Goal: Task Accomplishment & Management: Manage account settings

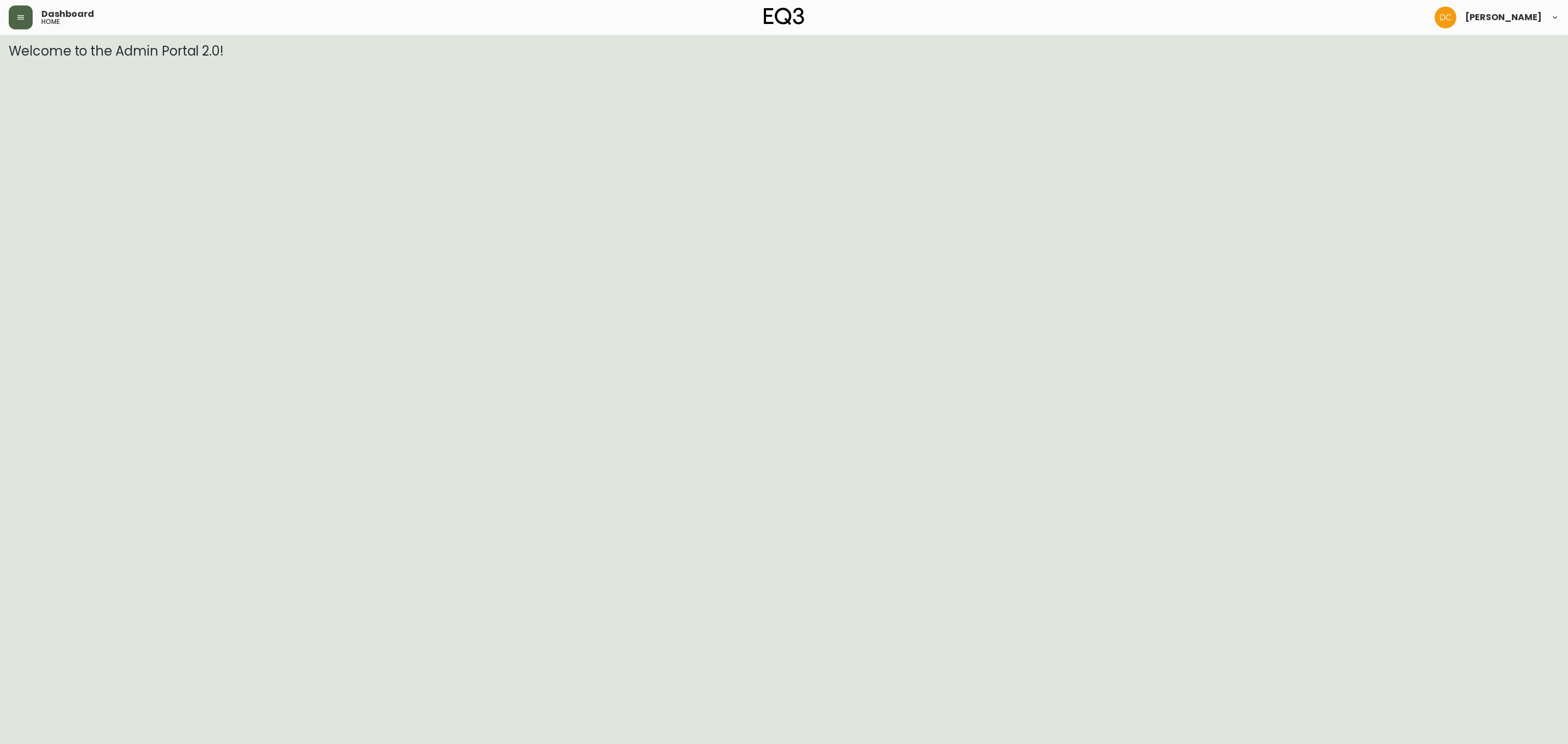
click at [16, 21] on icon "button" at bounding box center [20, 17] width 9 height 9
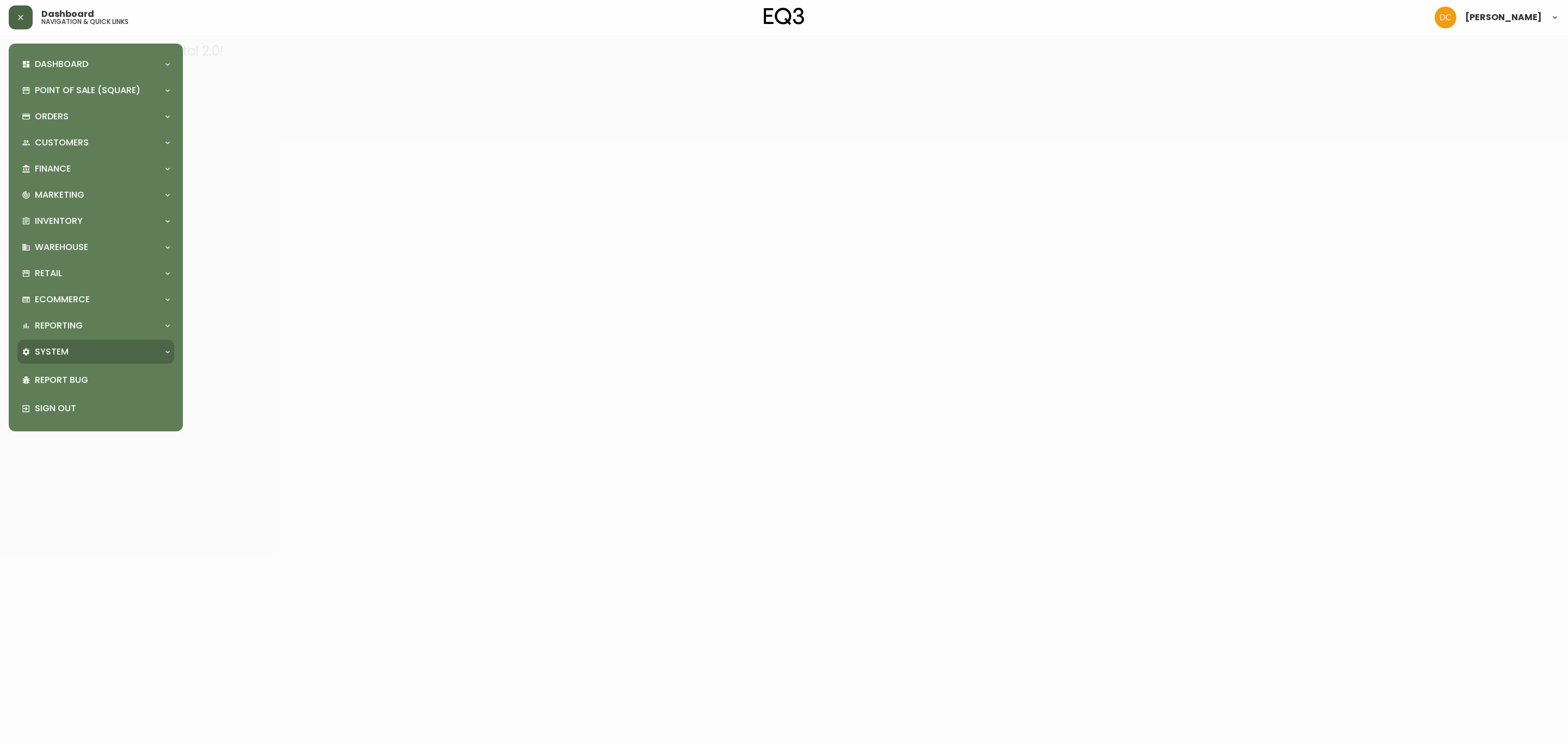
click at [87, 351] on div "System" at bounding box center [90, 352] width 137 height 12
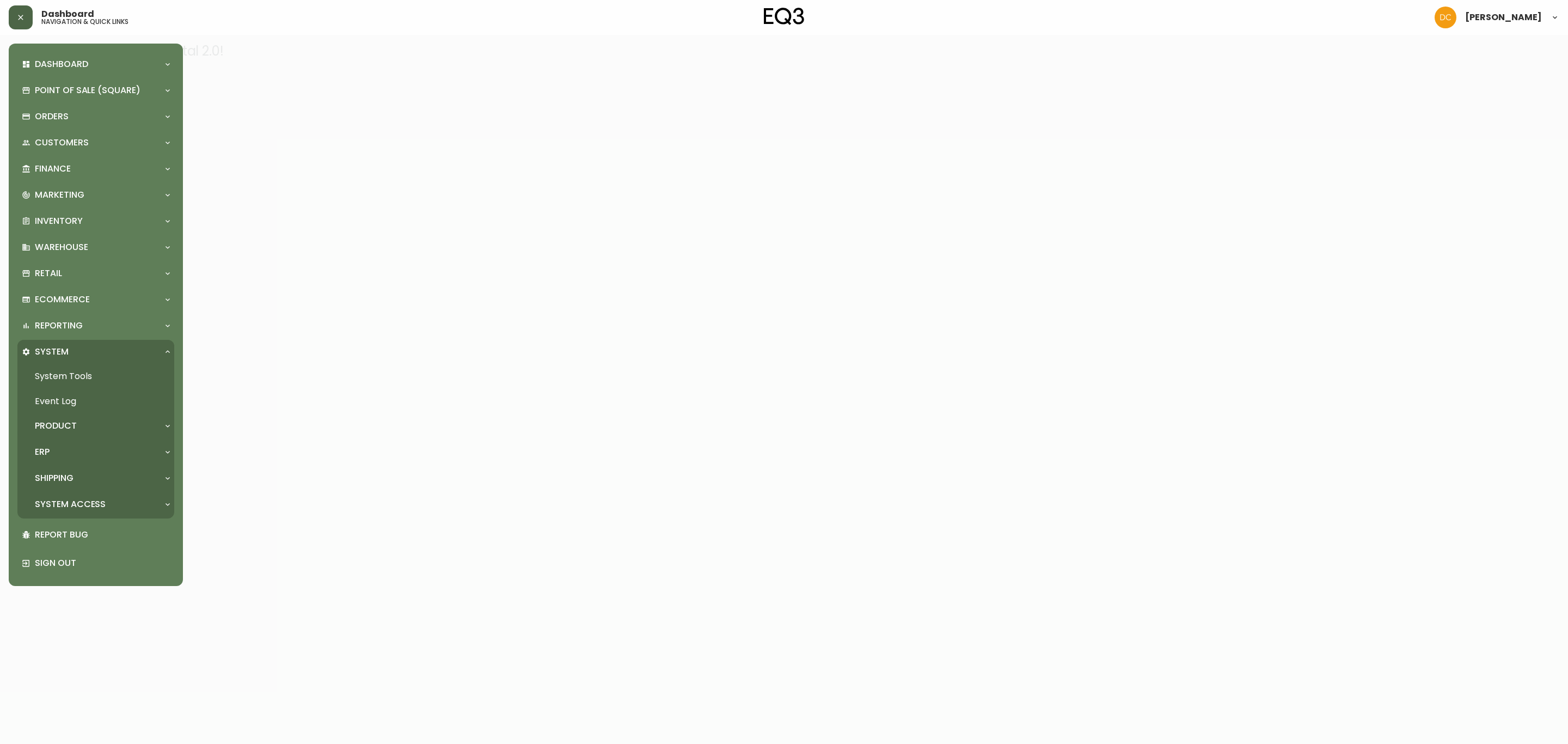
click at [91, 426] on div "Product" at bounding box center [90, 426] width 137 height 12
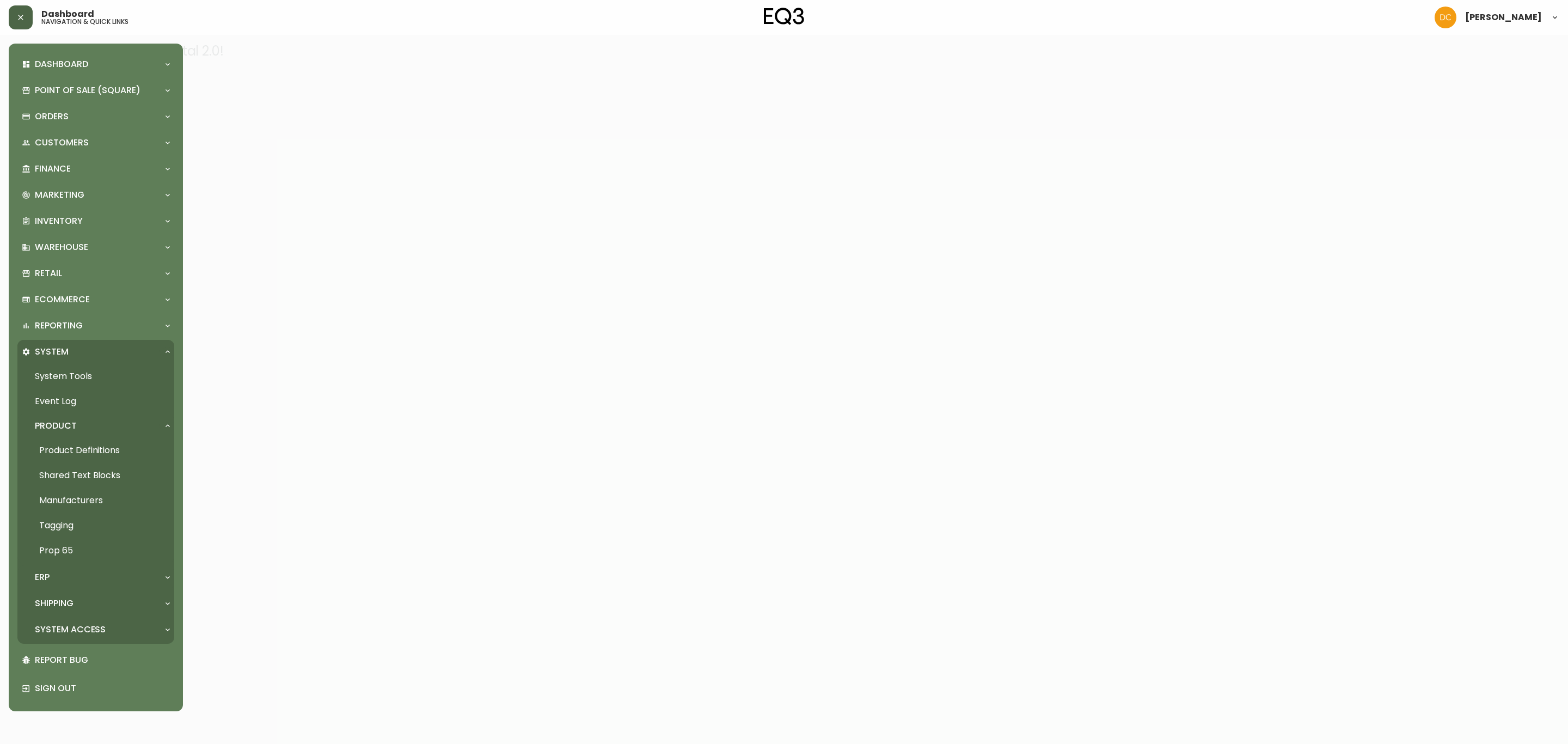
click at [93, 575] on div "ERP" at bounding box center [90, 577] width 137 height 12
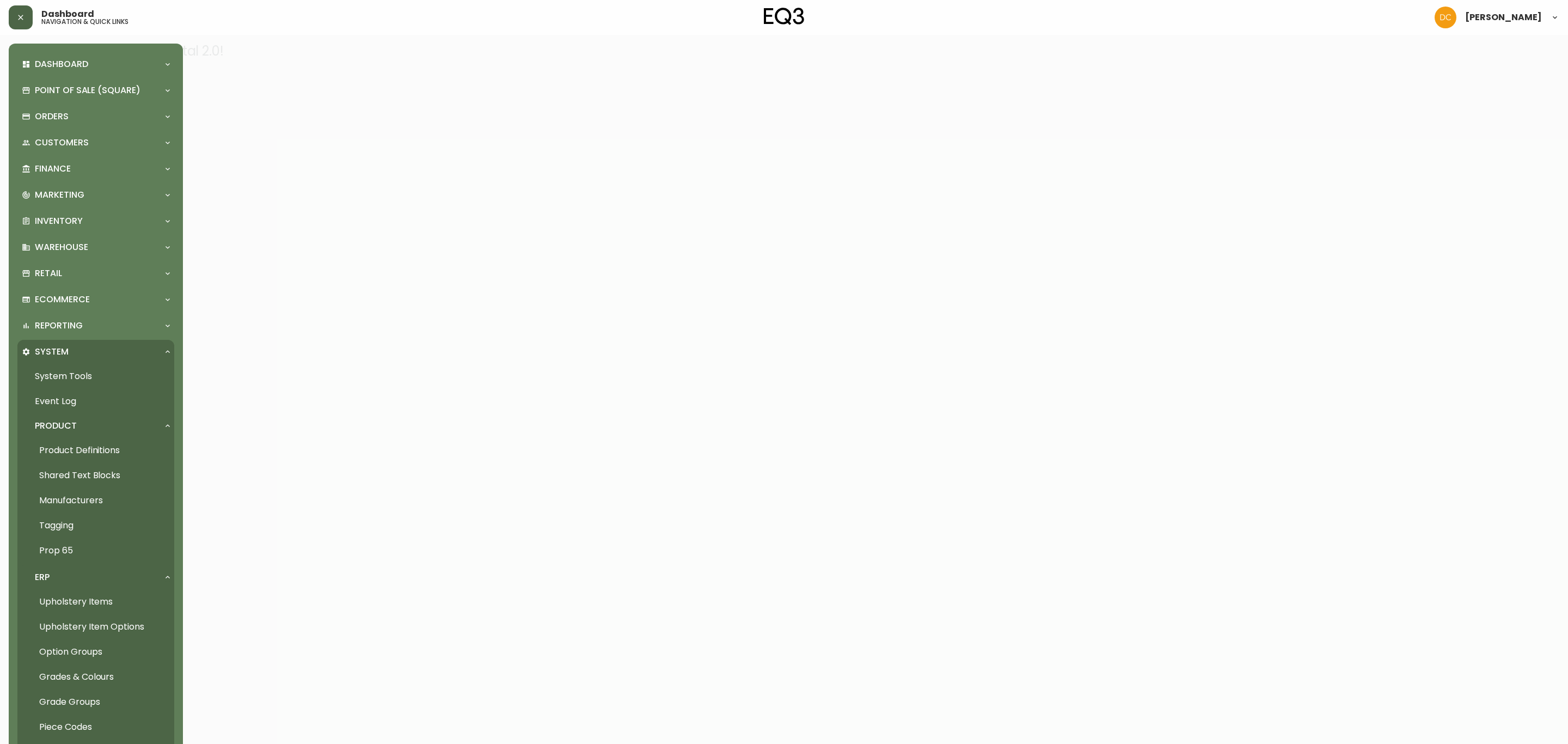
scroll to position [203, 0]
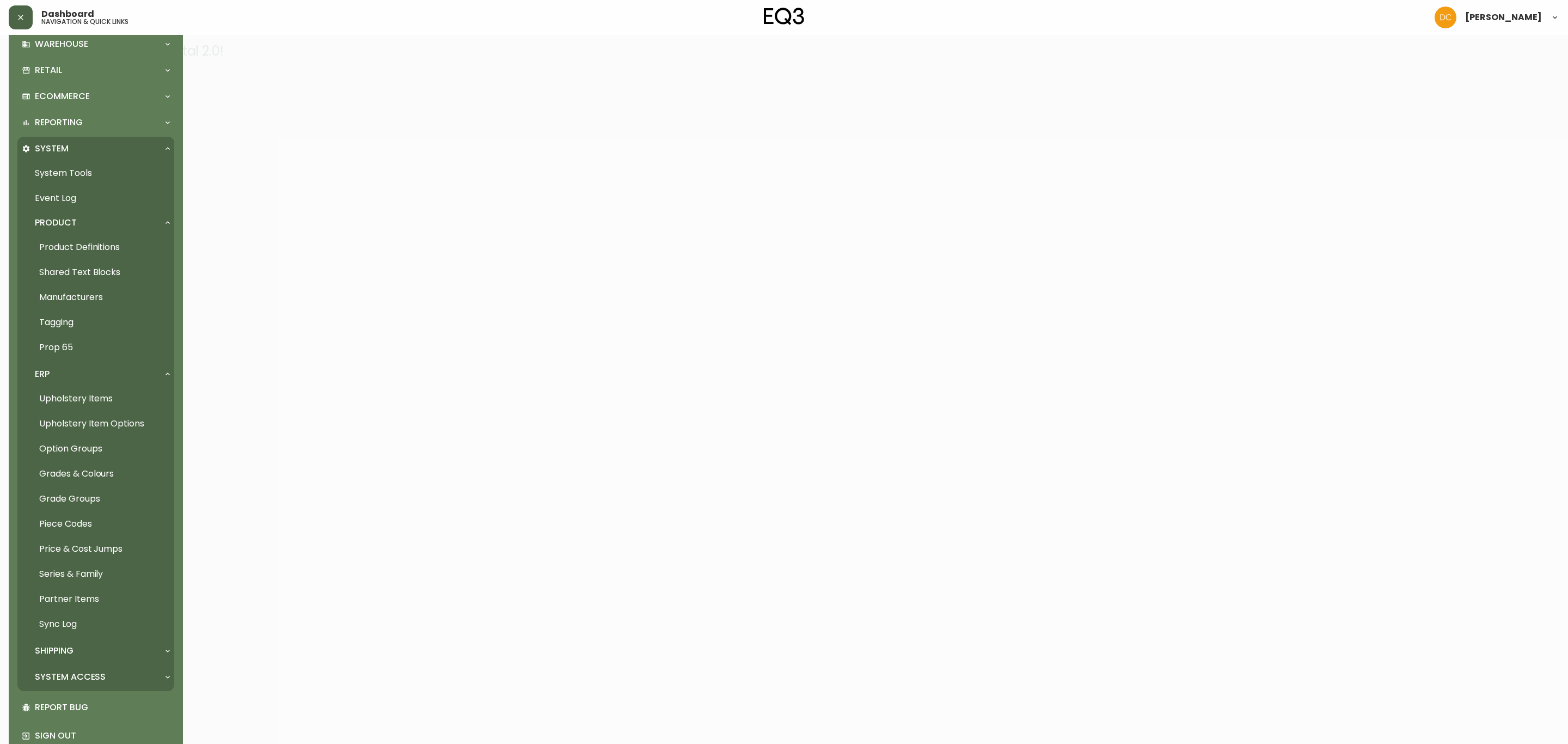
click at [93, 675] on p "System Access" at bounding box center [70, 677] width 71 height 12
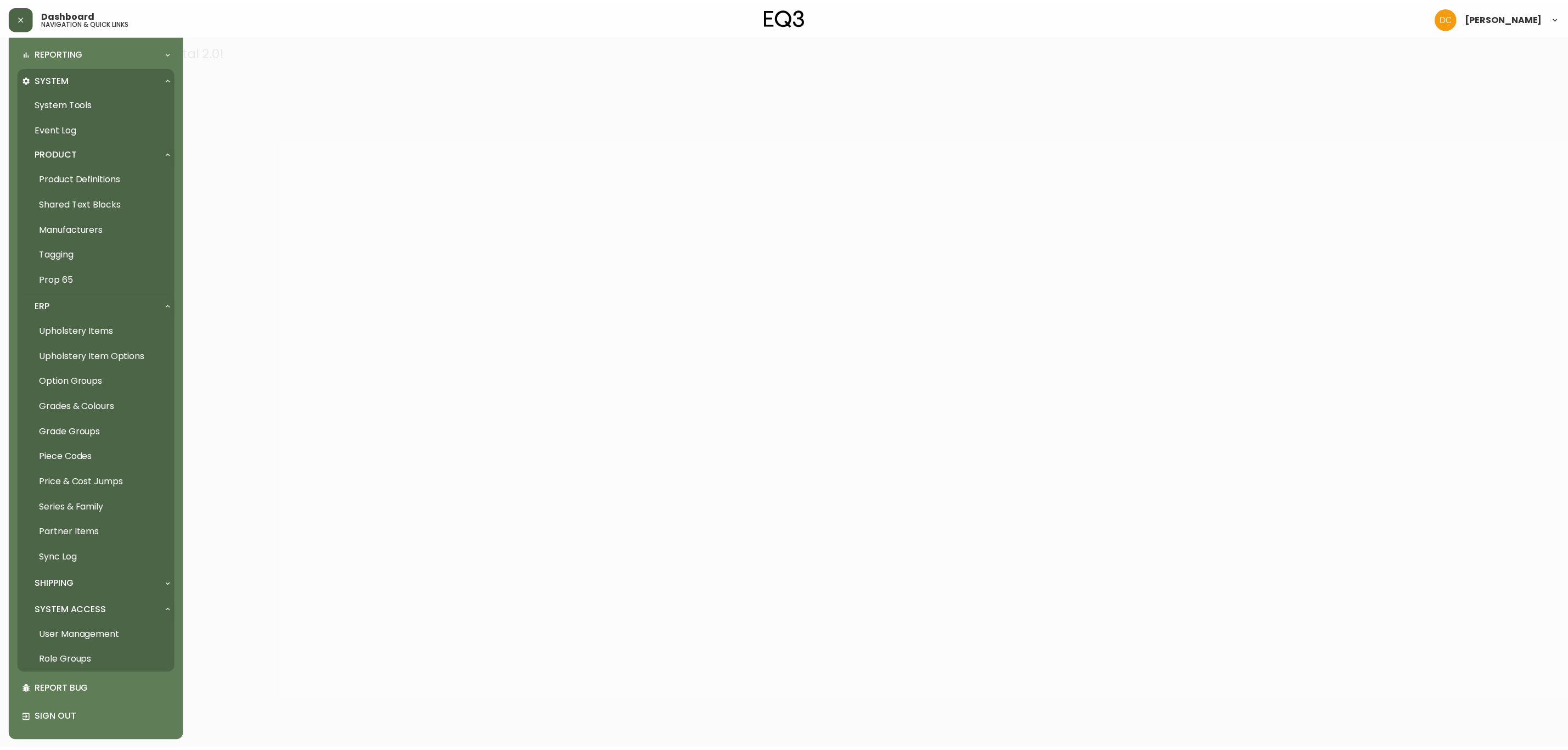
scroll to position [276, 0]
click at [112, 624] on link "User Management" at bounding box center [97, 636] width 158 height 25
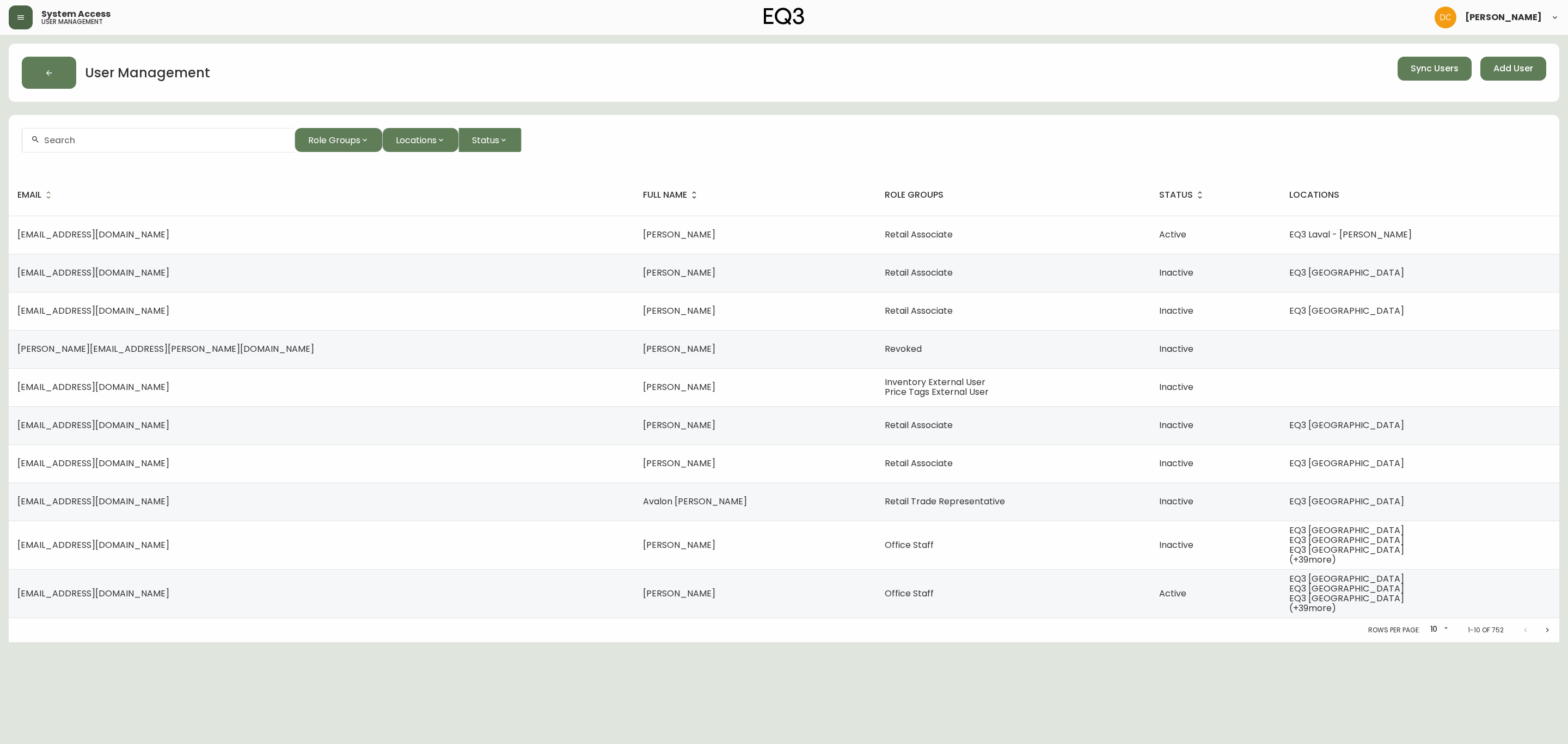
click at [244, 142] on input "text" at bounding box center [164, 139] width 242 height 10
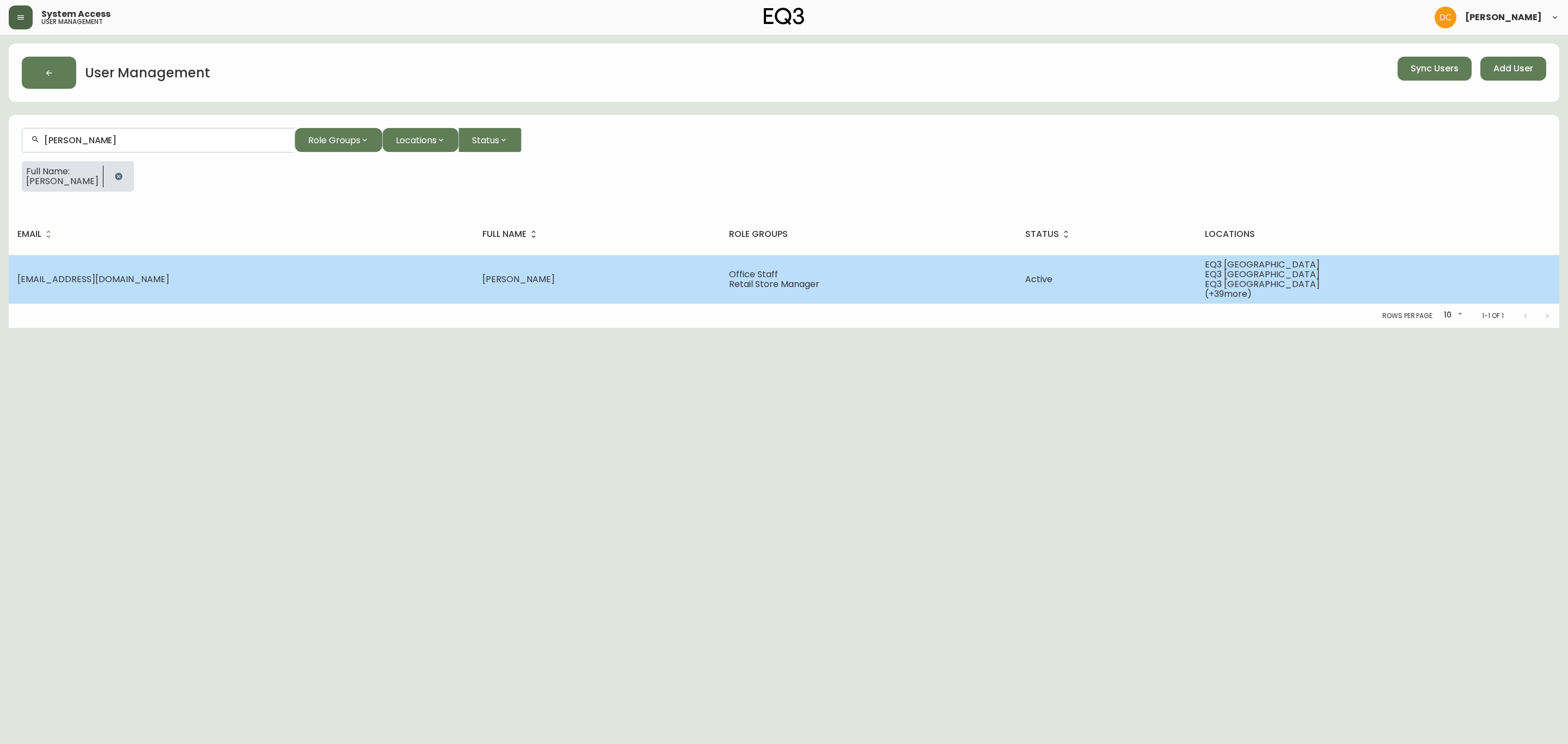
type input "[PERSON_NAME]"
click at [263, 285] on td "[EMAIL_ADDRESS][DOMAIN_NAME]" at bounding box center [241, 279] width 465 height 49
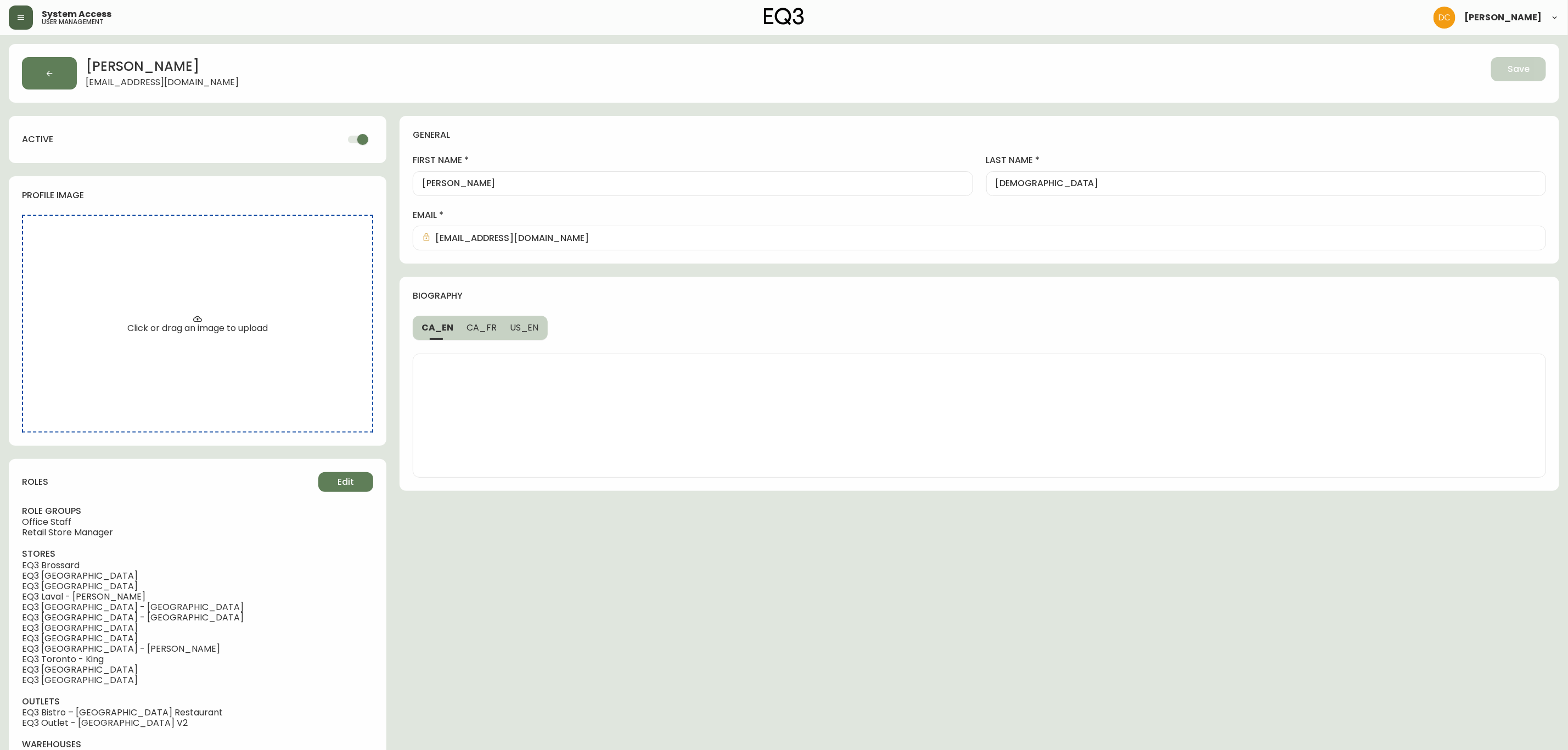
click at [356, 142] on input "checkbox" at bounding box center [363, 139] width 63 height 21
checkbox input "false"
click at [1510, 78] on button "Save" at bounding box center [1519, 69] width 55 height 24
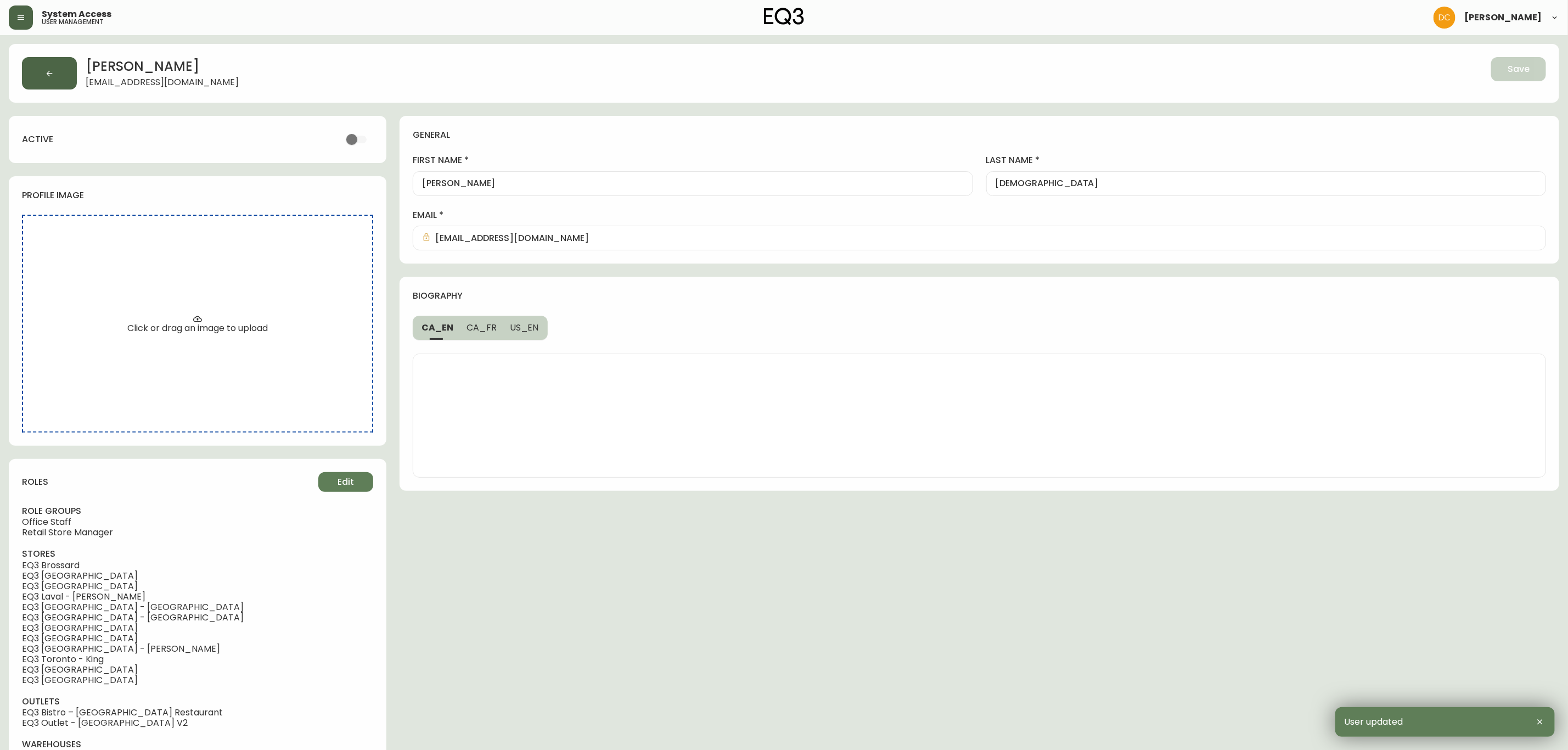
click at [66, 77] on button "button" at bounding box center [49, 73] width 55 height 32
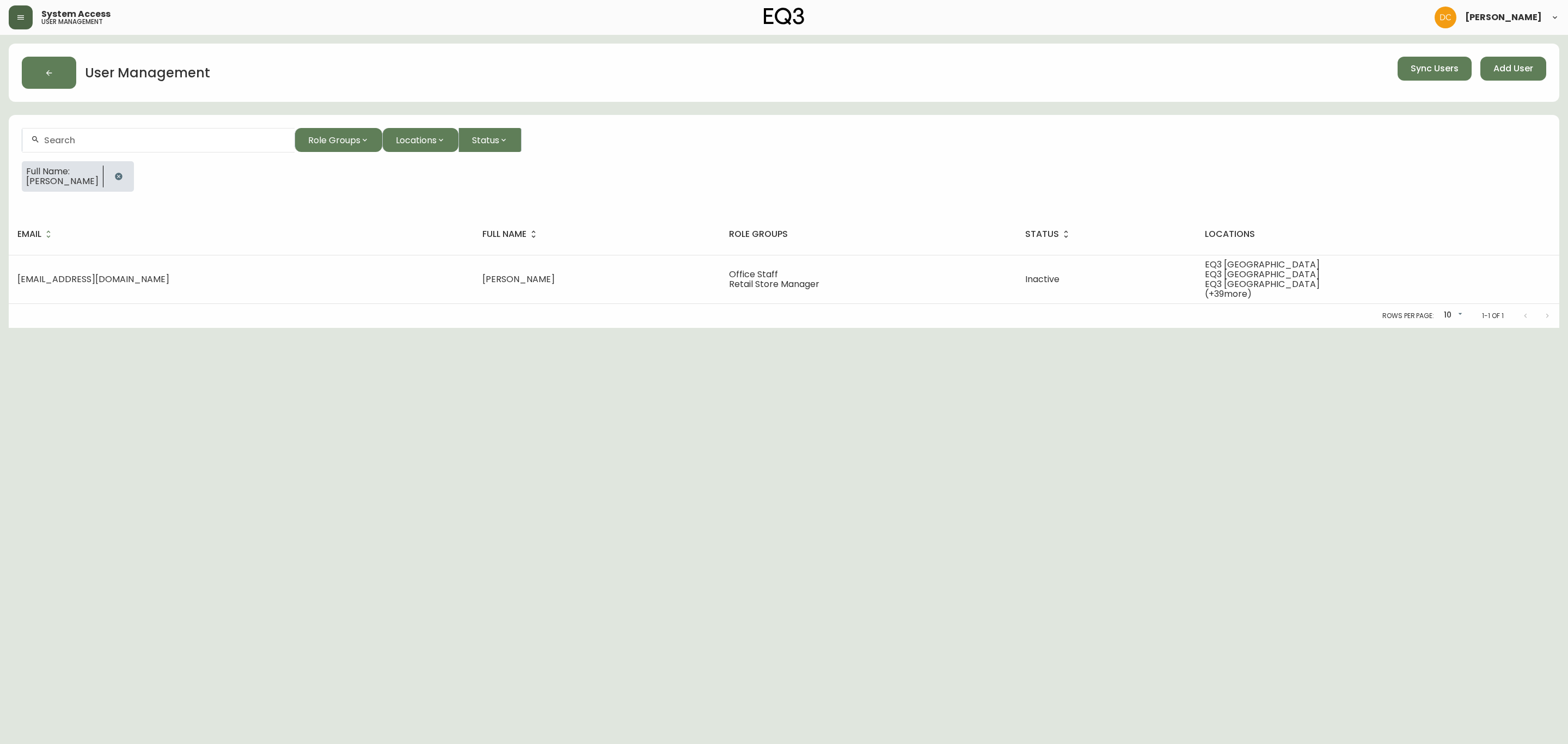
click at [179, 127] on form "Role Groups Locations Status Full Name: [PERSON_NAME]" at bounding box center [784, 165] width 1550 height 99
click at [171, 139] on input "text" at bounding box center [164, 139] width 242 height 10
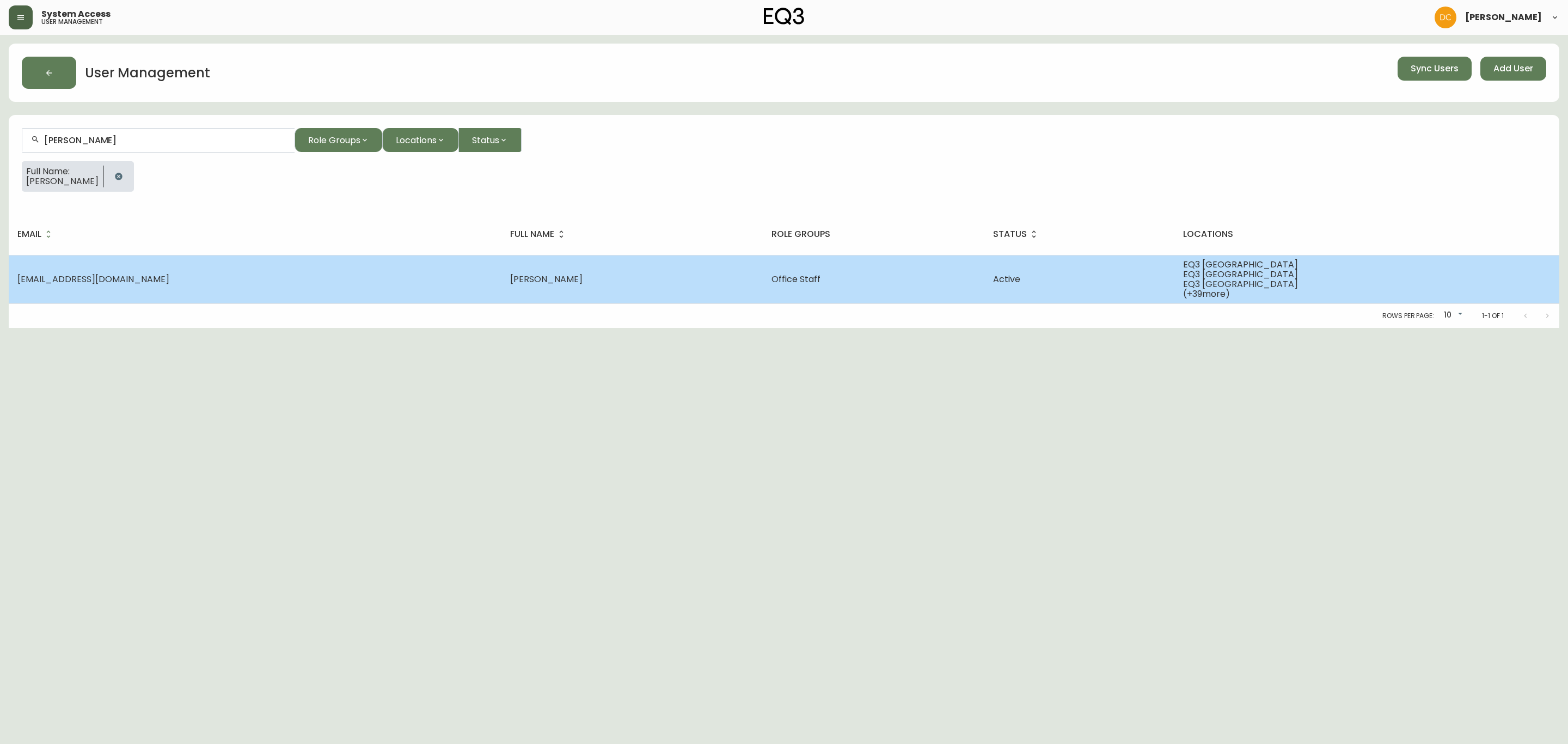
type input "[PERSON_NAME]"
click at [191, 265] on td "[EMAIL_ADDRESS][DOMAIN_NAME]" at bounding box center [255, 279] width 493 height 49
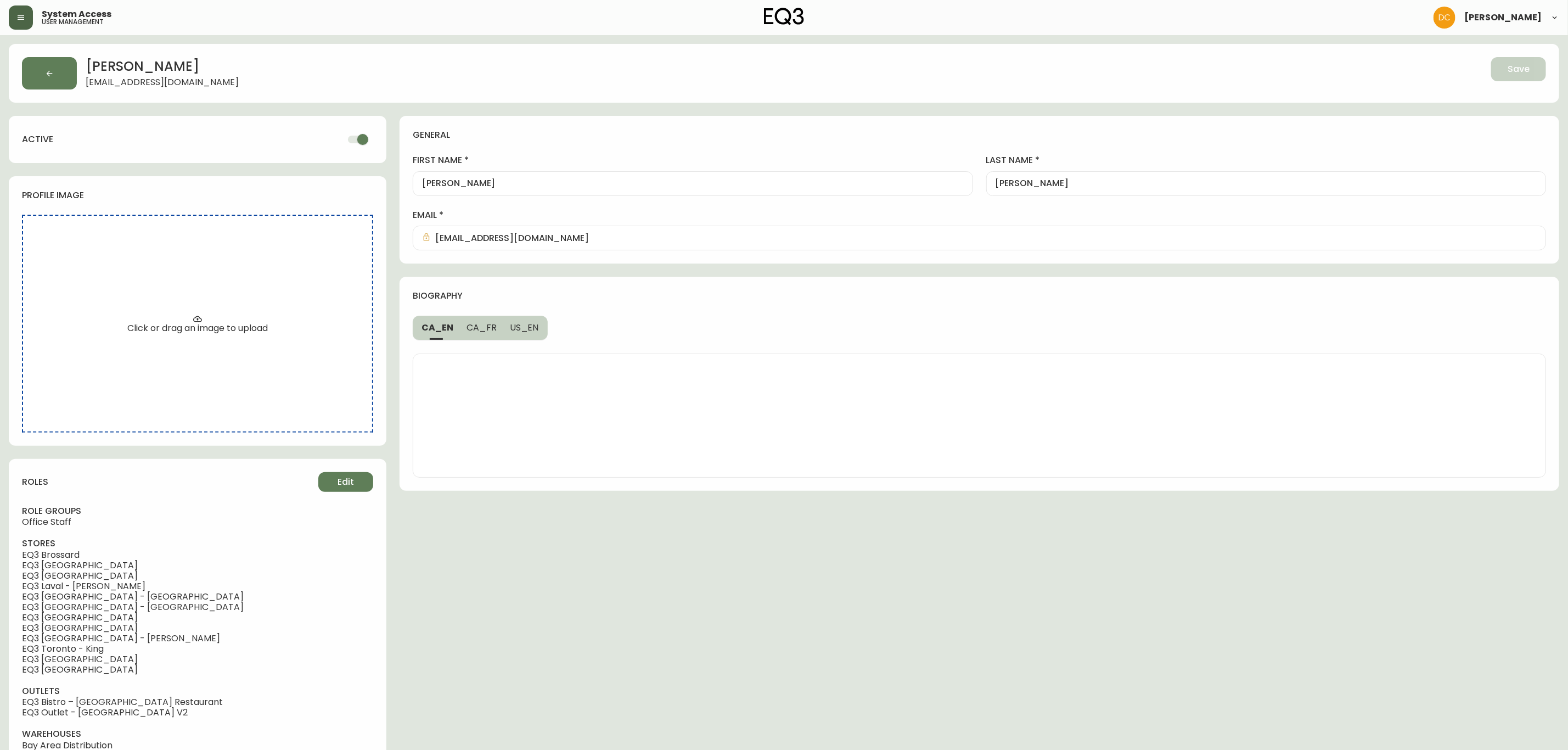
click at [358, 132] on input "checkbox" at bounding box center [363, 139] width 63 height 21
checkbox input "false"
click at [1509, 85] on div "Save" at bounding box center [1206, 73] width 681 height 32
click at [1515, 71] on span "Save" at bounding box center [1519, 70] width 22 height 12
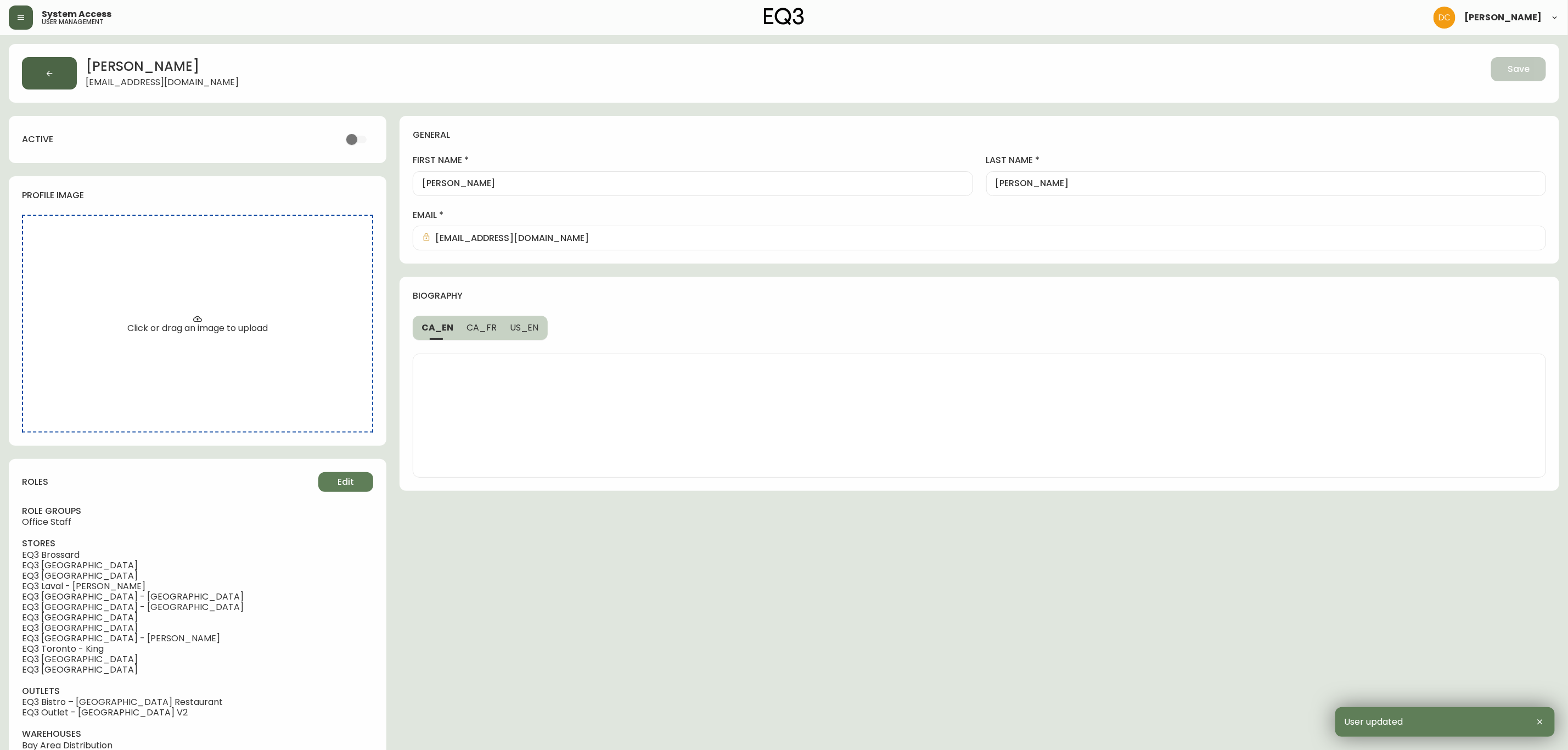
click at [37, 87] on button "button" at bounding box center [49, 73] width 55 height 32
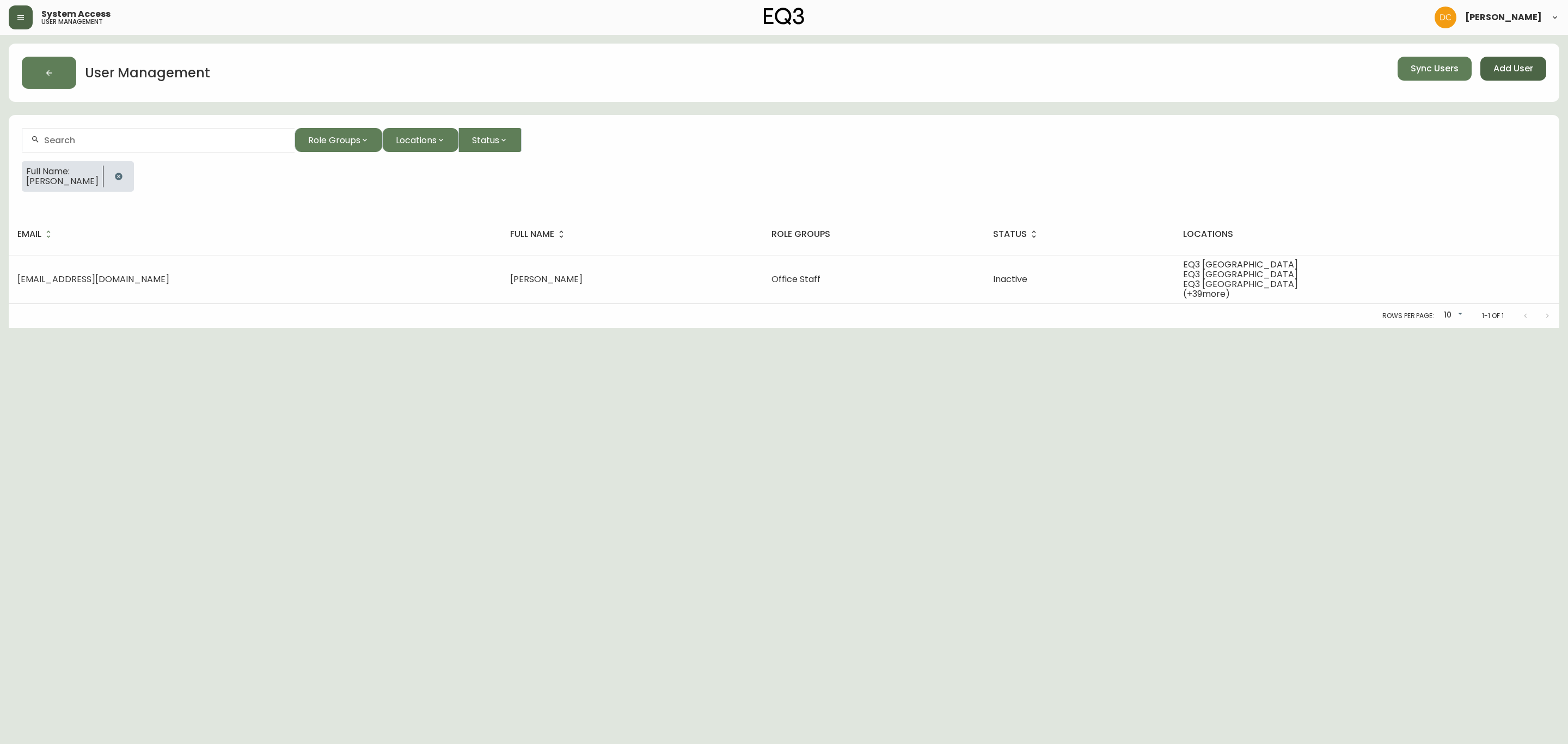
click at [1519, 67] on span "Add User" at bounding box center [1513, 69] width 40 height 12
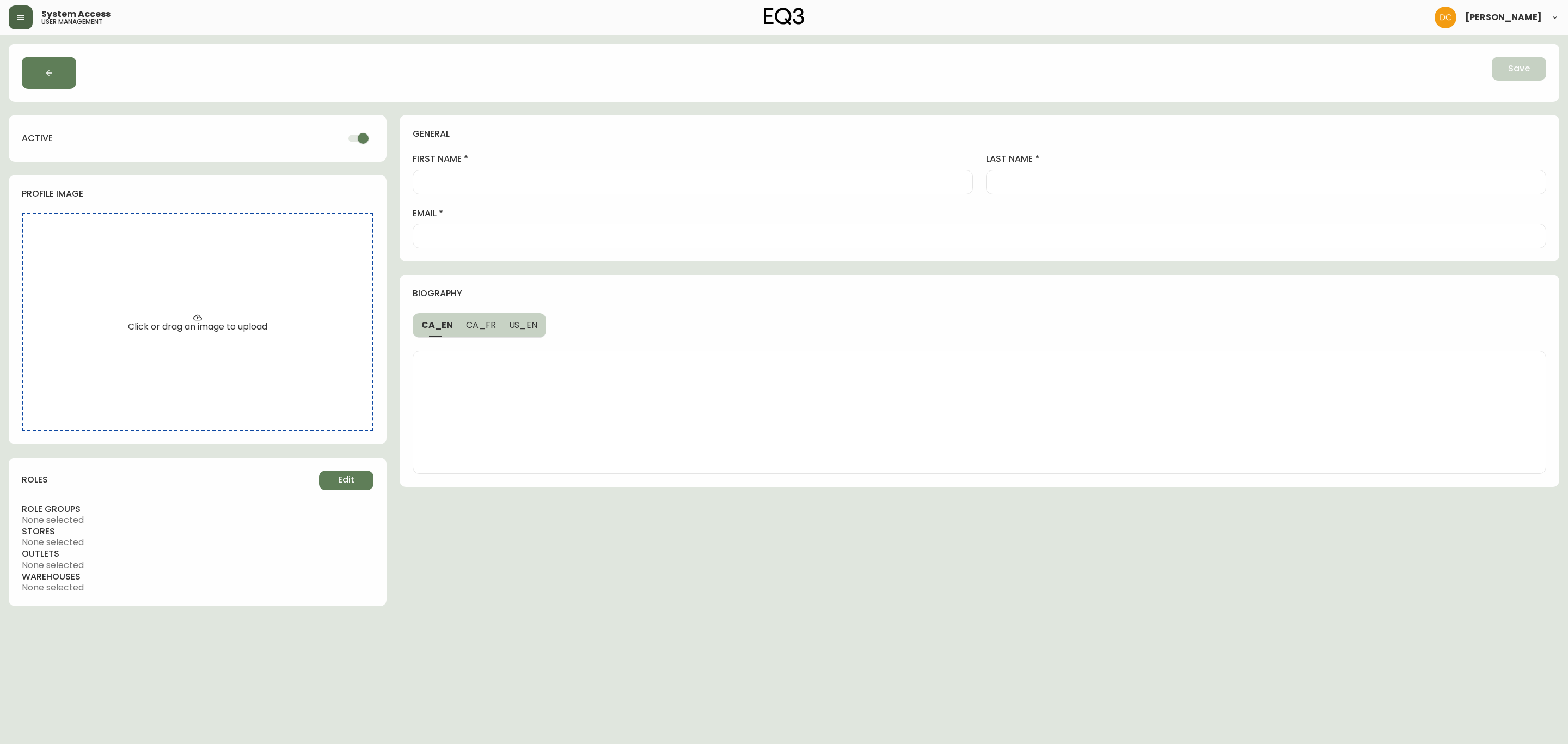
click at [619, 234] on input "email" at bounding box center [979, 236] width 1115 height 10
paste input "[EMAIL_ADDRESS][DOMAIN_NAME]"
type input "[EMAIL_ADDRESS][DOMAIN_NAME]"
click at [575, 183] on input "first name" at bounding box center [692, 181] width 541 height 10
click at [531, 190] on div at bounding box center [693, 182] width 560 height 24
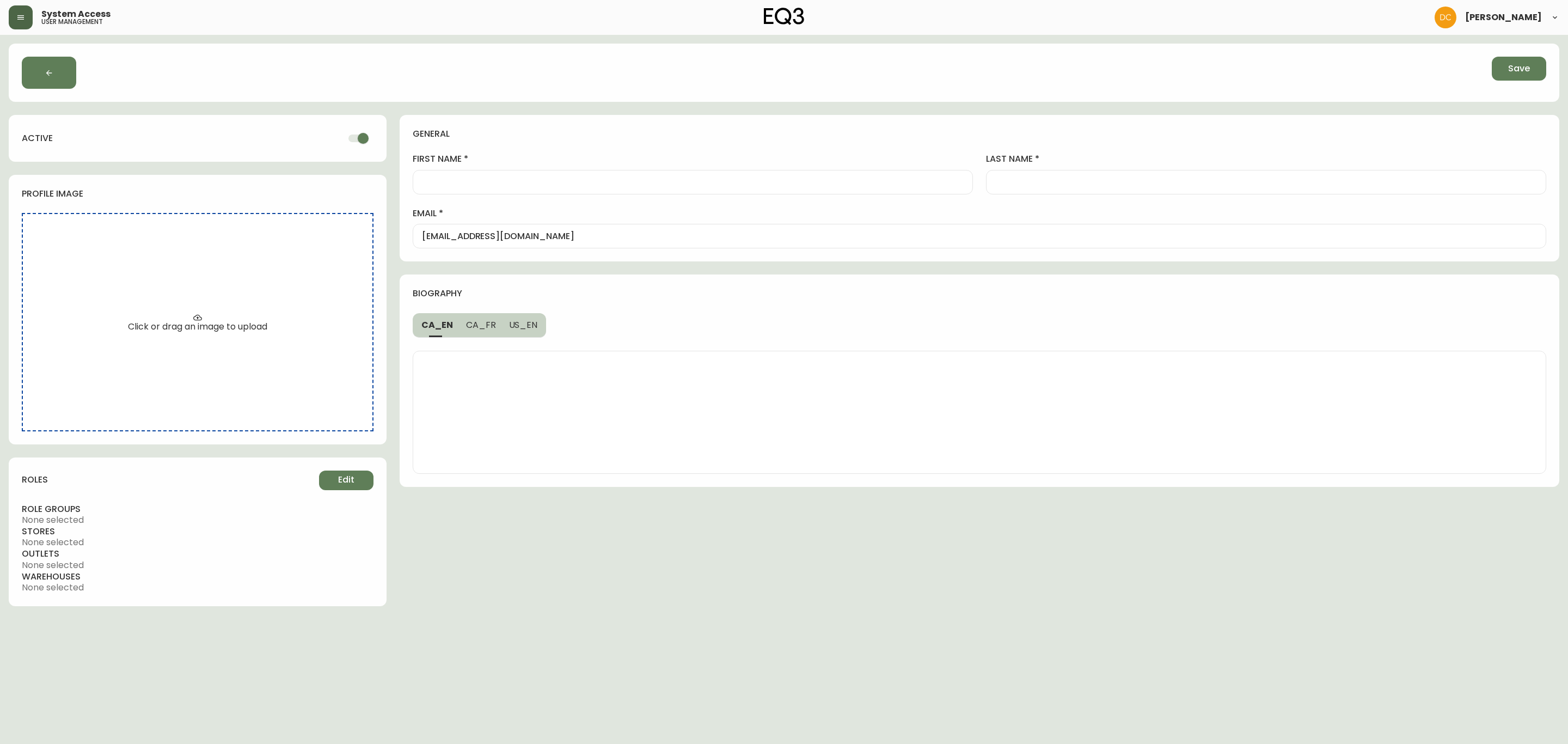
paste input "[PERSON_NAME]"
type input "[PERSON_NAME]"
click at [1040, 191] on div at bounding box center [1266, 182] width 560 height 24
paste input "[PERSON_NAME]"
type input "[PERSON_NAME]"
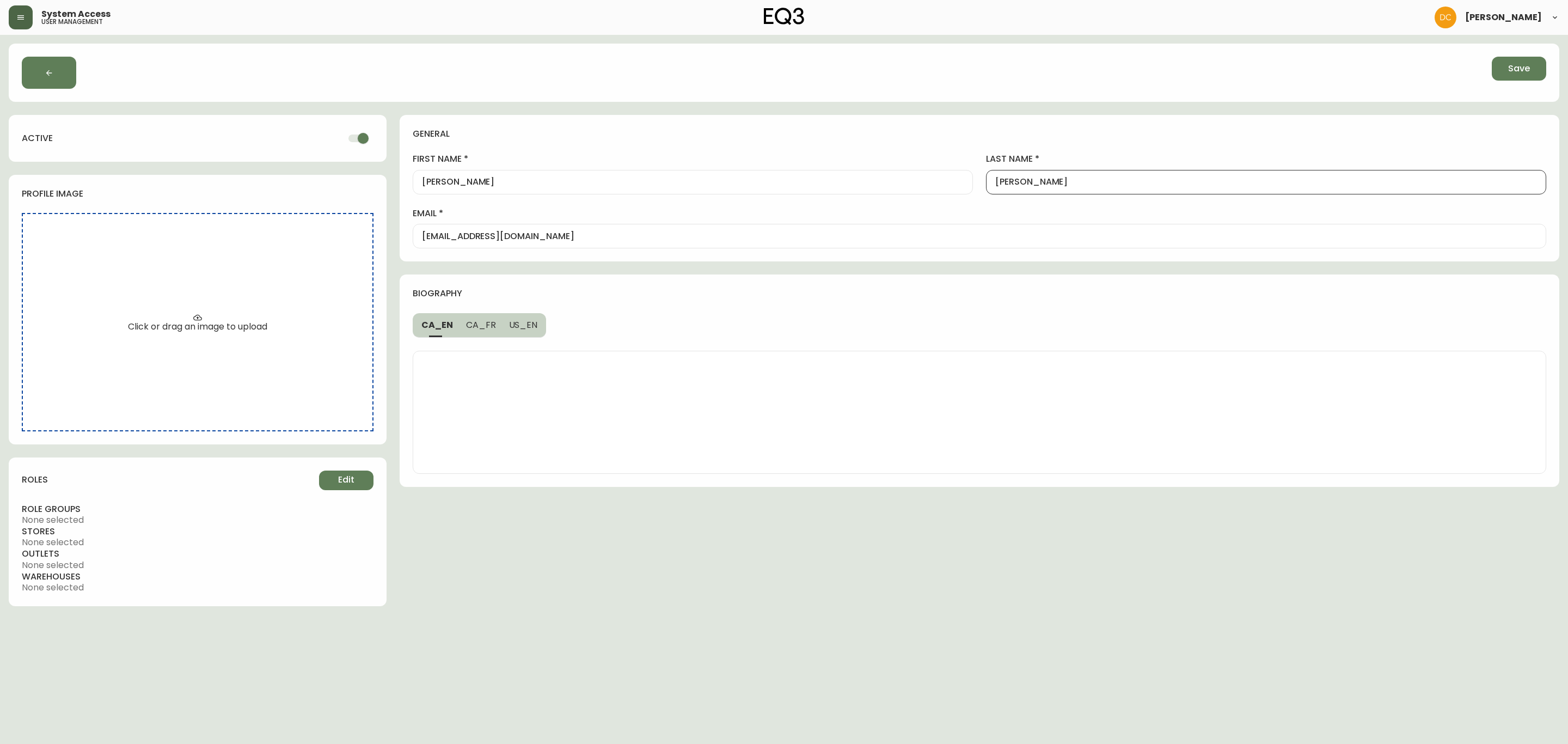
click at [1046, 147] on div "general" at bounding box center [979, 140] width 1134 height 25
click at [336, 486] on button "Edit" at bounding box center [346, 480] width 54 height 20
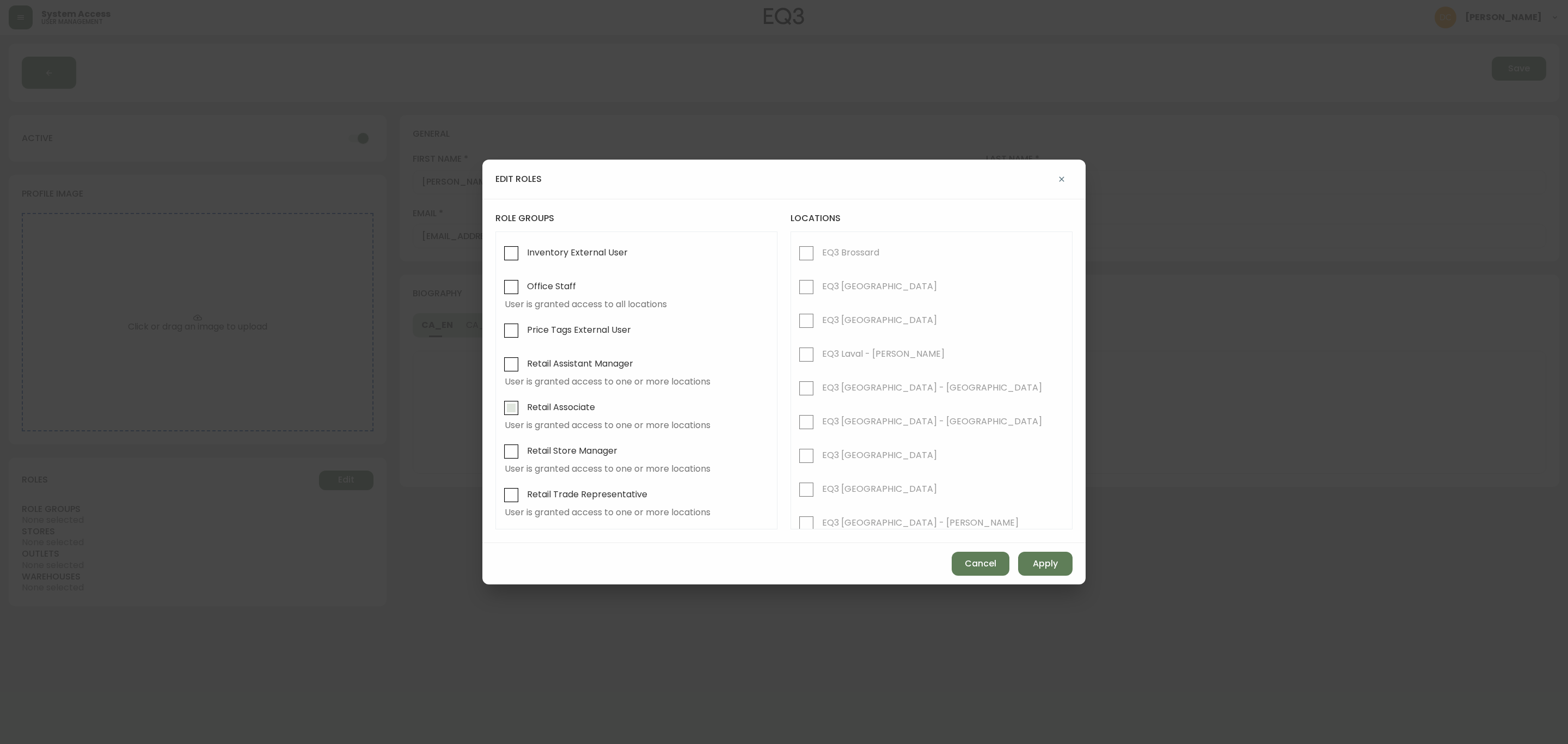
click at [518, 412] on input "Retail Associate" at bounding box center [511, 408] width 25 height 25
checkbox input "true"
click at [841, 252] on span "EQ3 Brossard" at bounding box center [851, 252] width 57 height 12
click at [819, 252] on input "EQ3 Brossard" at bounding box center [806, 253] width 25 height 25
checkbox input "true"
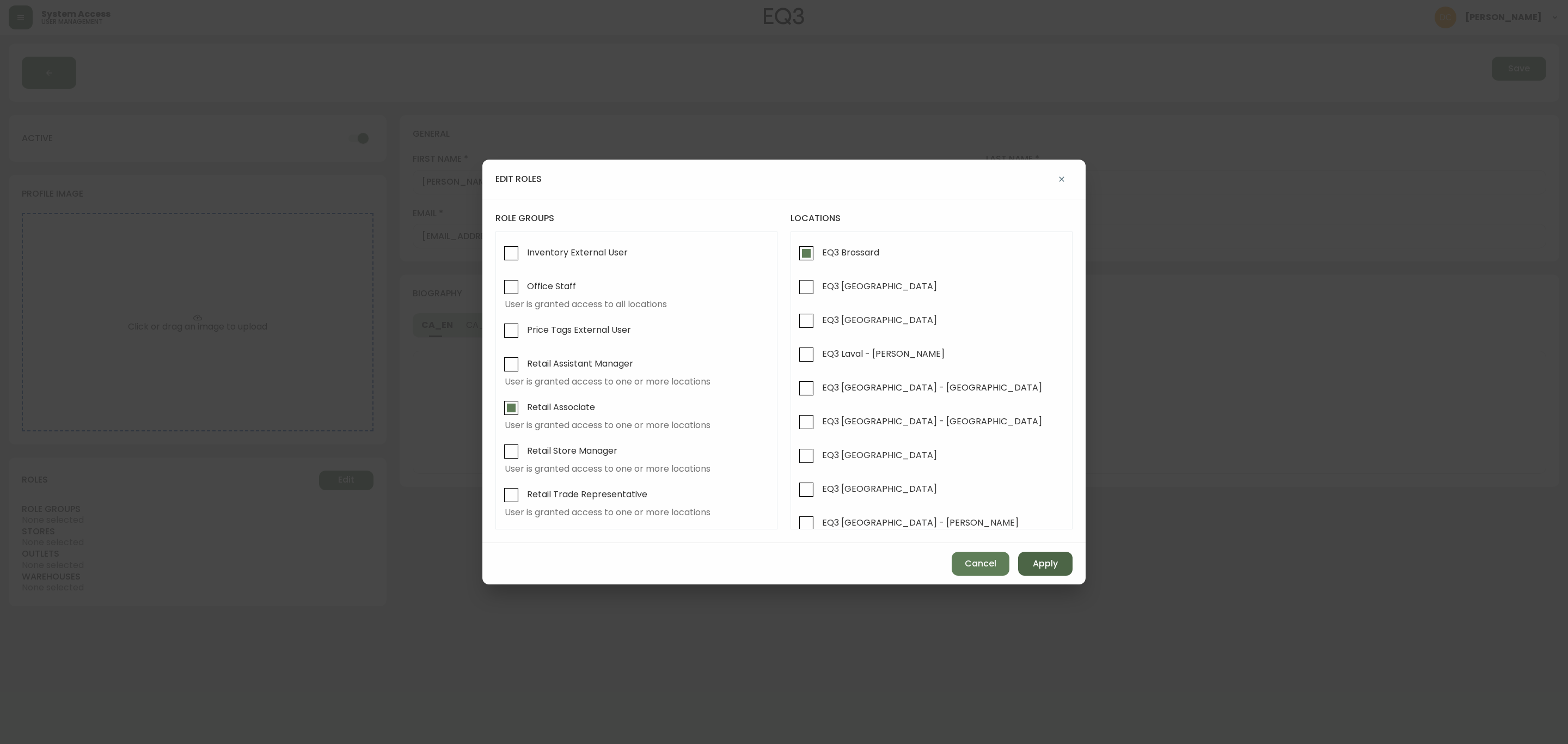
click at [1049, 564] on span "Apply" at bounding box center [1045, 564] width 25 height 12
checkbox input "false"
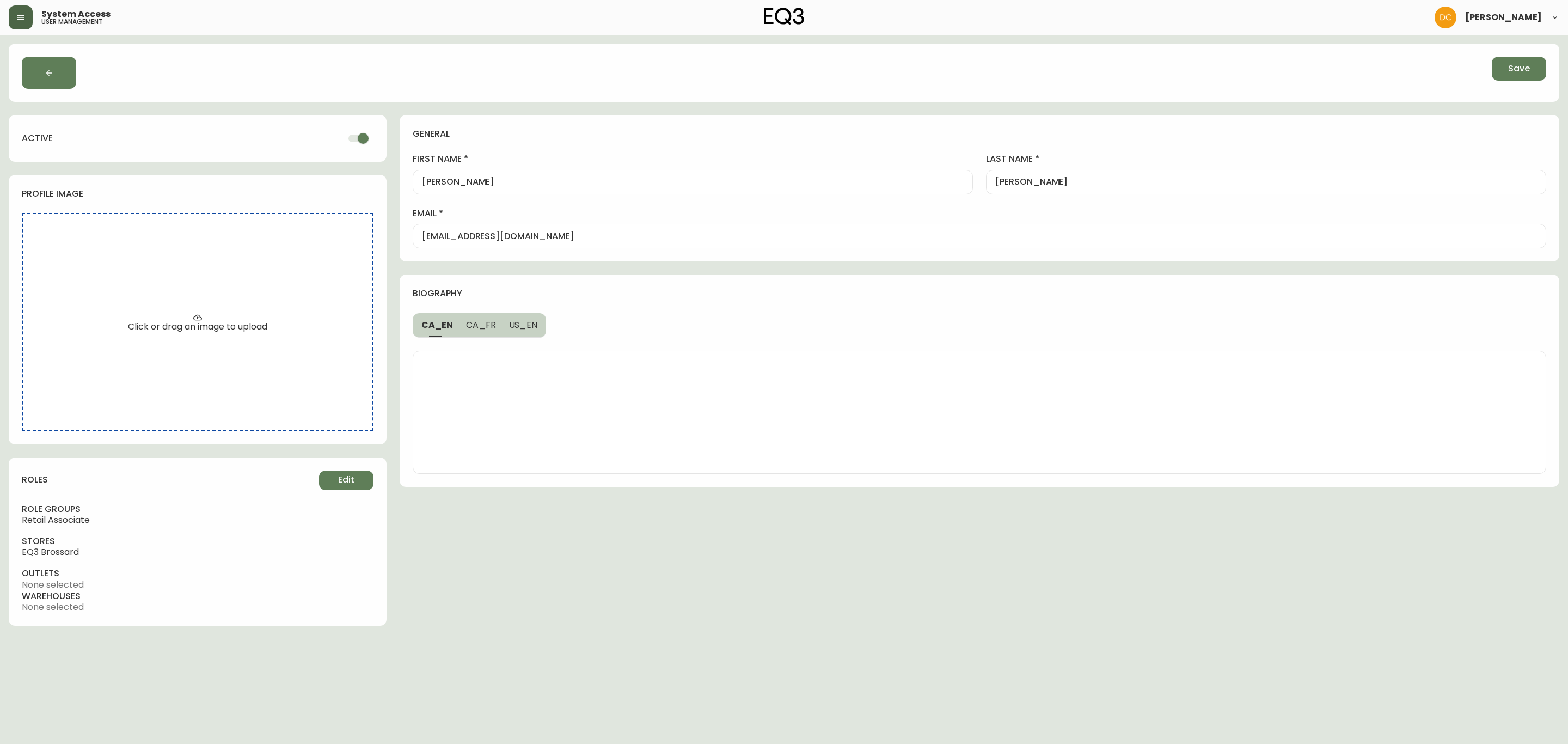
click at [631, 236] on input "[EMAIL_ADDRESS][DOMAIN_NAME]" at bounding box center [979, 236] width 1115 height 10
click at [1524, 69] on span "Save" at bounding box center [1519, 69] width 22 height 12
click at [18, 20] on icon "button" at bounding box center [20, 17] width 9 height 9
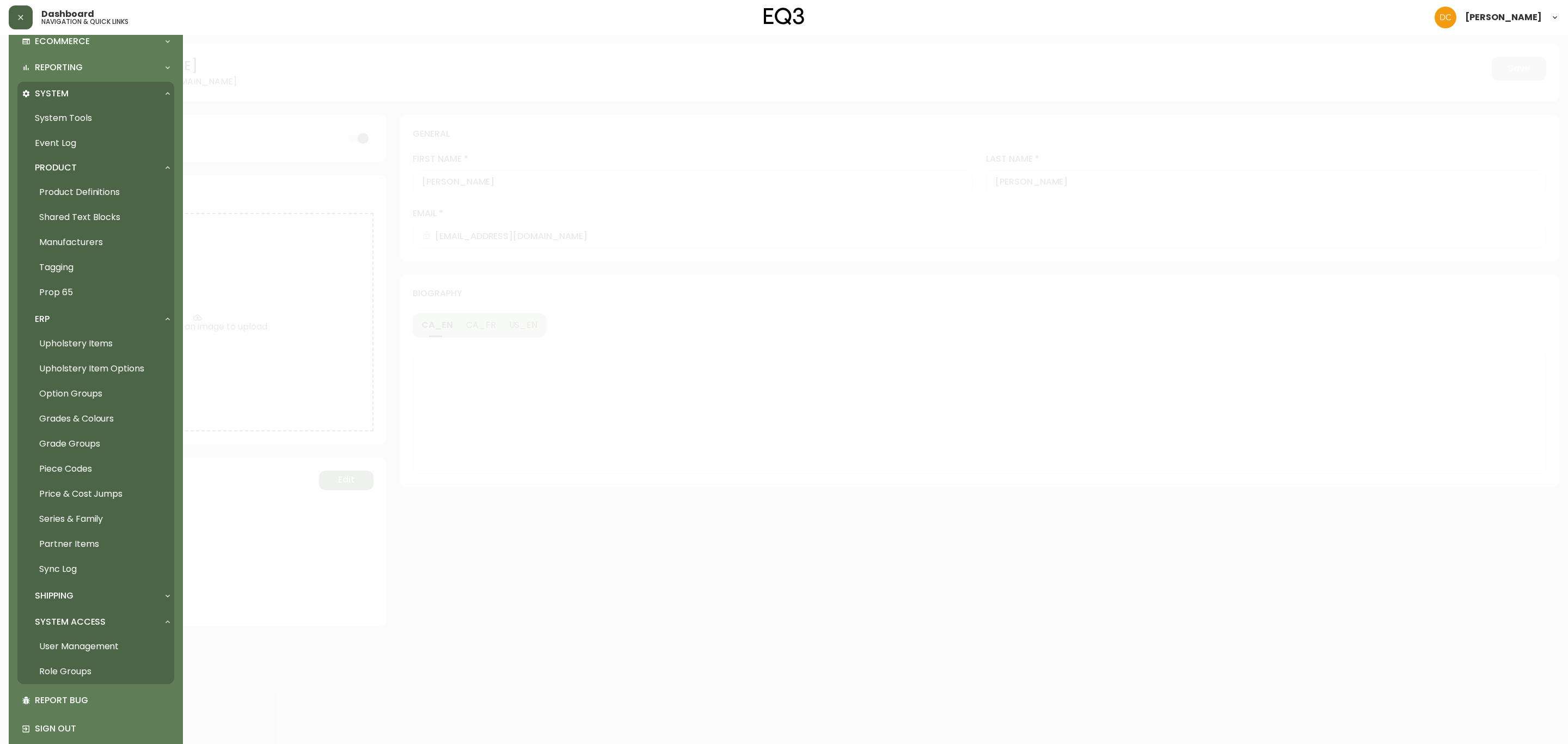
scroll to position [273, 0]
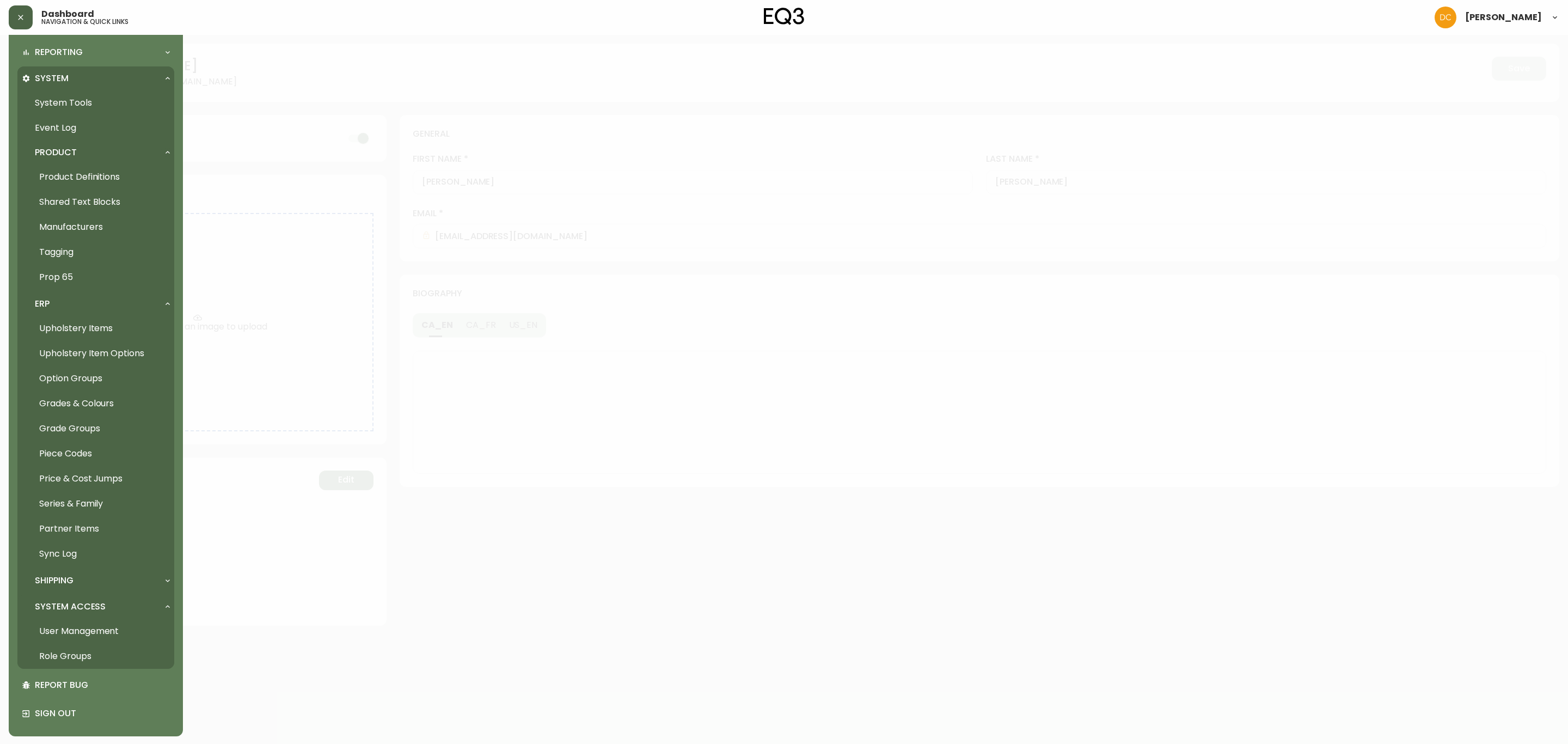
click at [81, 167] on link "Product Definitions" at bounding box center [96, 177] width 157 height 25
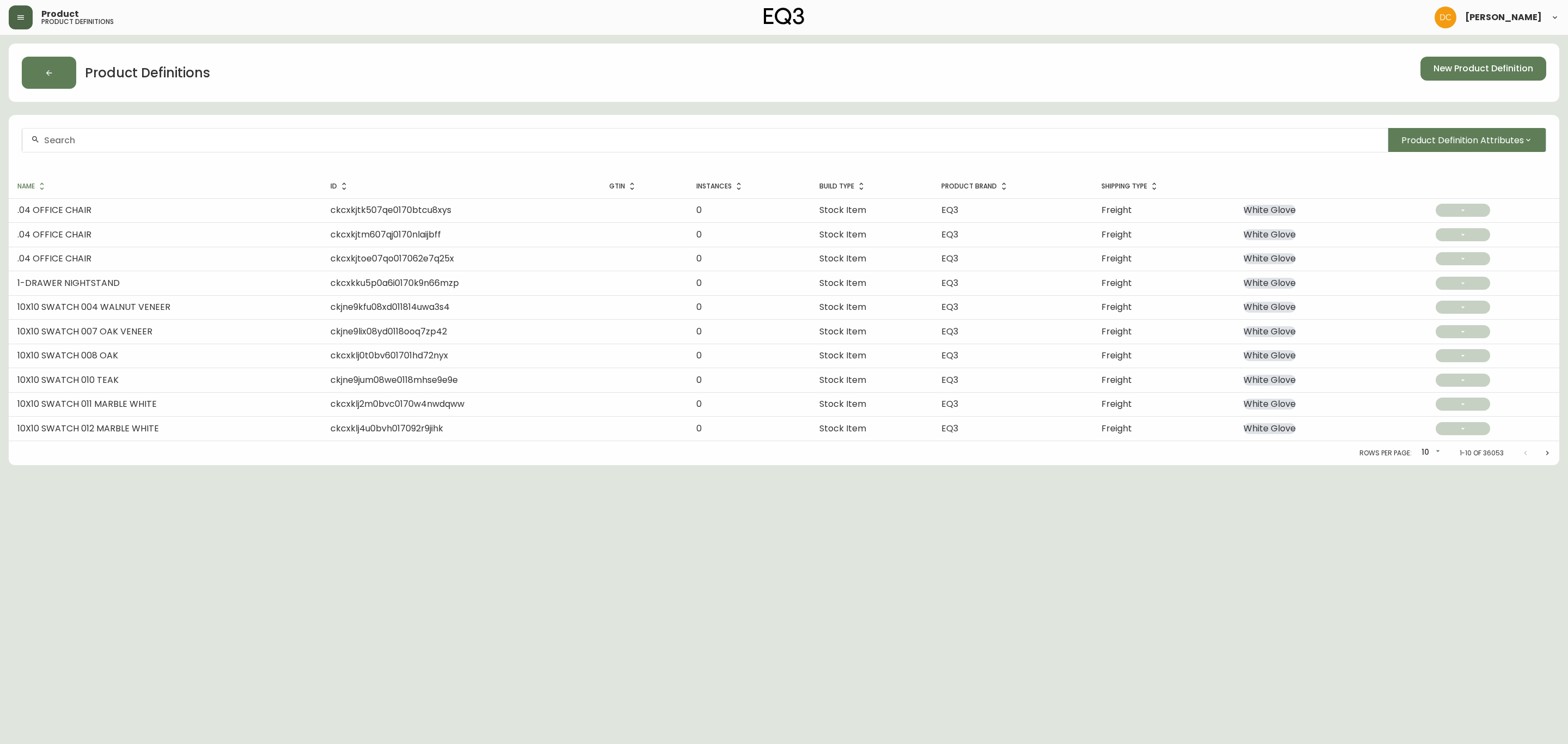
click at [26, 24] on button "button" at bounding box center [20, 17] width 24 height 24
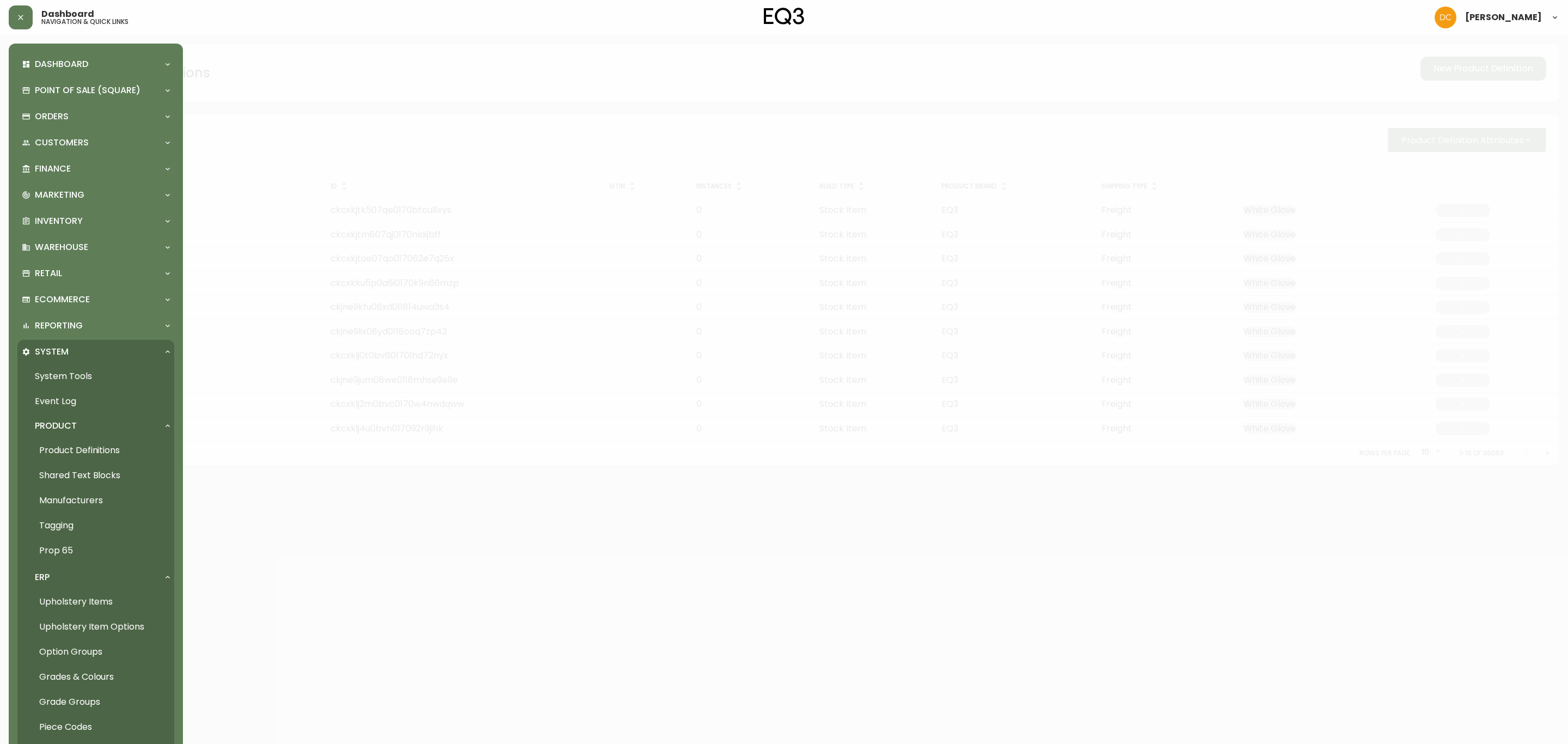
click at [122, 352] on div "System" at bounding box center [90, 352] width 137 height 12
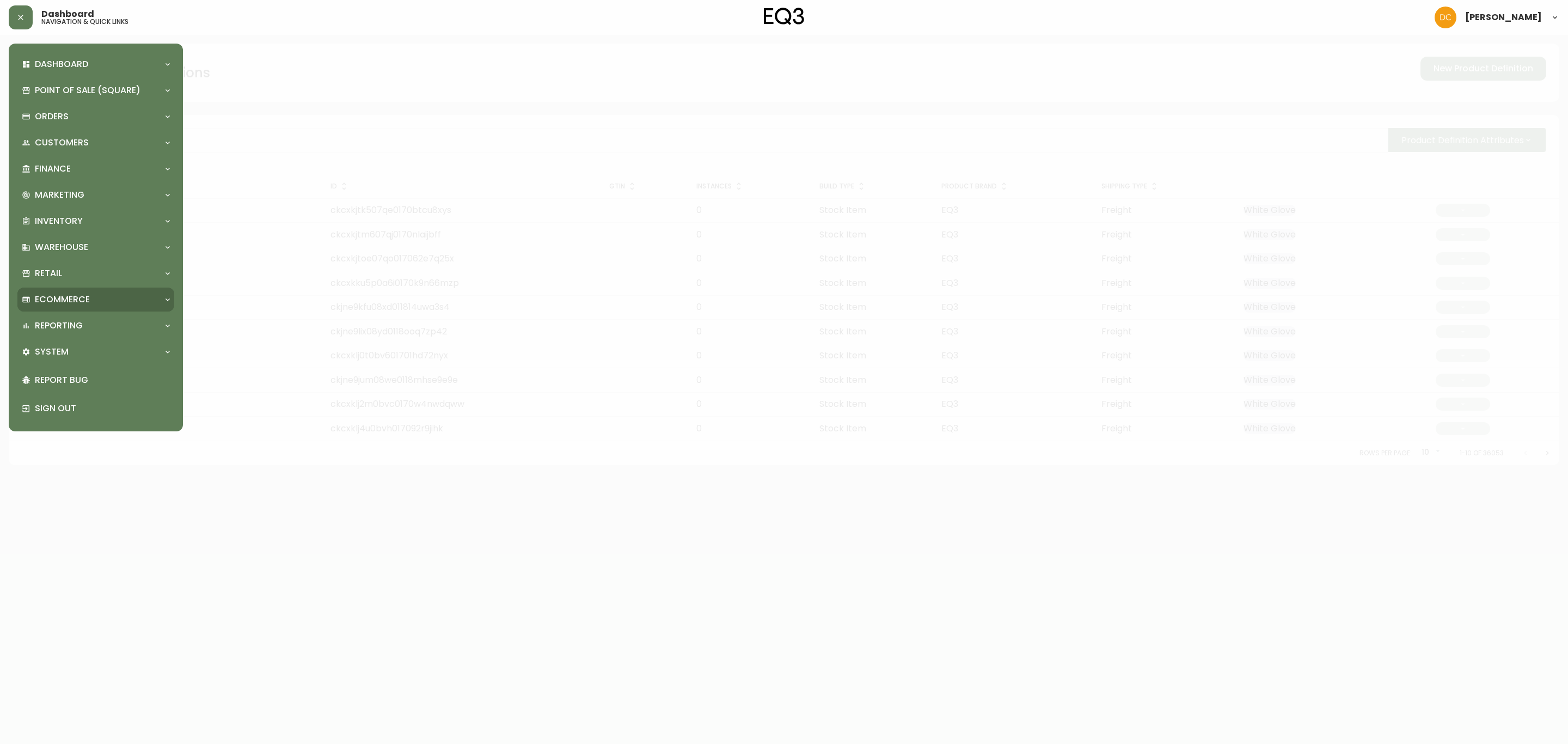
click at [102, 302] on div "Ecommerce" at bounding box center [90, 300] width 137 height 12
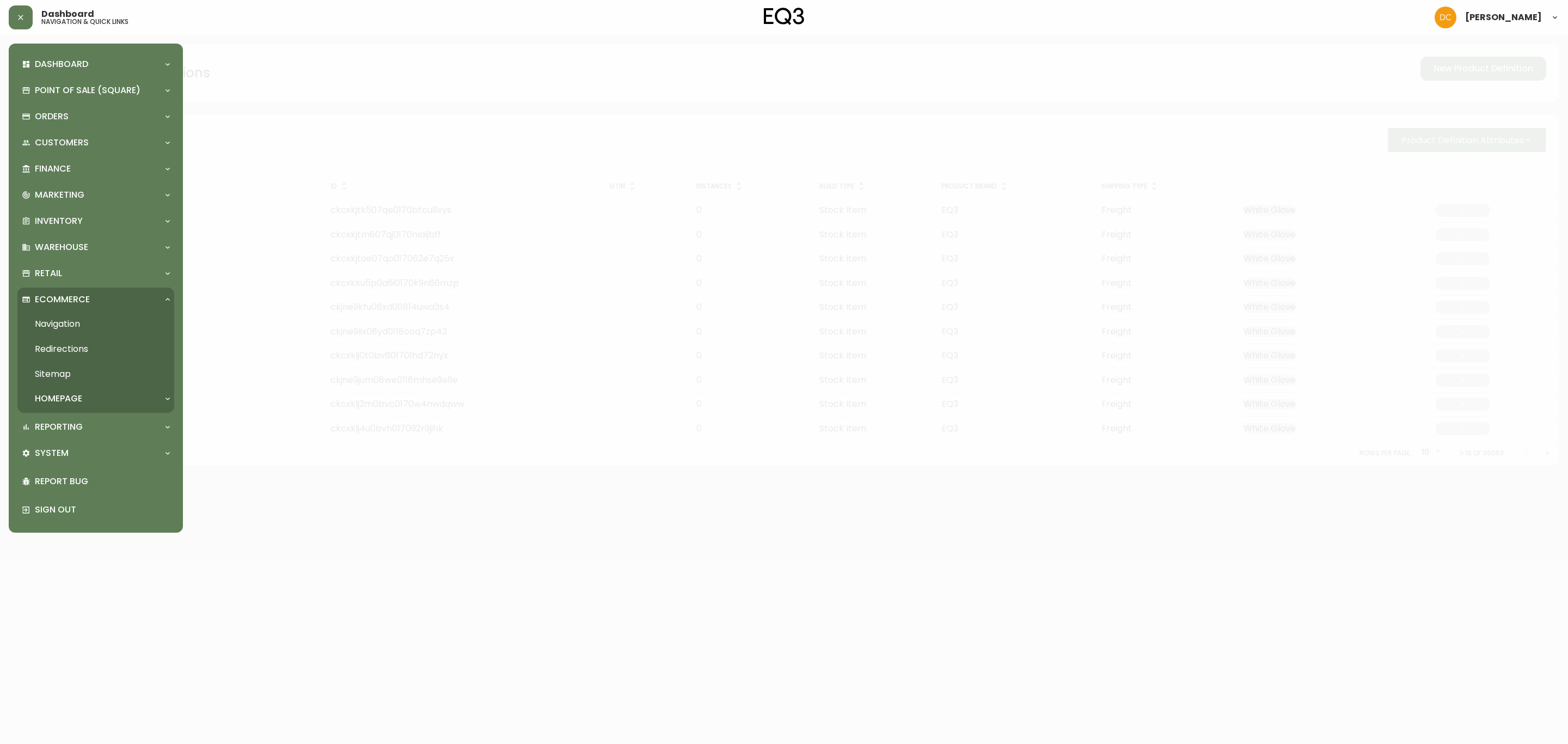
click at [82, 394] on p "Homepage" at bounding box center [58, 399] width 47 height 12
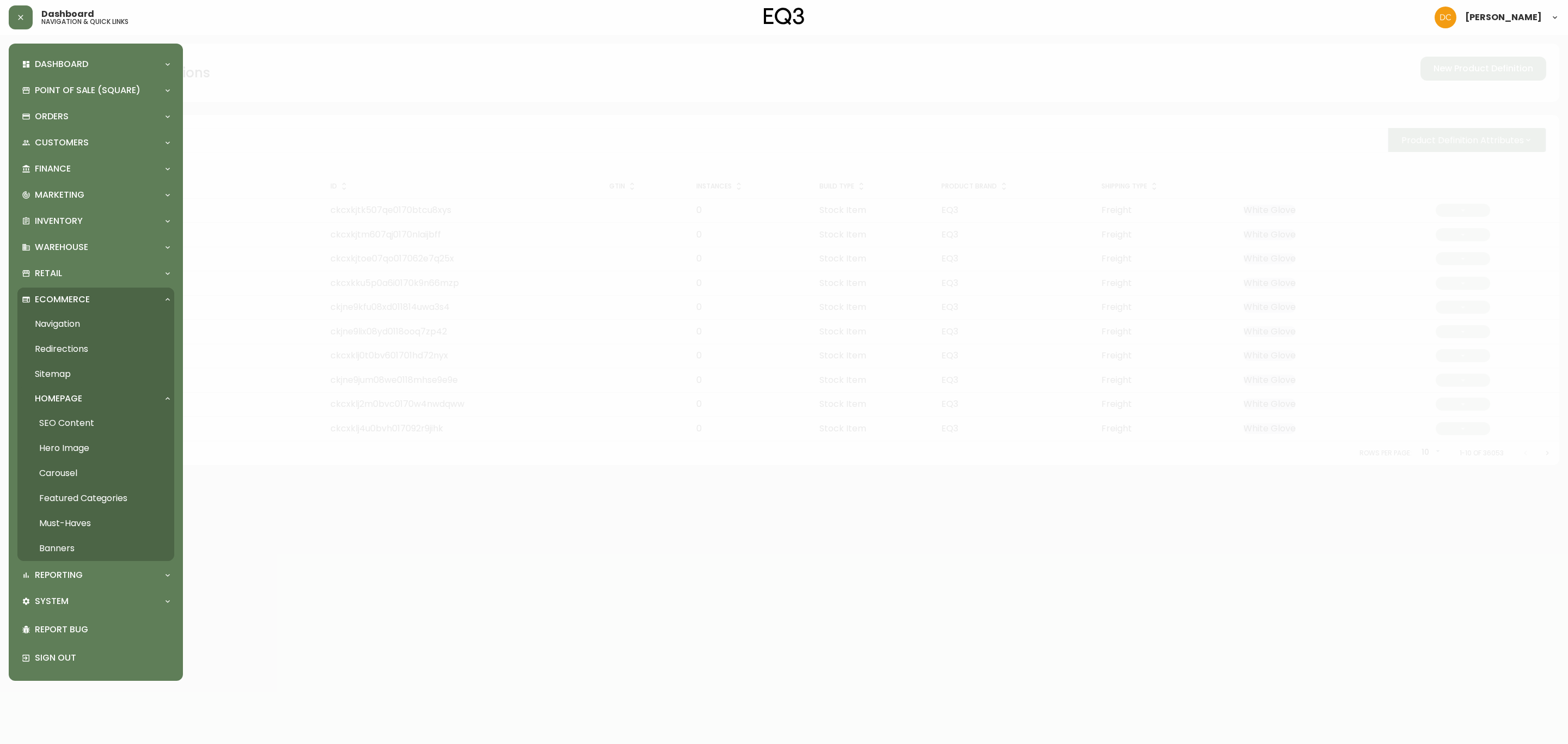
click at [82, 397] on div "Homepage" at bounding box center [90, 399] width 137 height 12
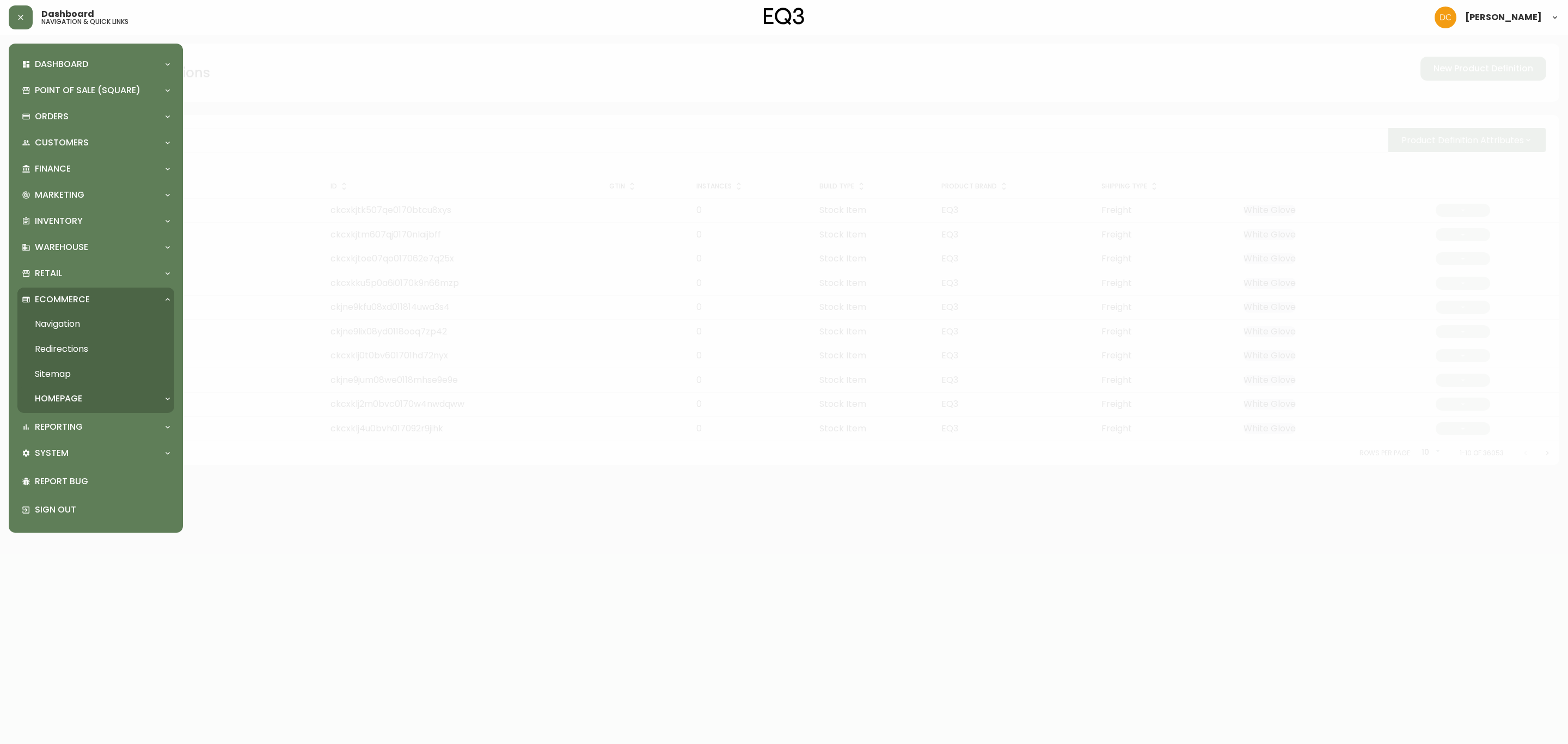
click at [89, 397] on div "Homepage" at bounding box center [90, 399] width 137 height 12
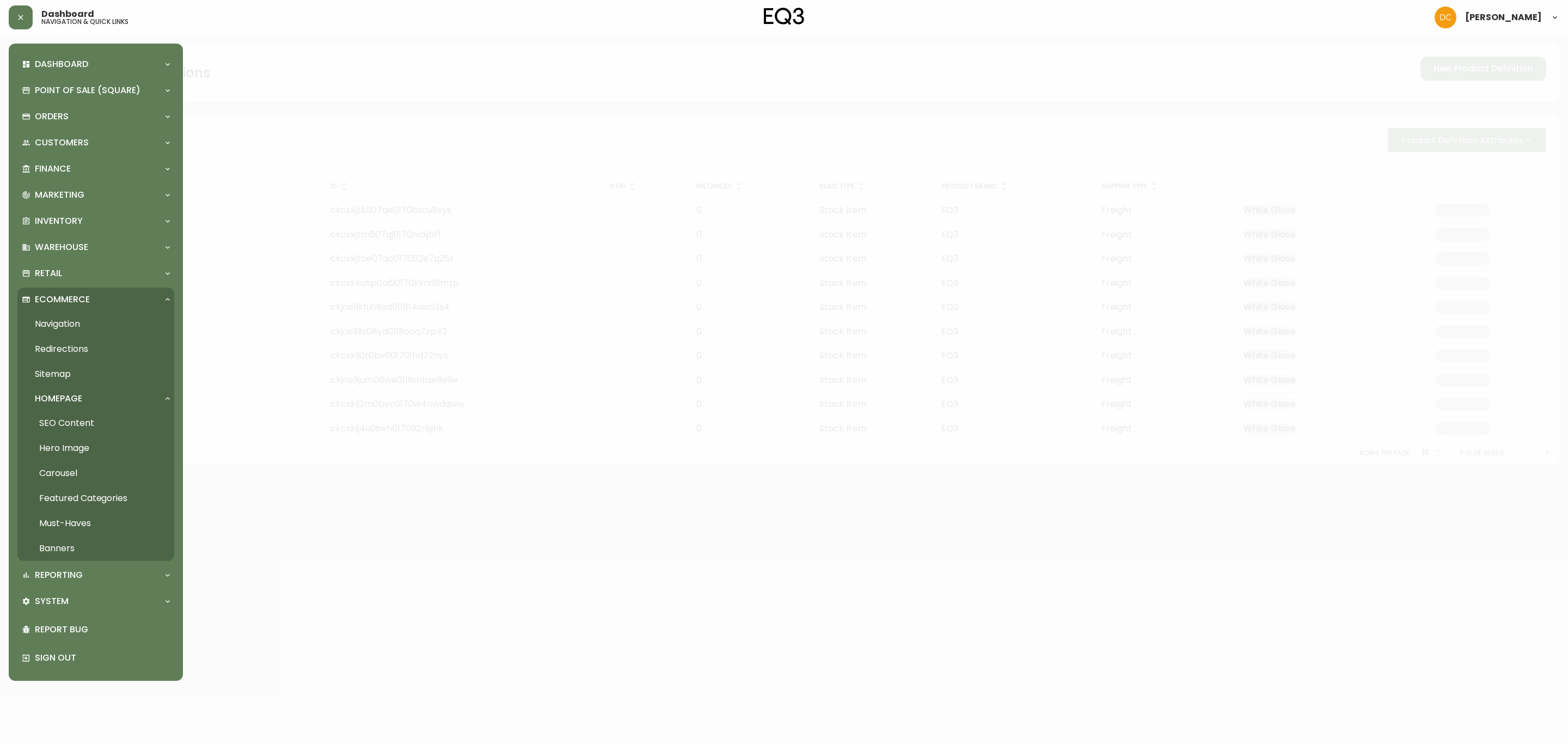
click at [84, 450] on link "Hero Image" at bounding box center [96, 448] width 157 height 25
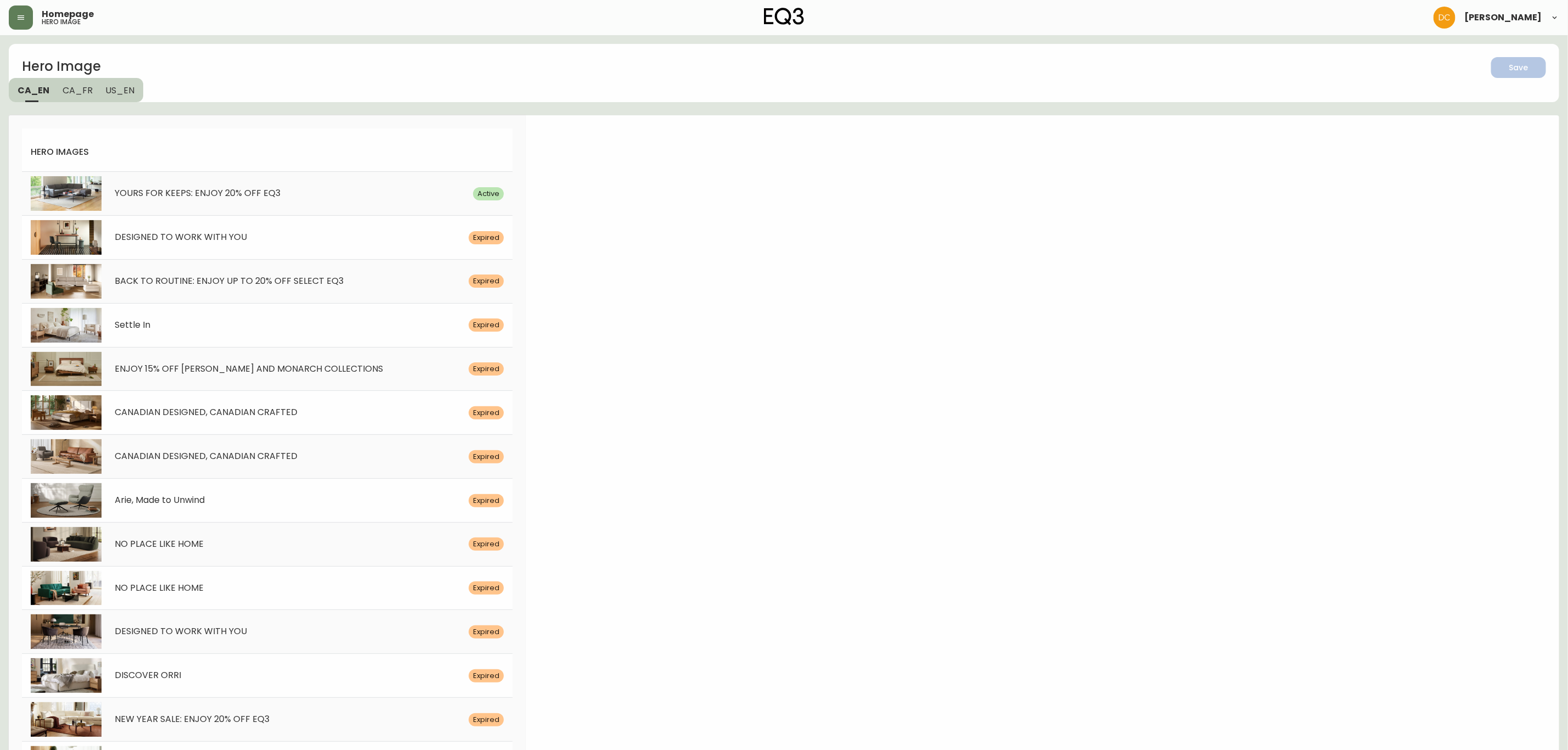
click at [323, 248] on div "DESIGNED TO WORK WITH YOU Expired" at bounding box center [267, 237] width 491 height 44
select select "white"
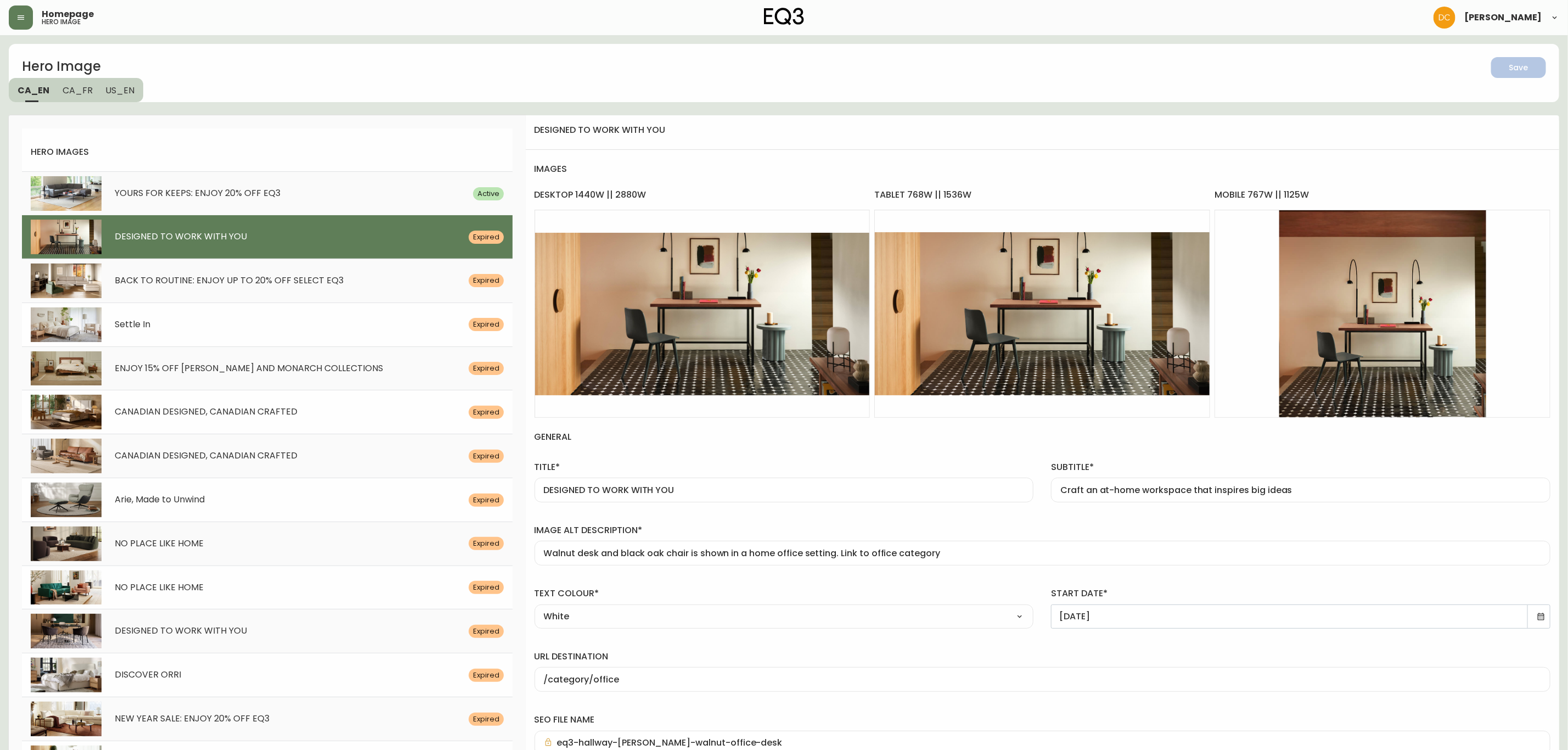
click at [1539, 619] on icon at bounding box center [1541, 616] width 7 height 7
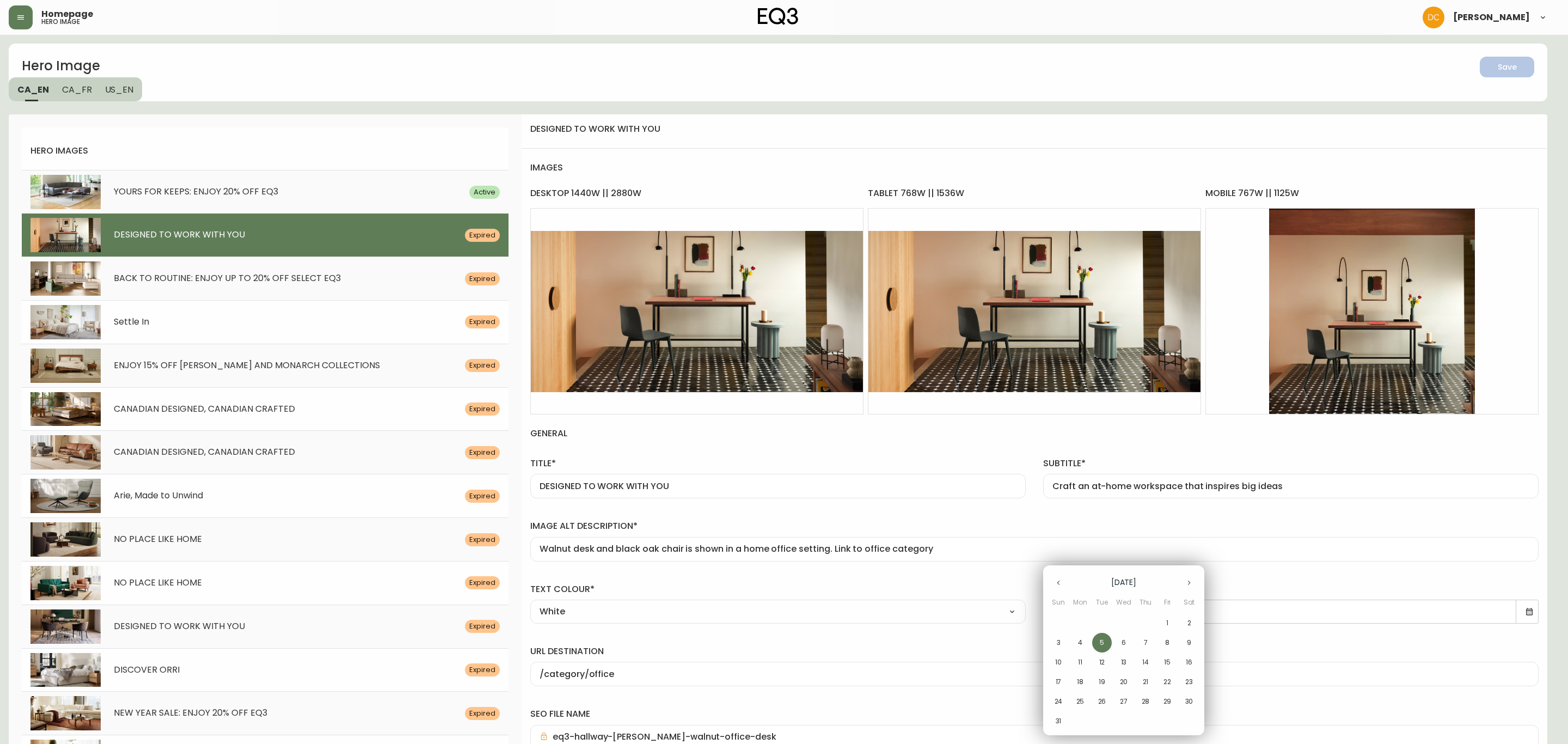
click at [634, 74] on div at bounding box center [784, 372] width 1568 height 744
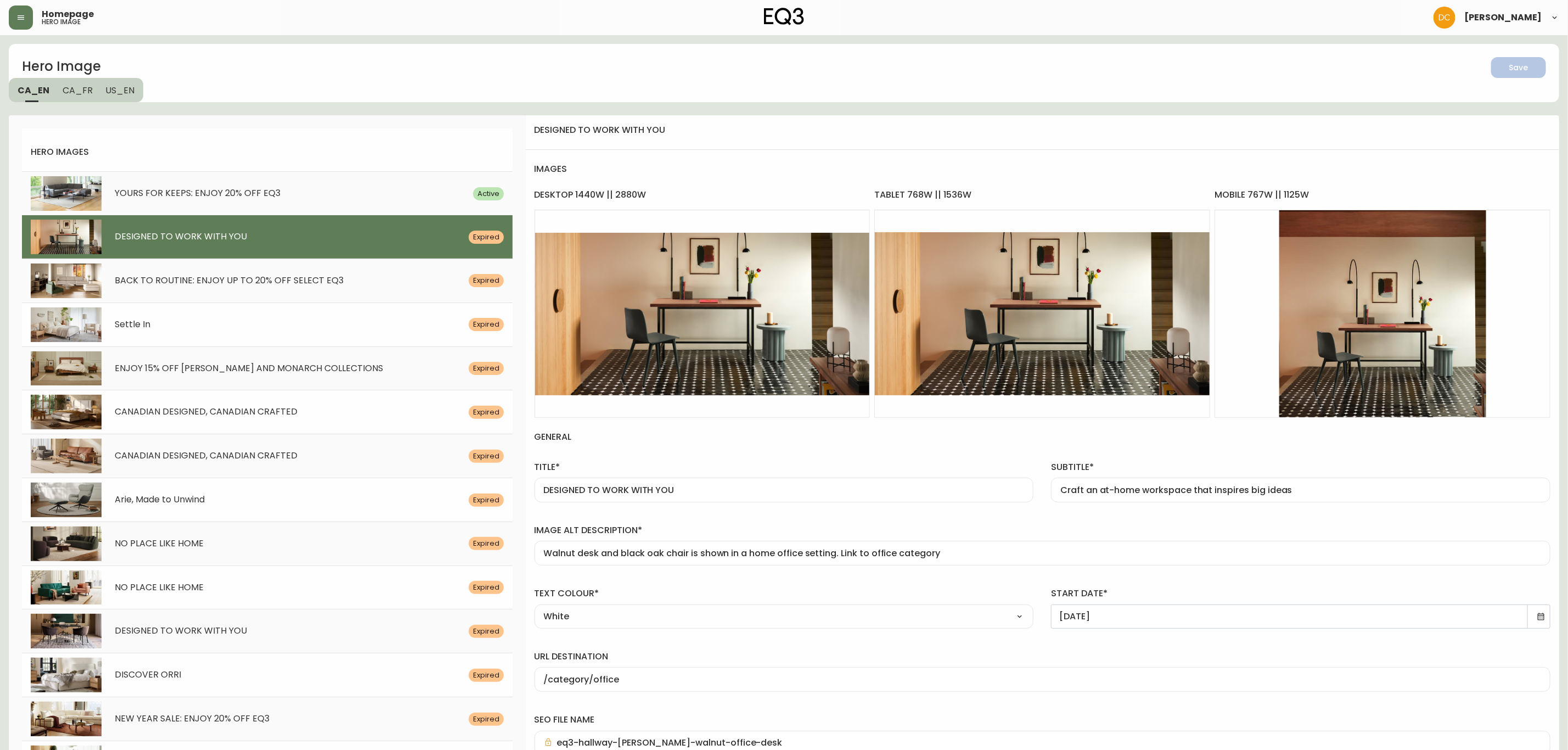
click at [1541, 619] on icon at bounding box center [1541, 616] width 7 height 7
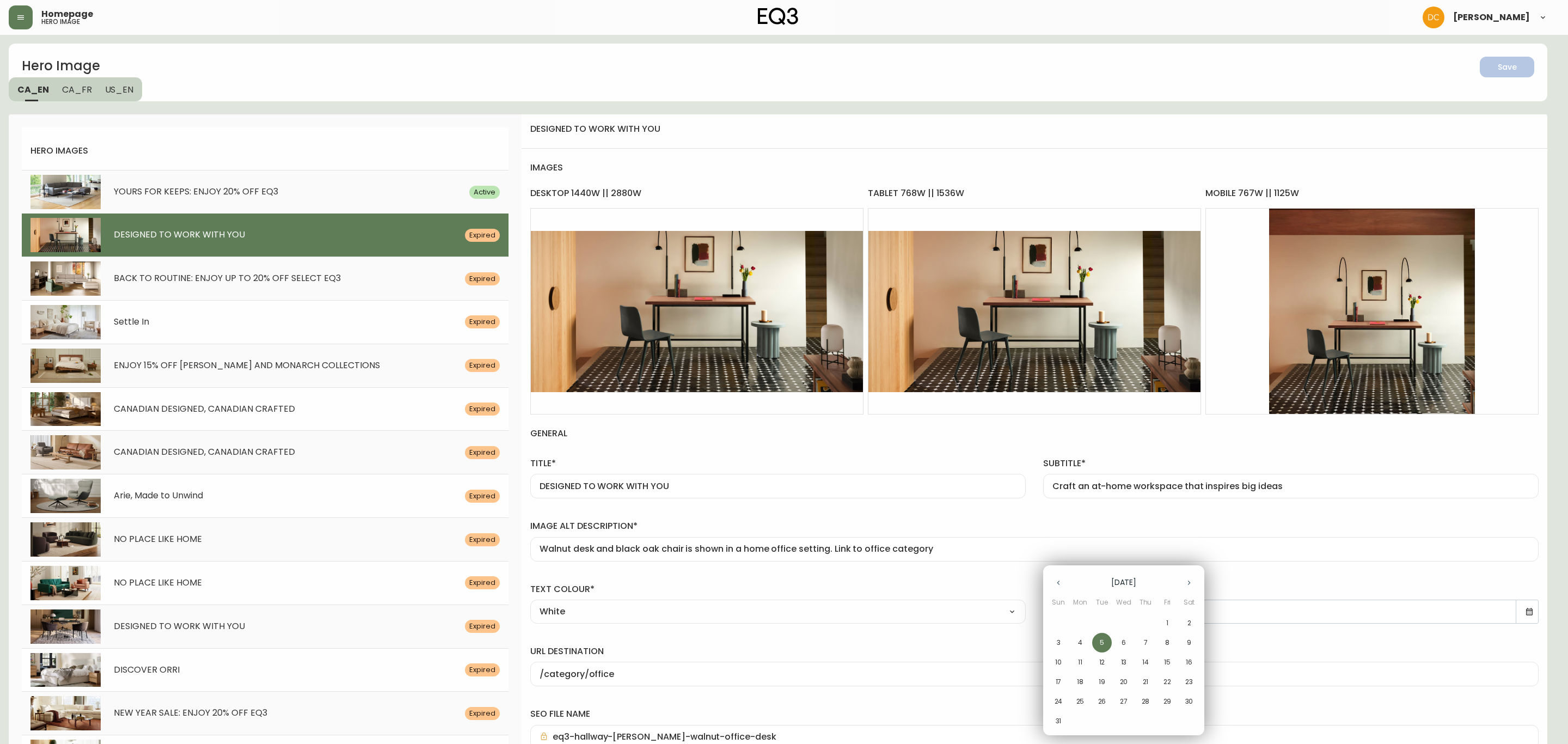
click at [1186, 589] on button "button" at bounding box center [1189, 583] width 22 height 22
click at [1079, 665] on p "15" at bounding box center [1080, 662] width 7 height 9
type input "[DATE]"
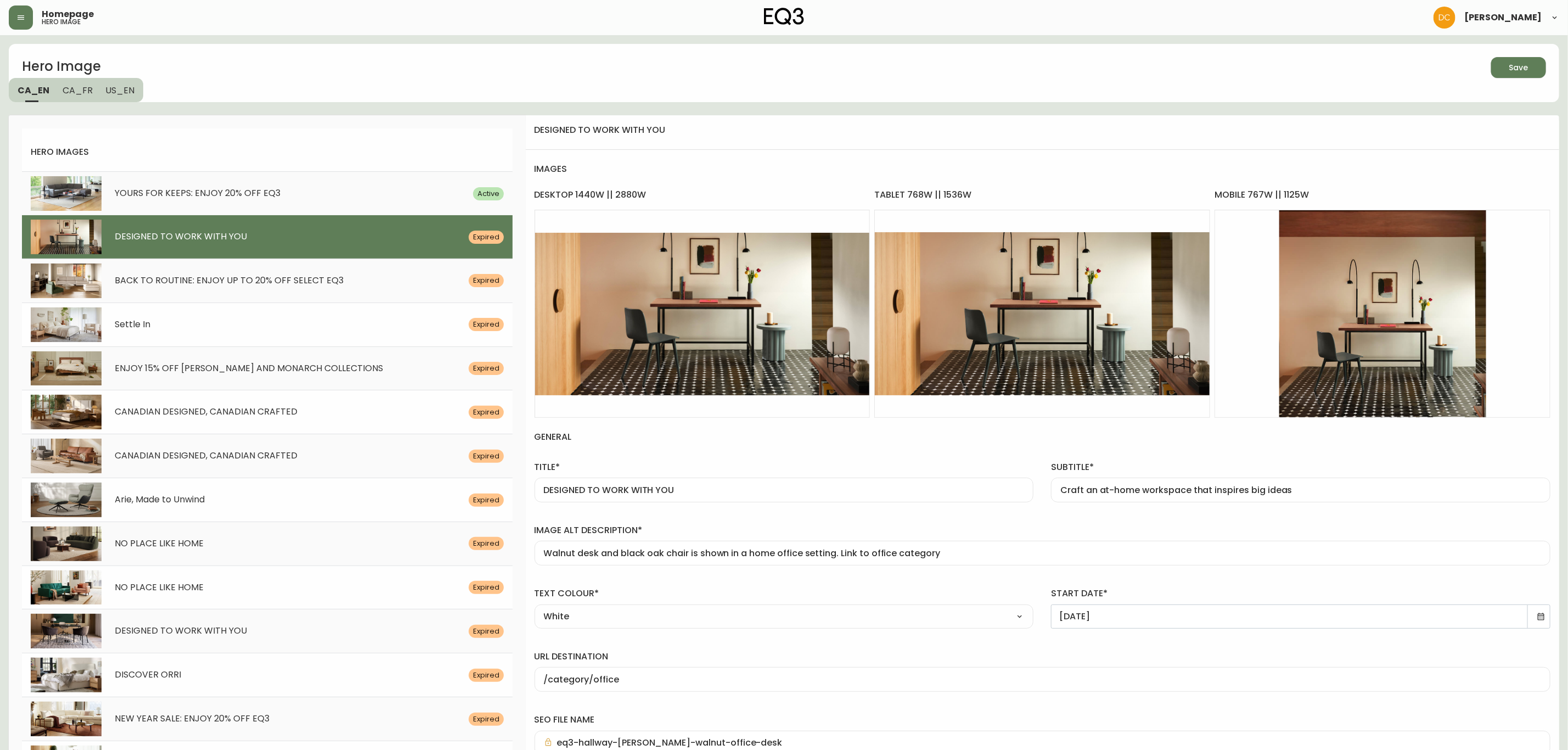
click at [1515, 69] on icon "button" at bounding box center [1514, 66] width 13 height 13
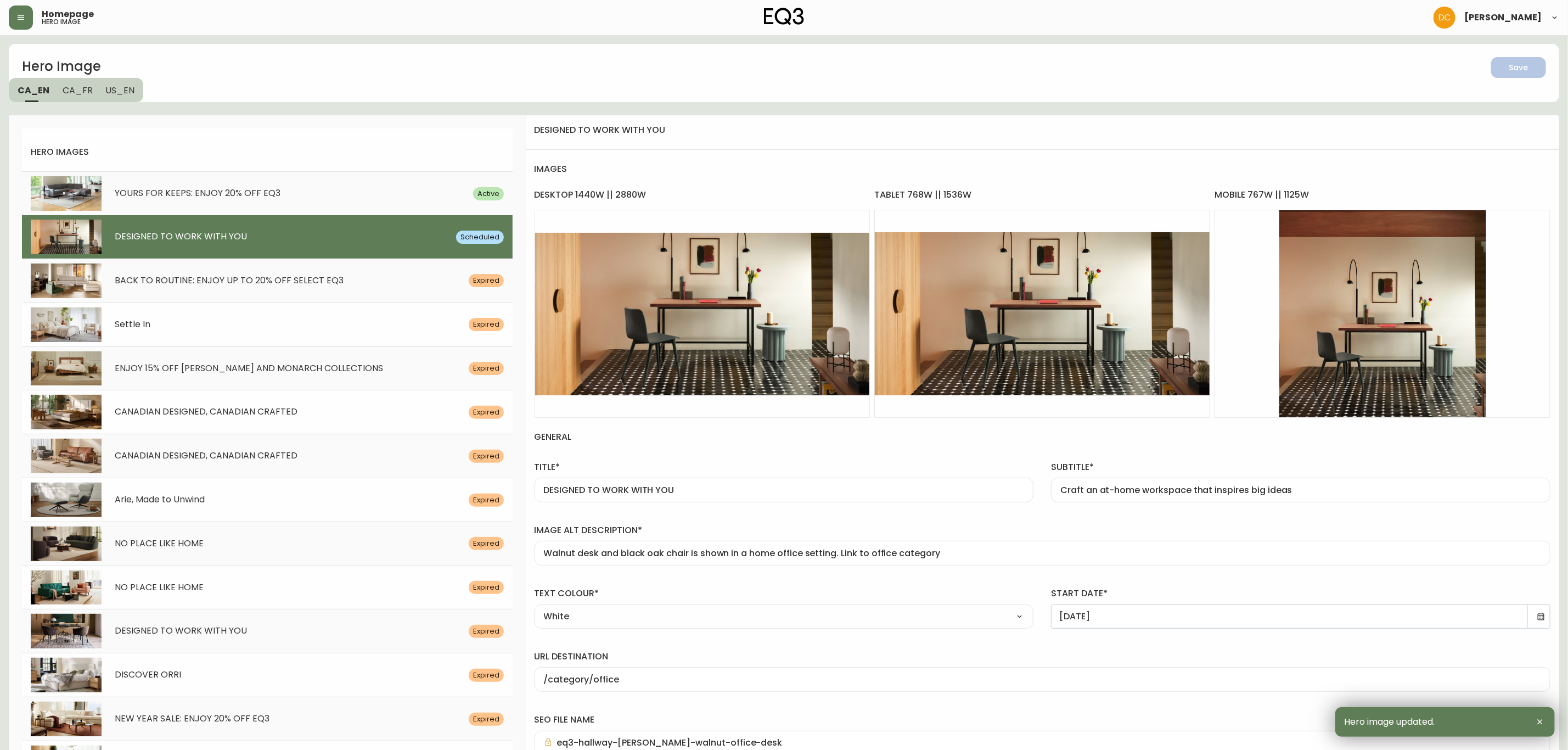
click at [73, 87] on span "CA_FR" at bounding box center [78, 90] width 30 height 12
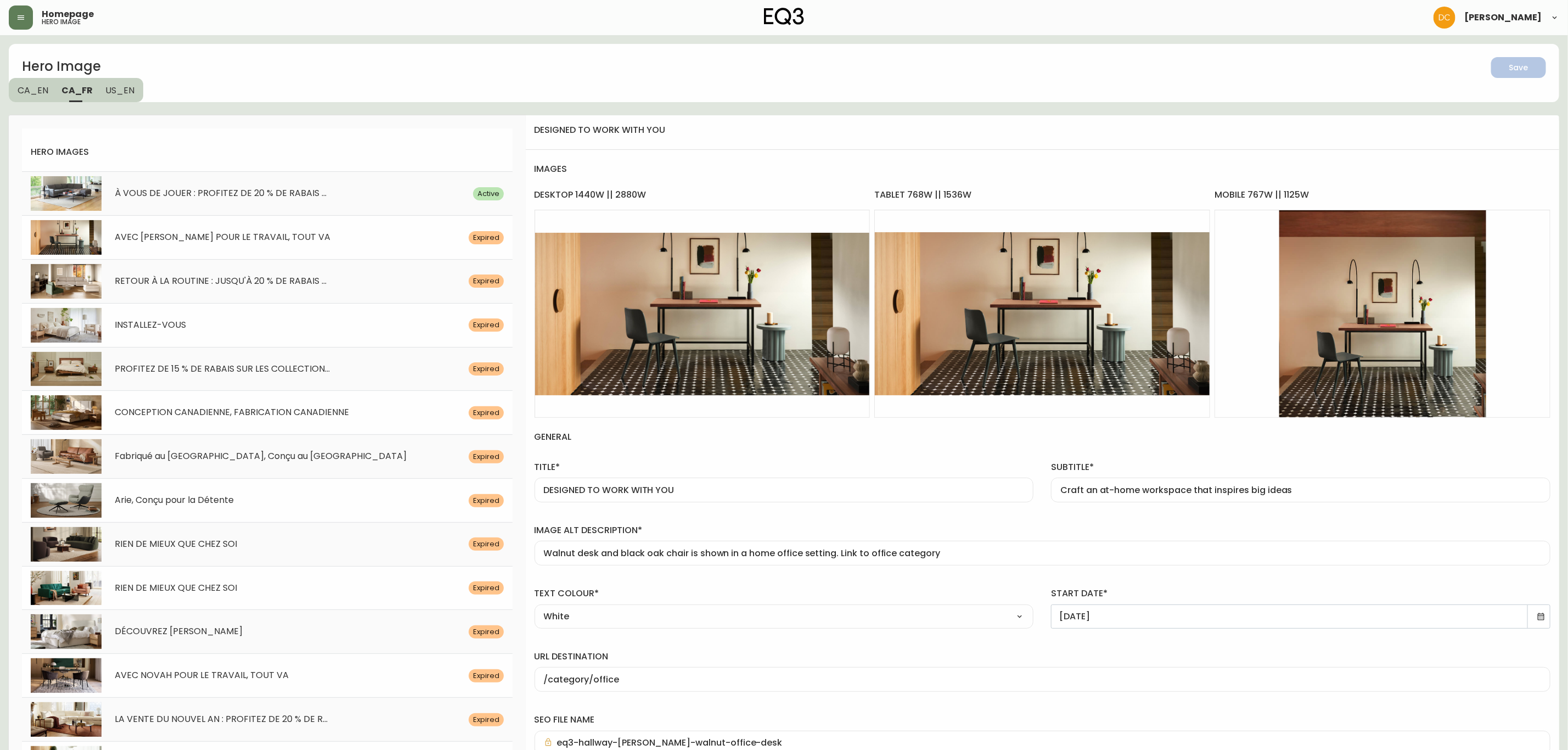
click at [250, 248] on div "AVEC [PERSON_NAME] POUR LE TRAVAIL, TOUT VA Expired" at bounding box center [267, 237] width 491 height 44
type input "AVEC [PERSON_NAME] POUR LE TRAVAIL, TOUT VA"
type input "Créer un espace de télétravail qui saura vous inspirer"
type input "Bureau en noyer et un chaise sont présentés dans un bureau à domicile. Lien ver…"
type input "[DATE]"
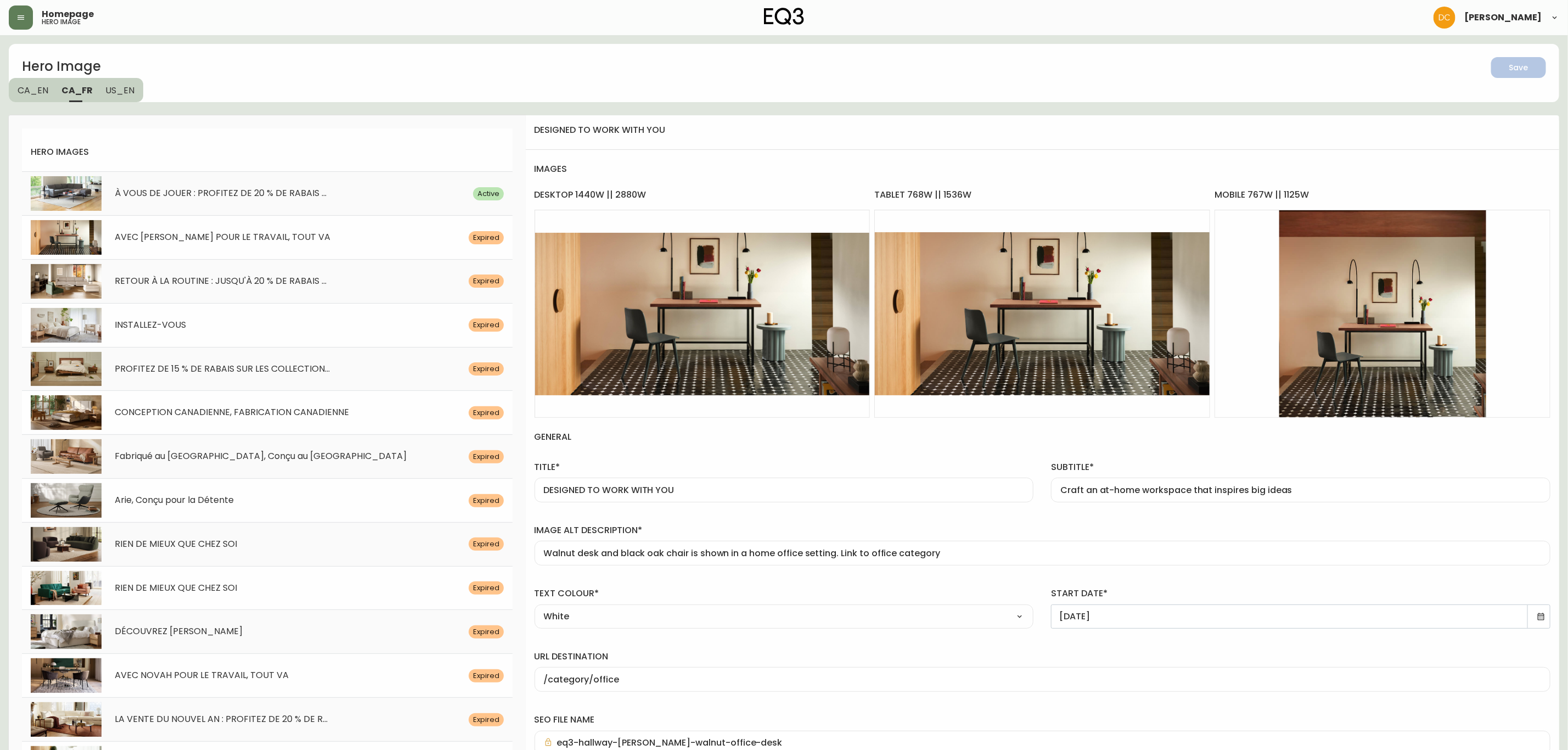
type input "/category/bureau"
type input "eq3-bureau-[PERSON_NAME]"
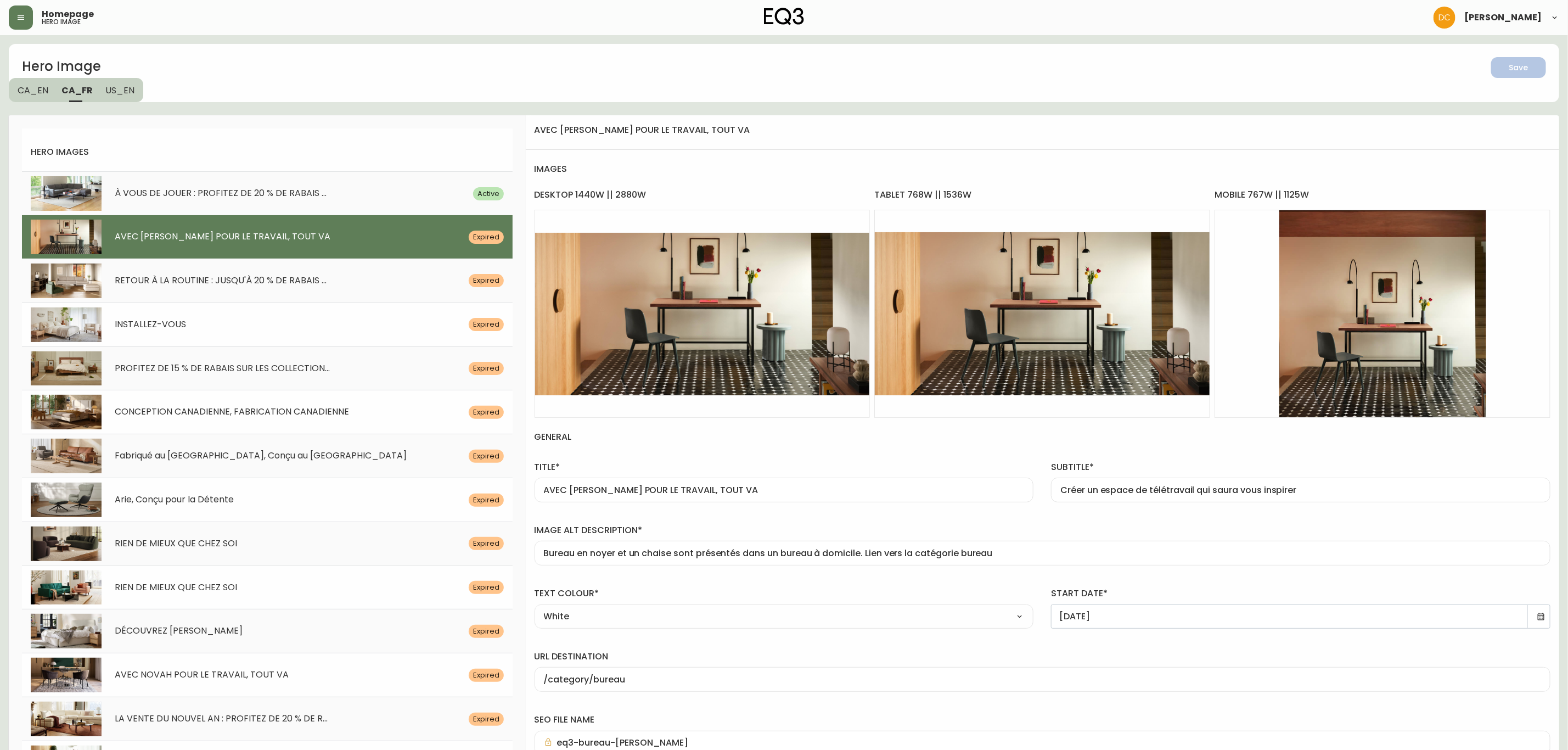
click at [1543, 621] on icon at bounding box center [1541, 616] width 9 height 9
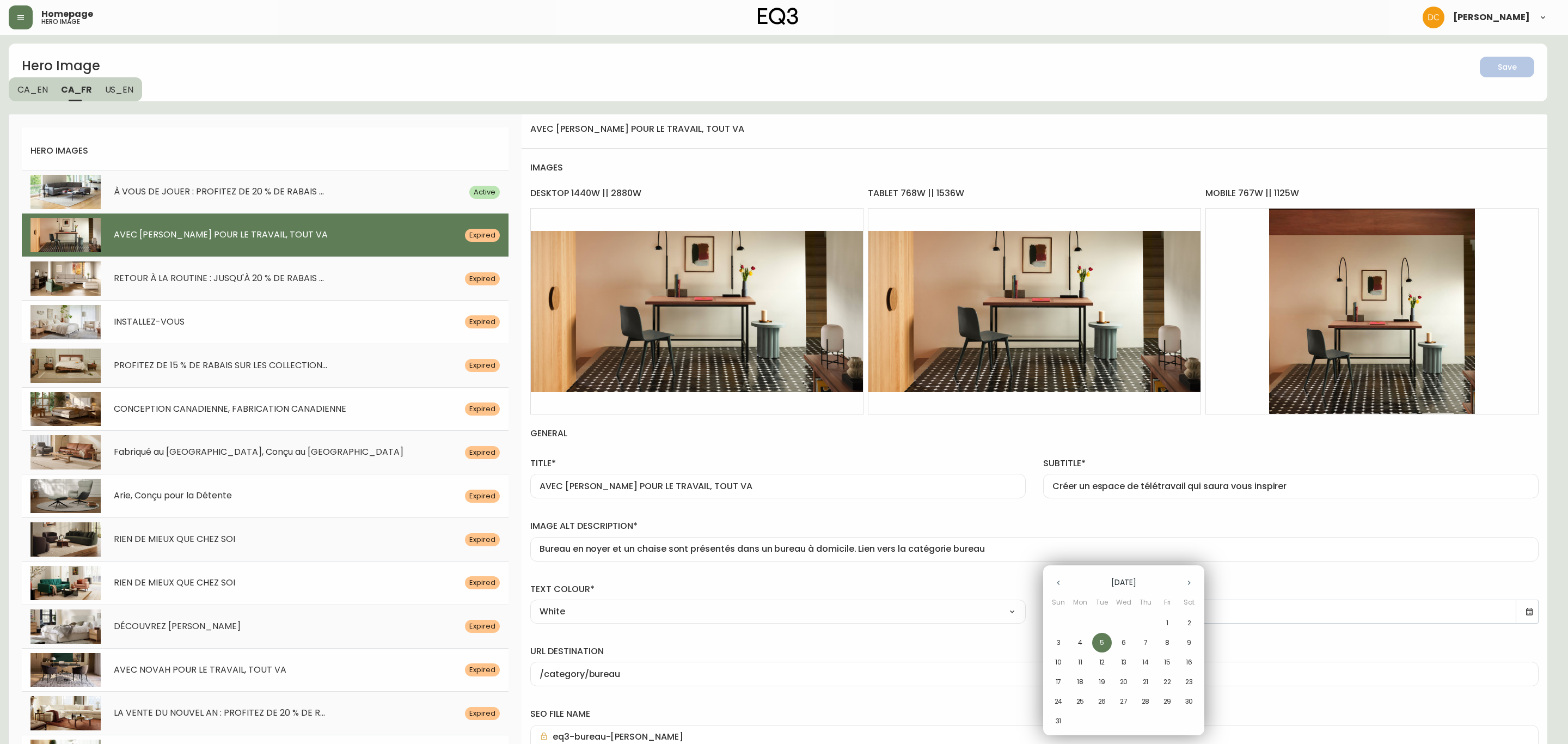
click at [1184, 580] on icon "button" at bounding box center [1188, 582] width 9 height 9
click at [1077, 662] on p "15" at bounding box center [1080, 662] width 7 height 9
type input "[DATE]"
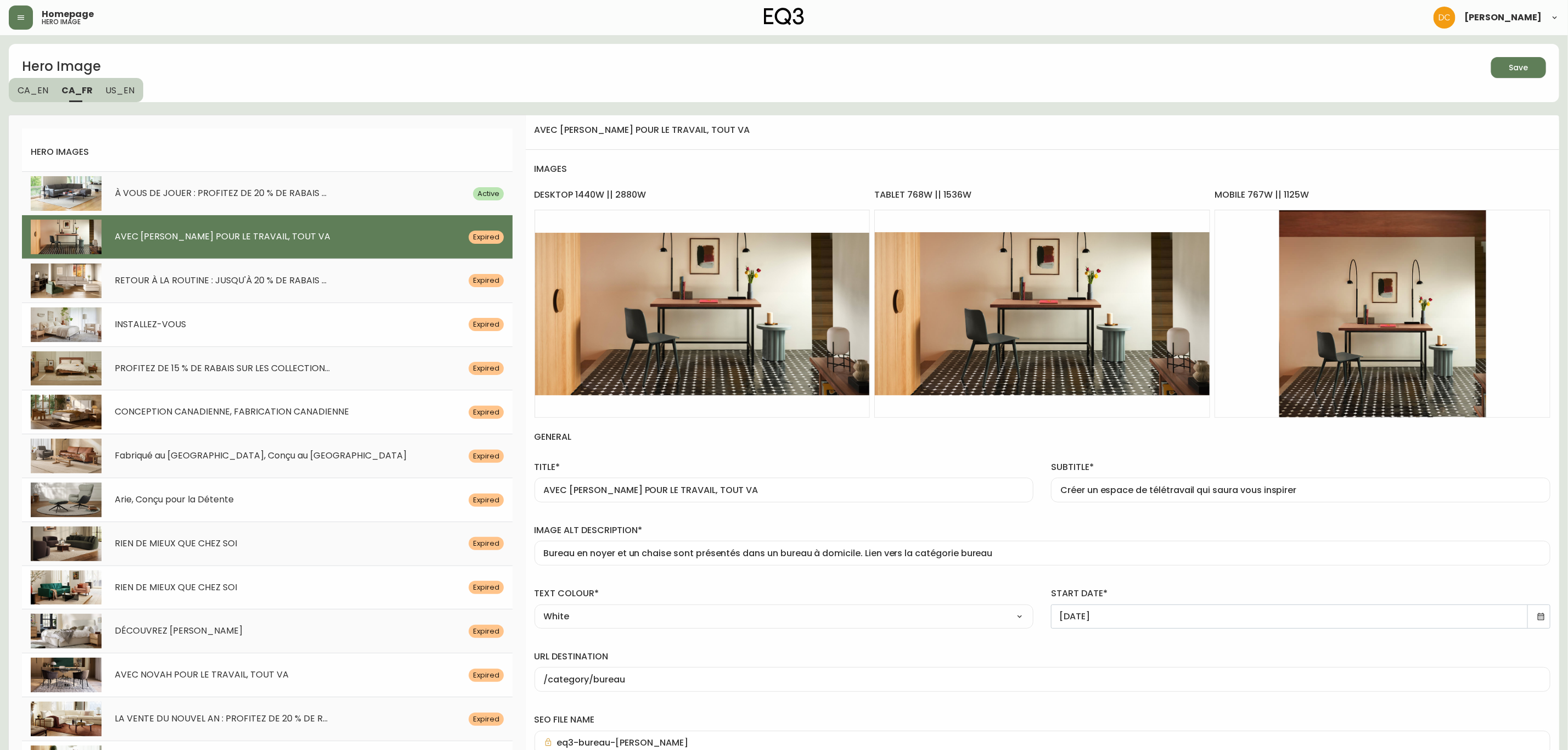
click at [1528, 69] on span "Save" at bounding box center [1518, 68] width 38 height 14
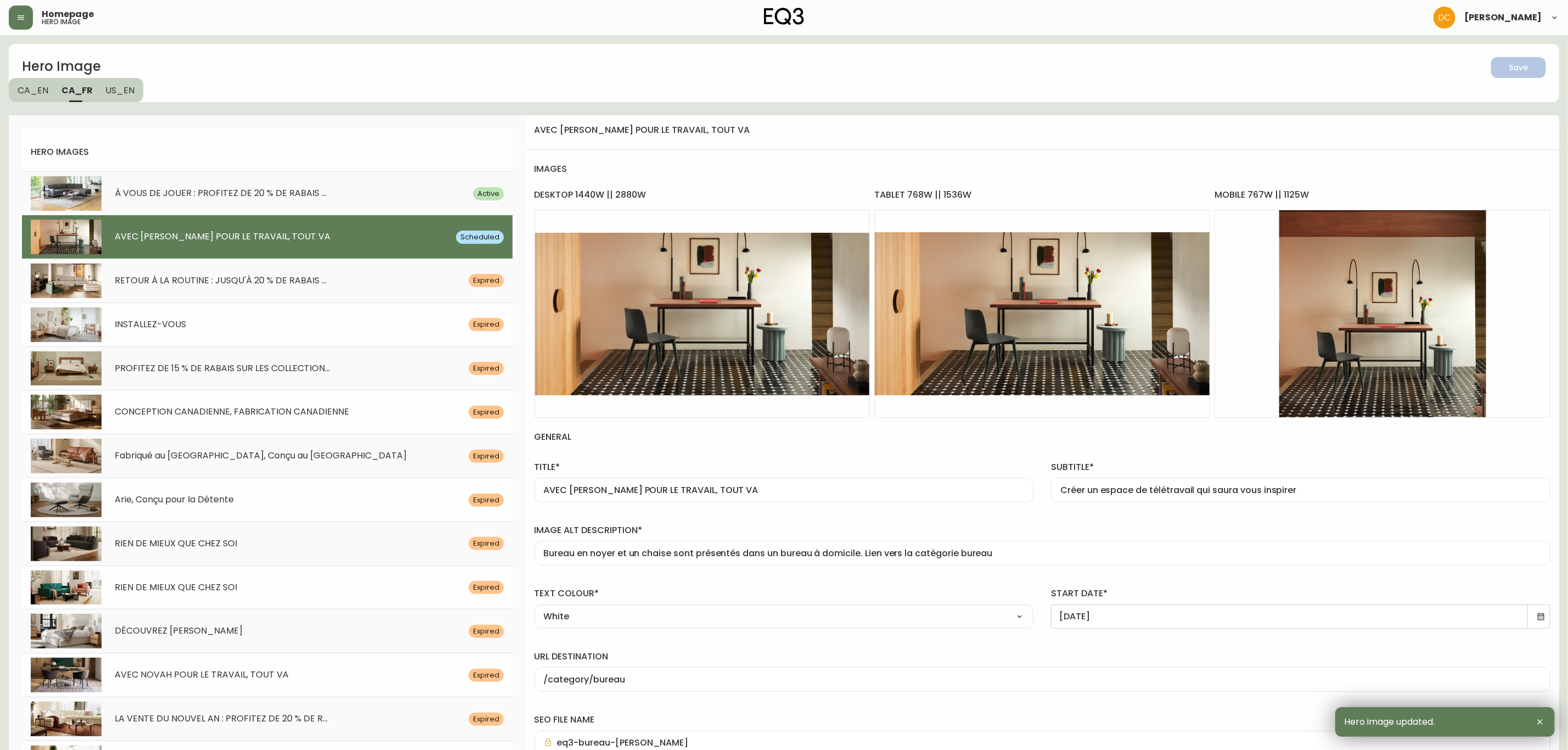
click at [134, 88] on button "US_EN" at bounding box center [121, 89] width 44 height 24
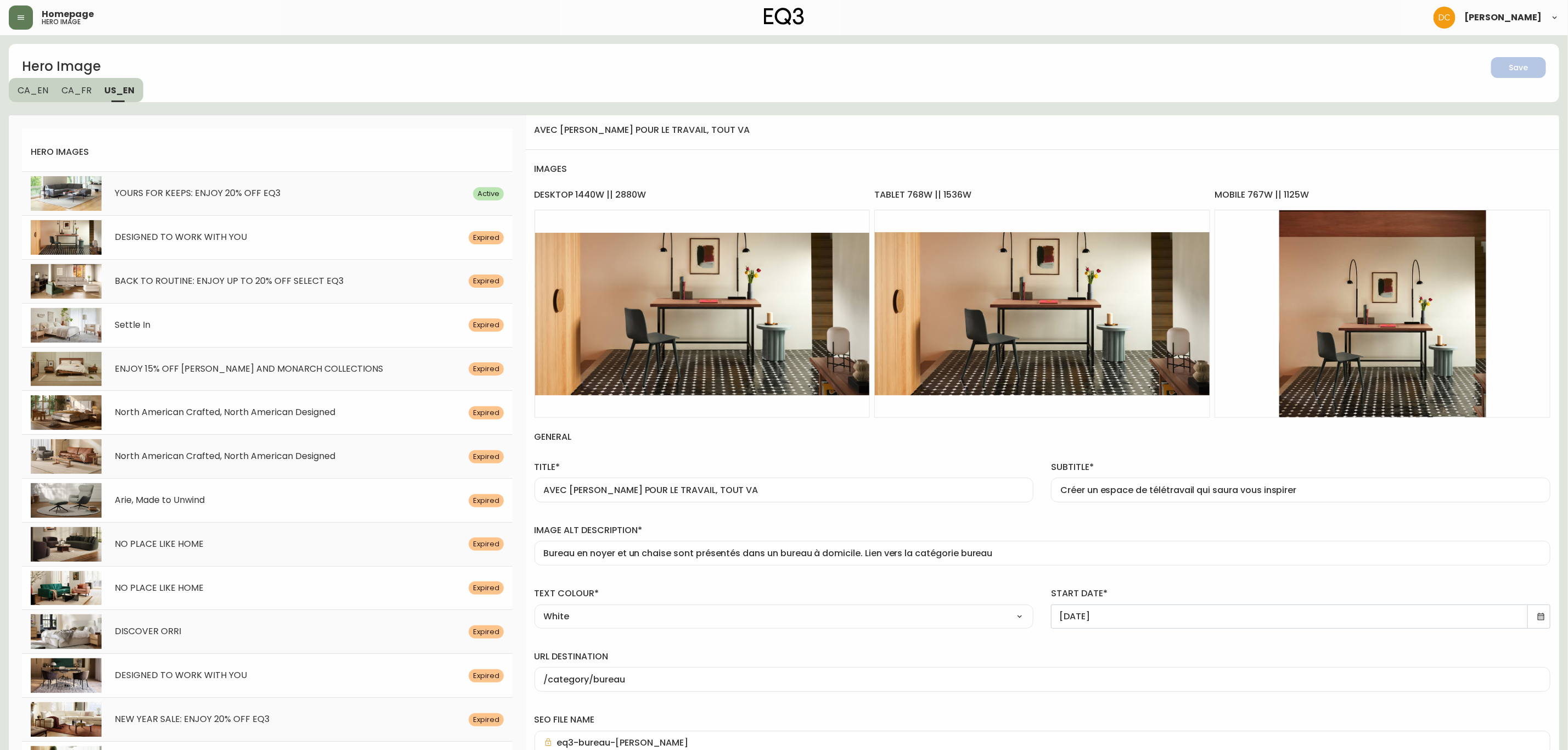
click at [312, 253] on div "DESIGNED TO WORK WITH YOU Expired" at bounding box center [267, 237] width 491 height 44
type input "DESIGNED TO WORK WITH YOU"
type input "Craft an at-home workspace that inspires big ideas"
type input "Walnut desk and black oak chair is shown in a home office setting. Link to offi…"
type input "[DATE]"
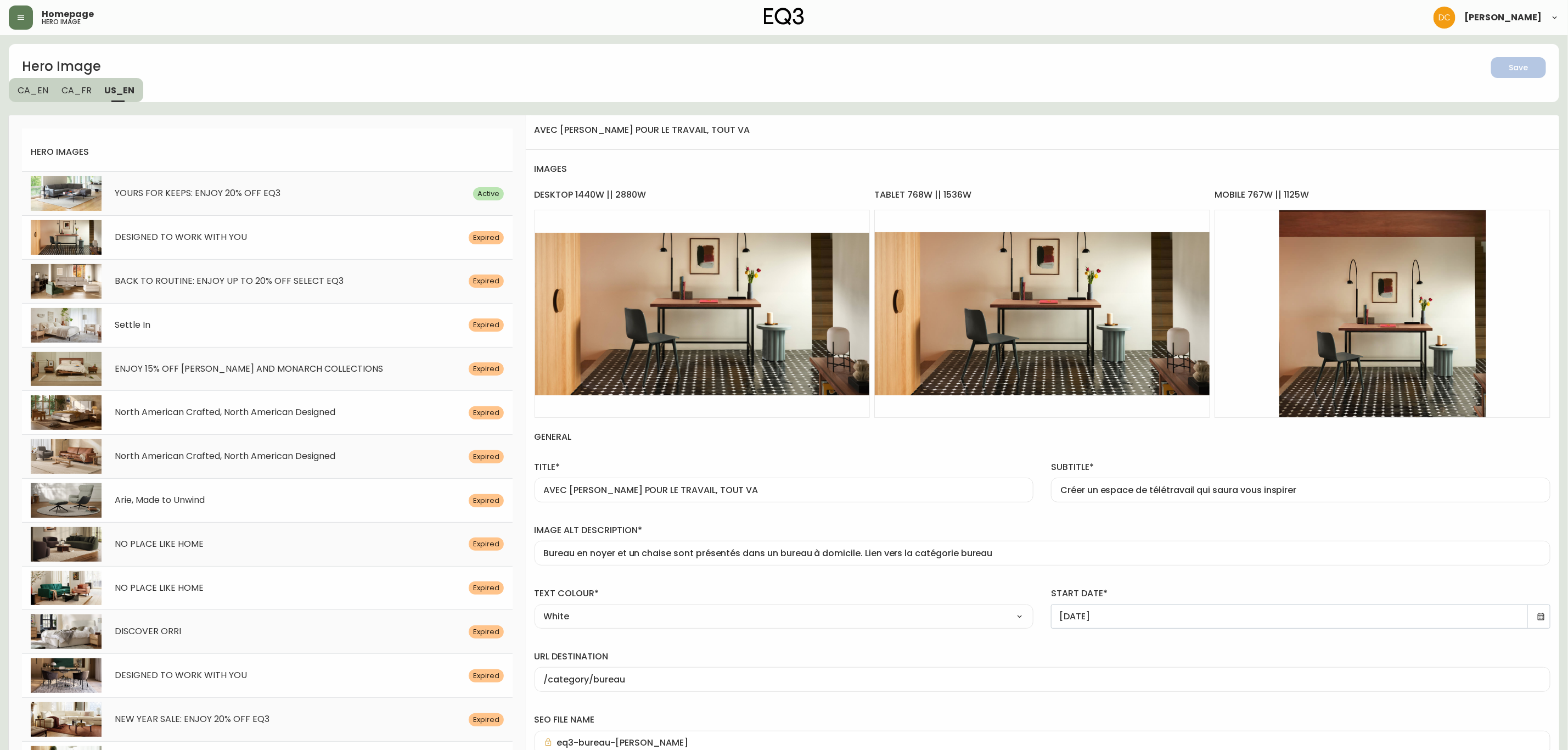
type input "/category/office"
type input "eq3-hallway-[PERSON_NAME]-walnut-office-desk"
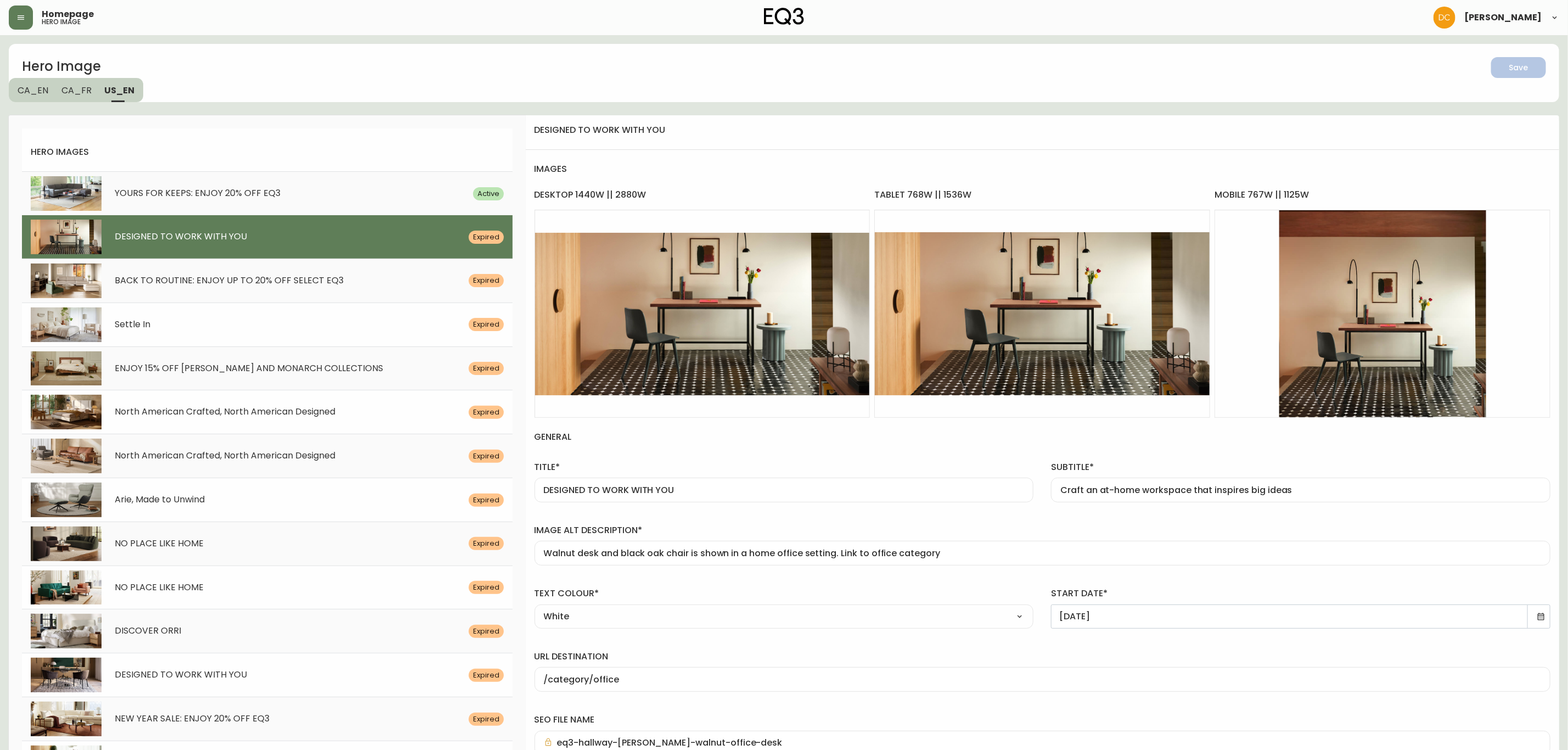
click at [1543, 622] on div "[DATE]" at bounding box center [1301, 616] width 499 height 24
click at [1539, 618] on icon at bounding box center [1541, 616] width 9 height 9
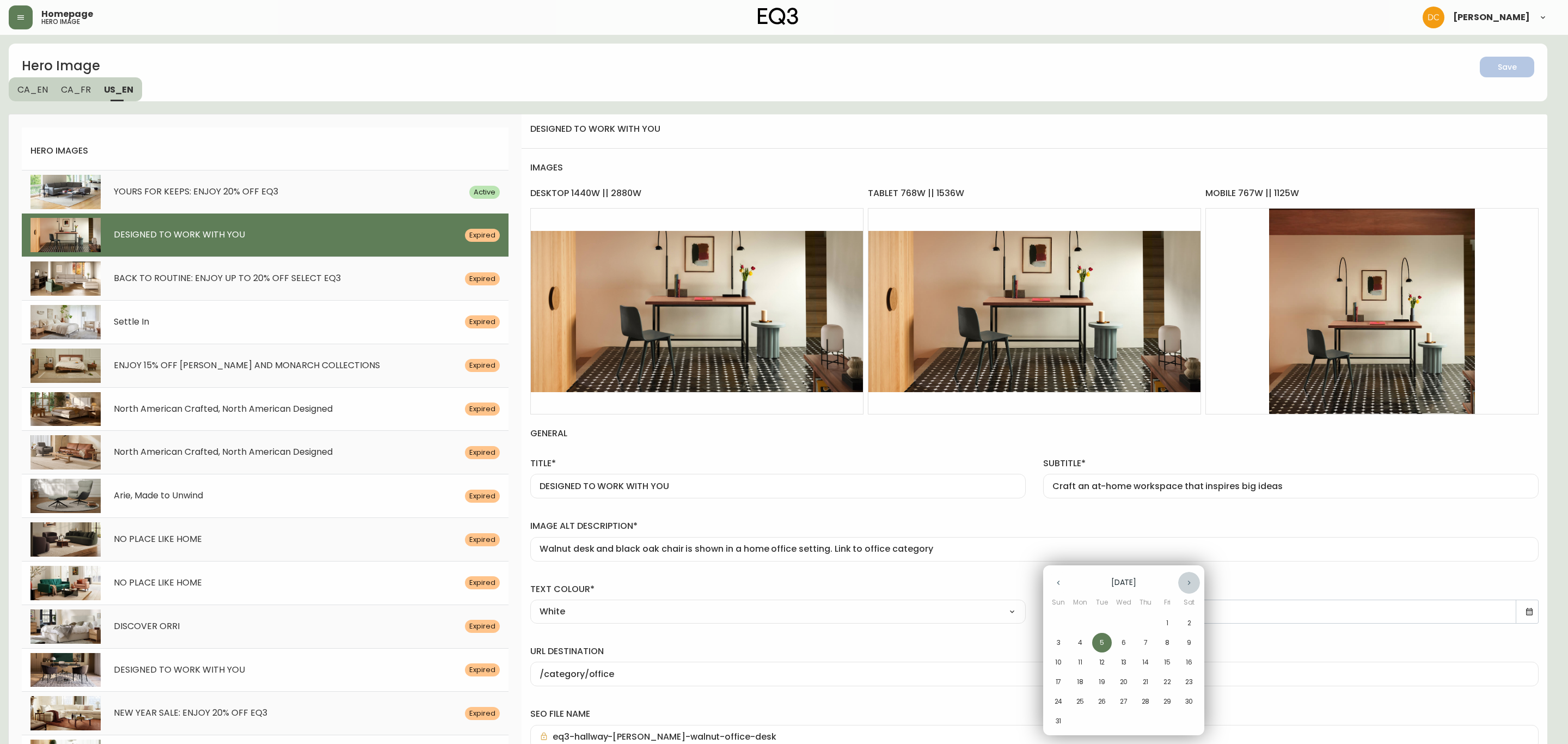
click at [1182, 584] on button "button" at bounding box center [1189, 583] width 22 height 22
click at [1080, 664] on p "15" at bounding box center [1080, 662] width 7 height 9
type input "[DATE]"
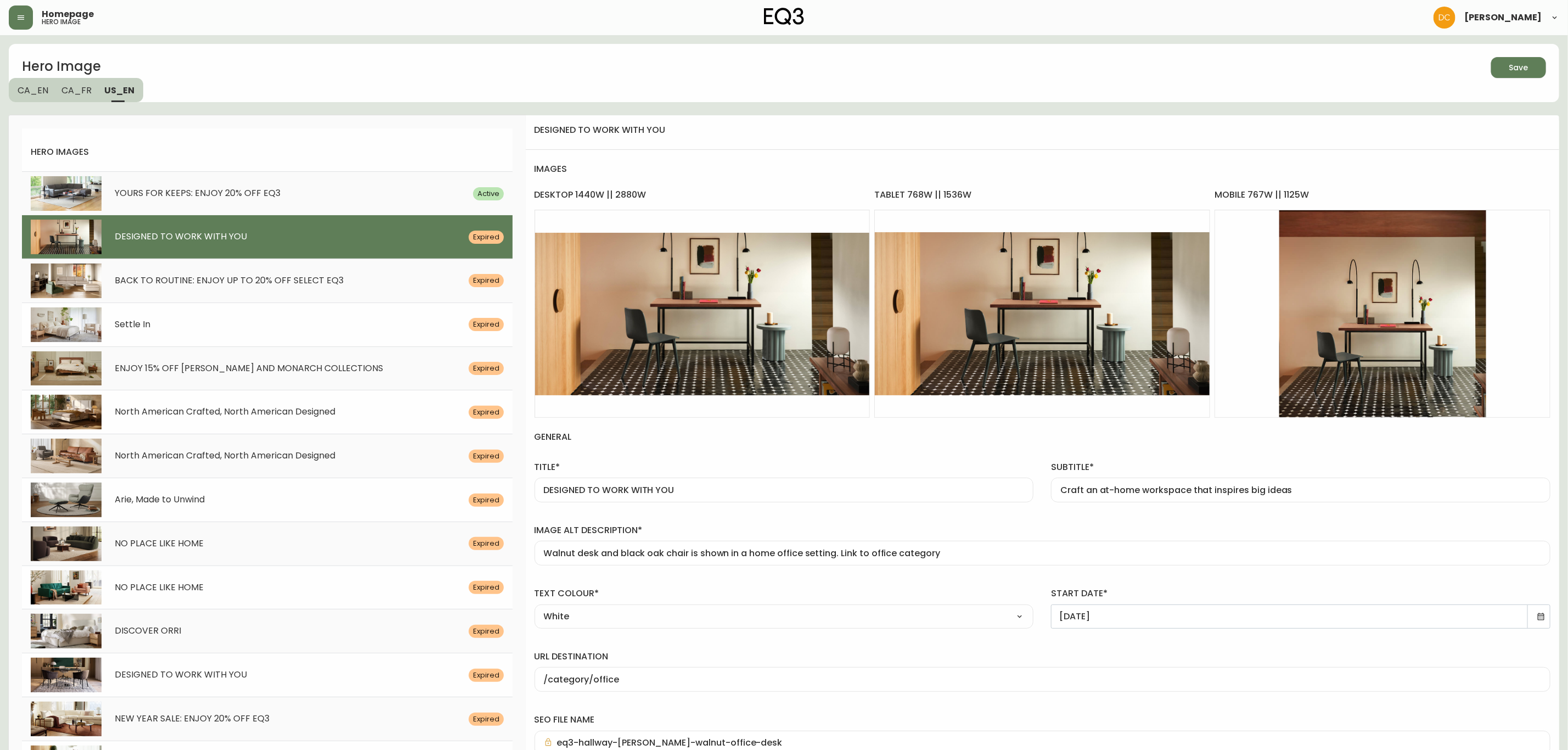
click at [1519, 71] on span "Save" at bounding box center [1519, 68] width 19 height 14
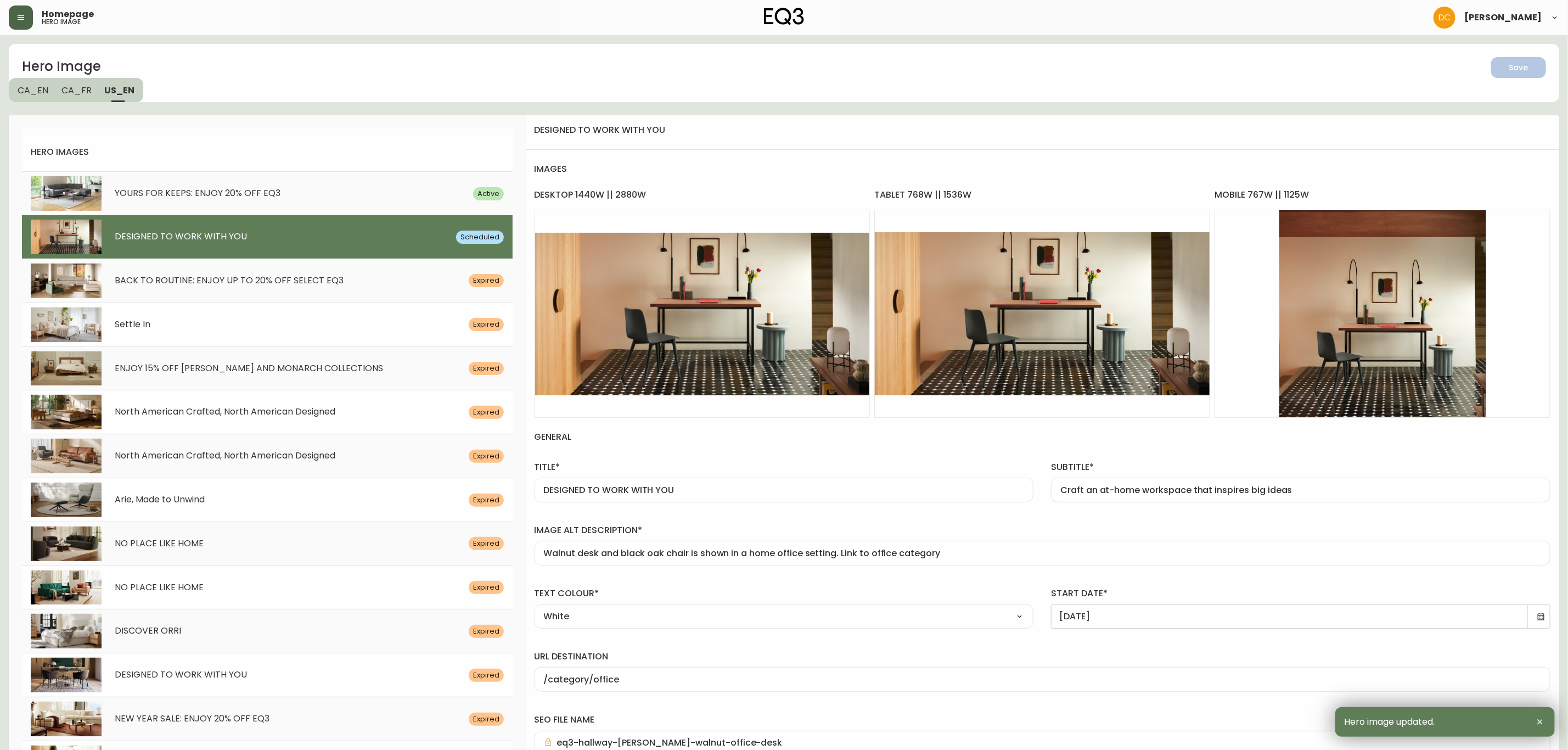
click at [22, 25] on button "button" at bounding box center [20, 17] width 24 height 24
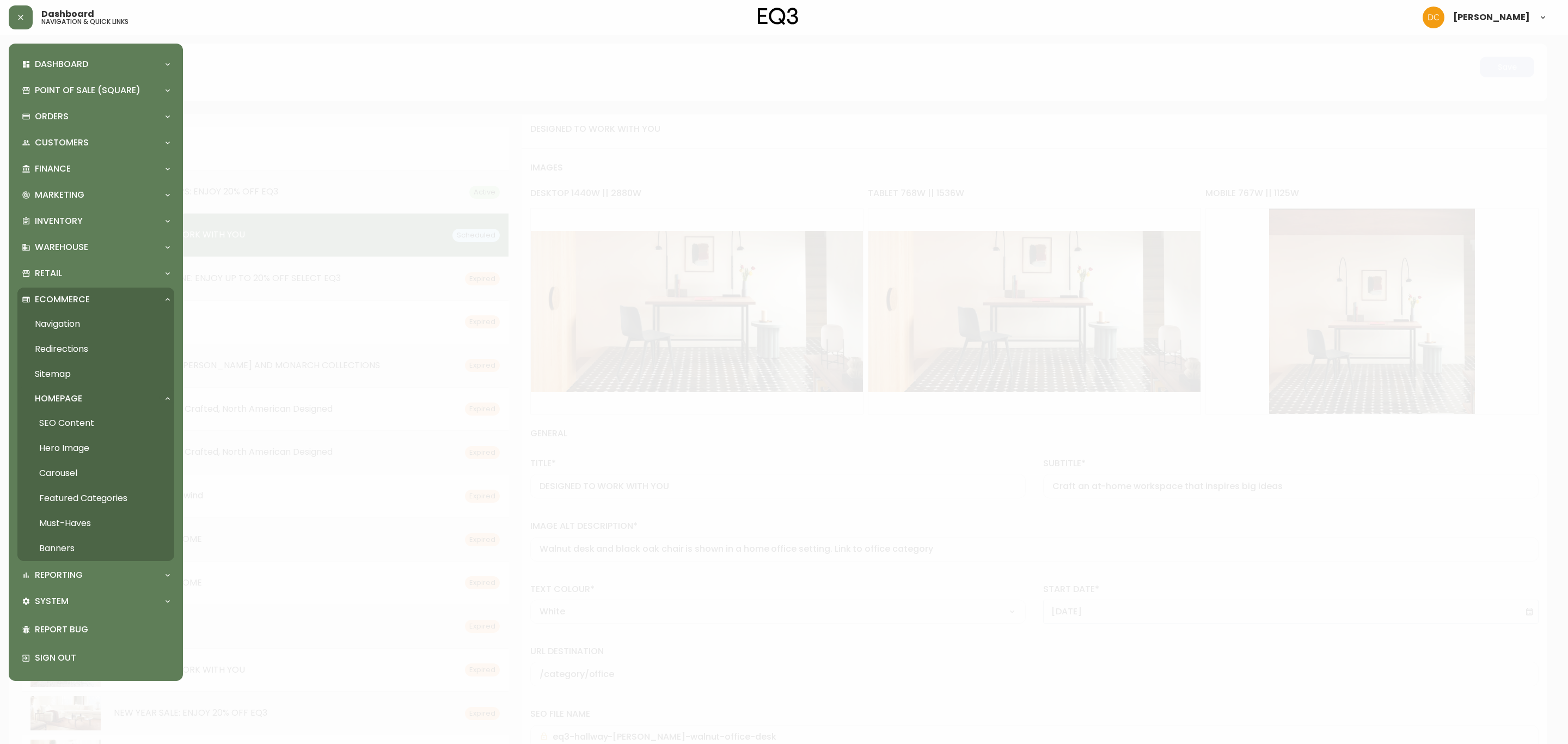
click at [89, 468] on link "Carousel" at bounding box center [96, 473] width 157 height 25
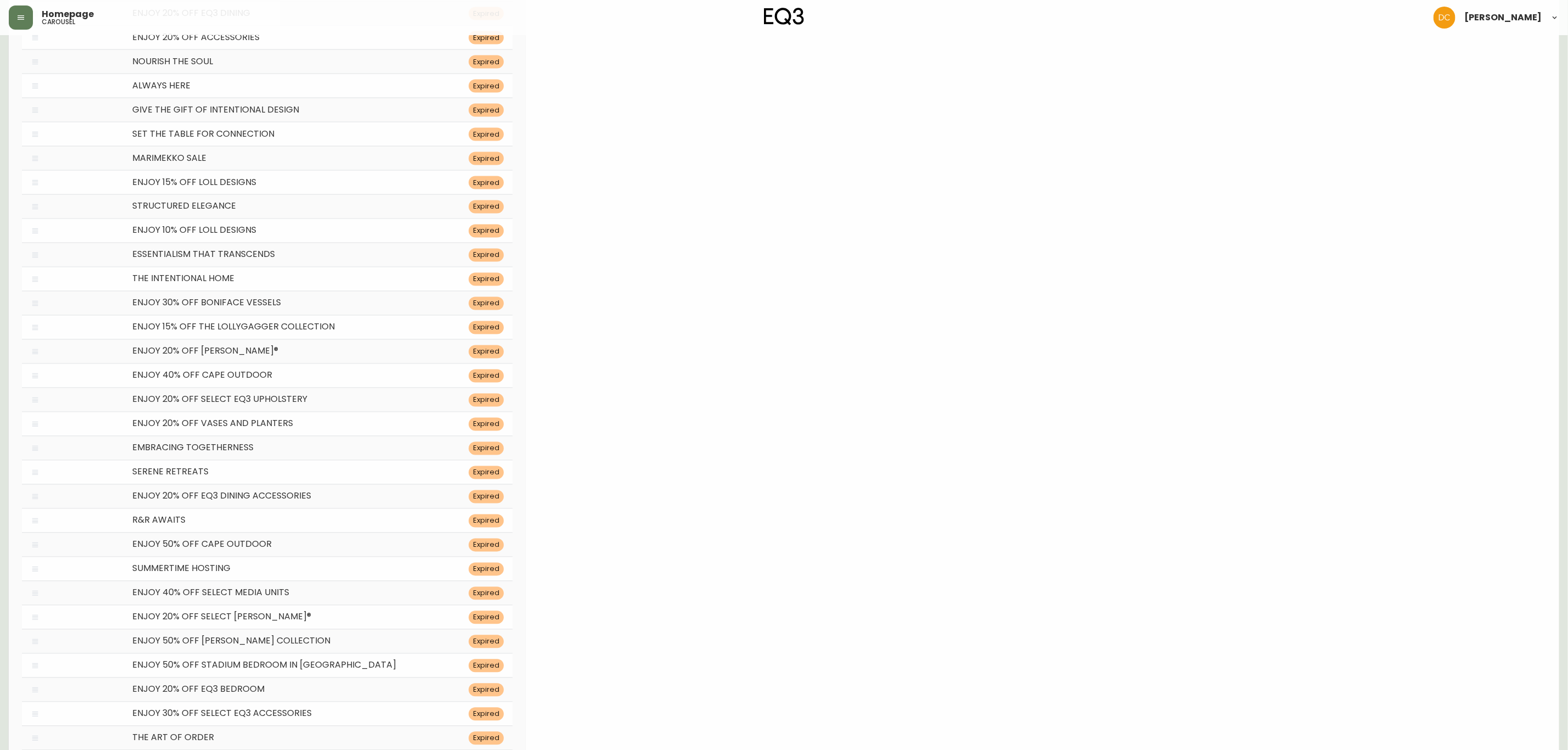
drag, startPoint x: 555, startPoint y: 349, endPoint x: 605, endPoint y: 644, distance: 299.2
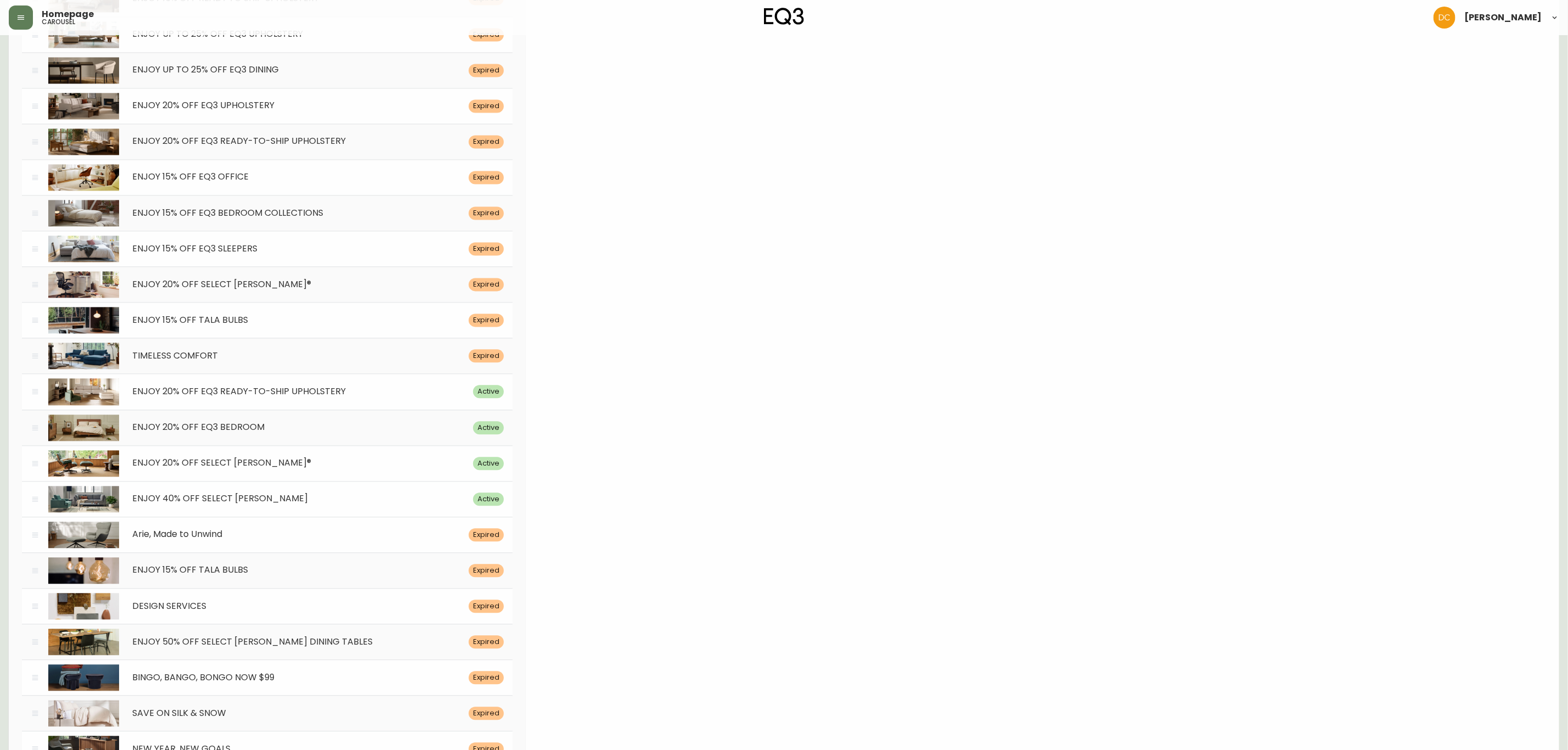
scroll to position [4764, 0]
click at [366, 504] on div "ENJOY 40% OFF SELECT [PERSON_NAME]" at bounding box center [296, 499] width 354 height 10
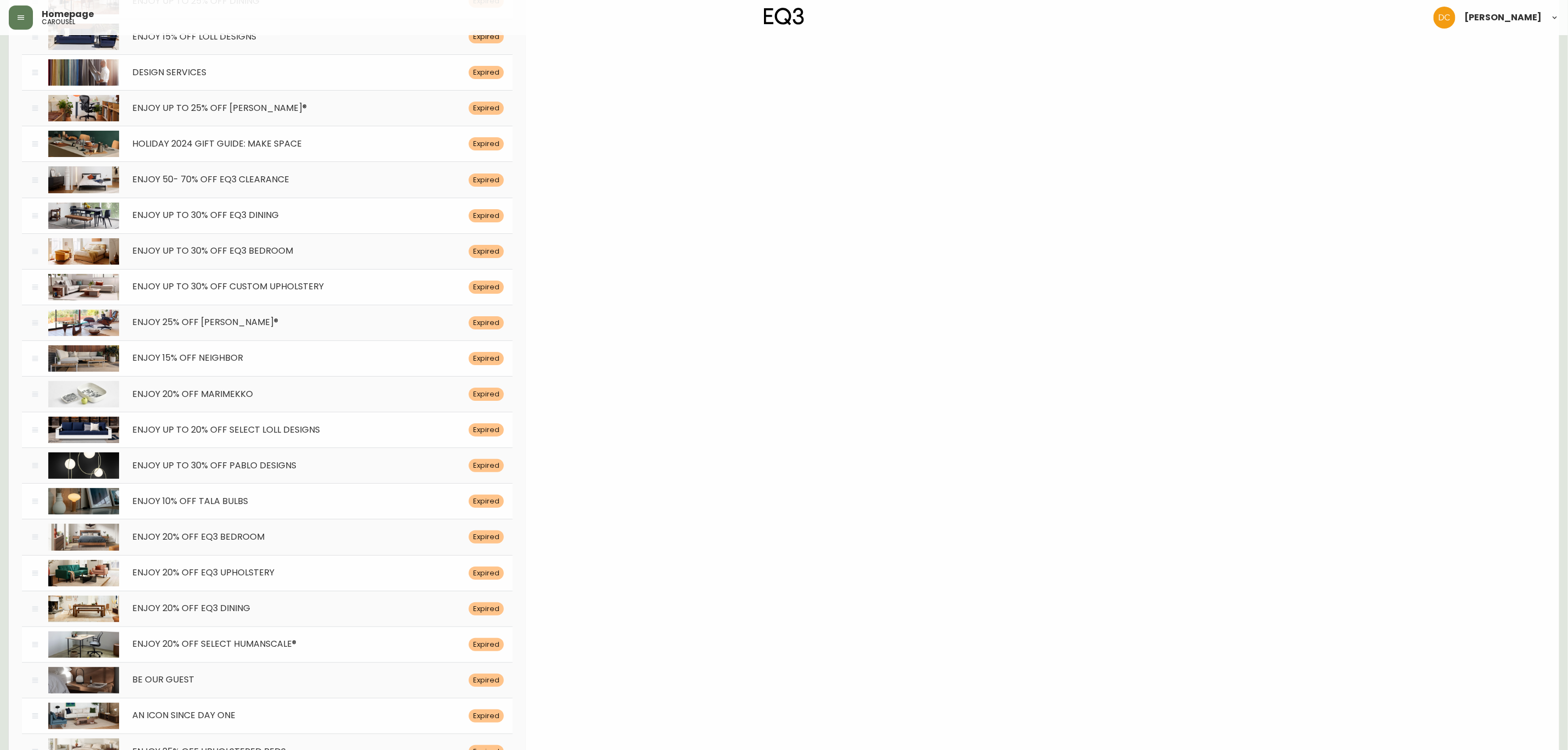
scroll to position [0, 0]
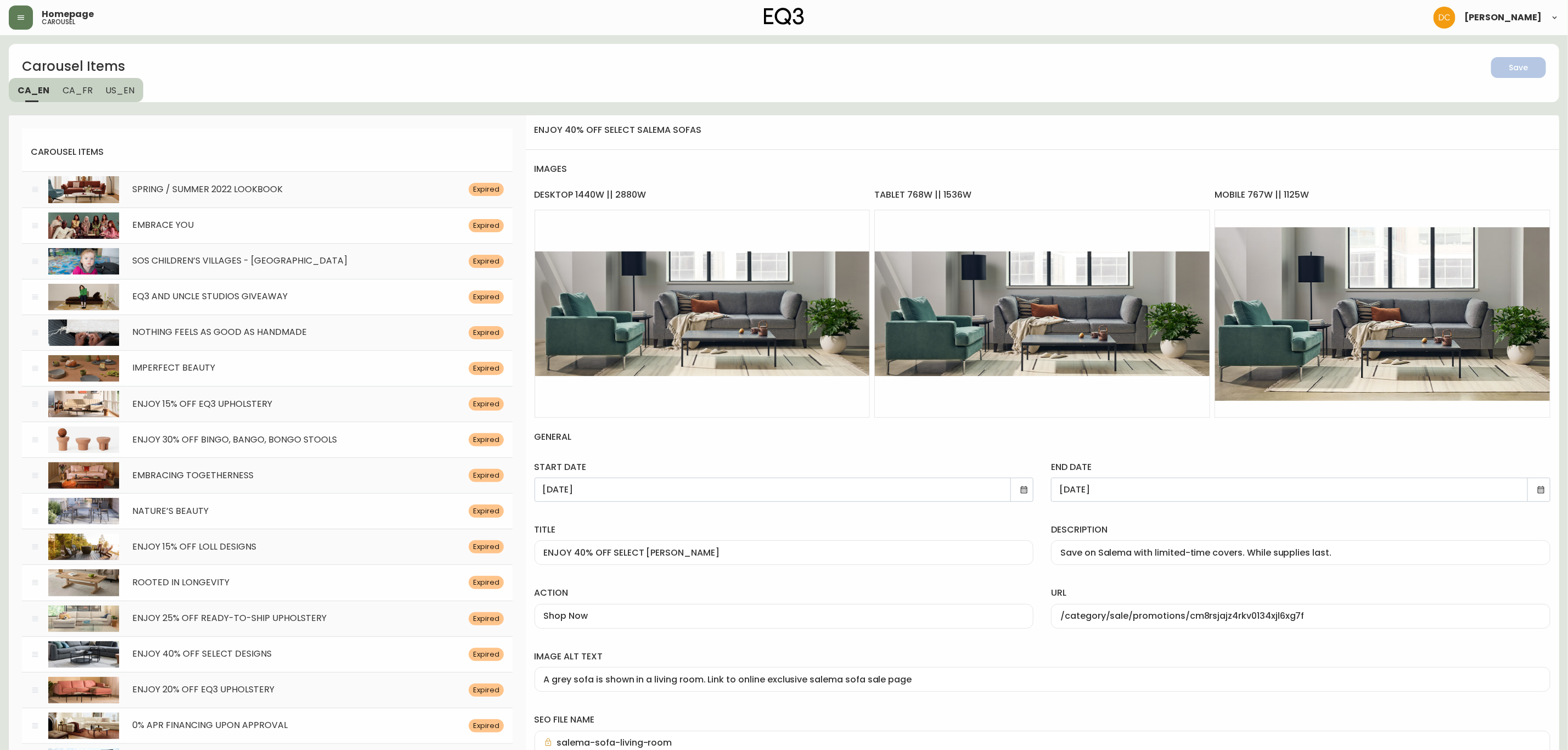
click at [1538, 485] on icon at bounding box center [1541, 489] width 9 height 9
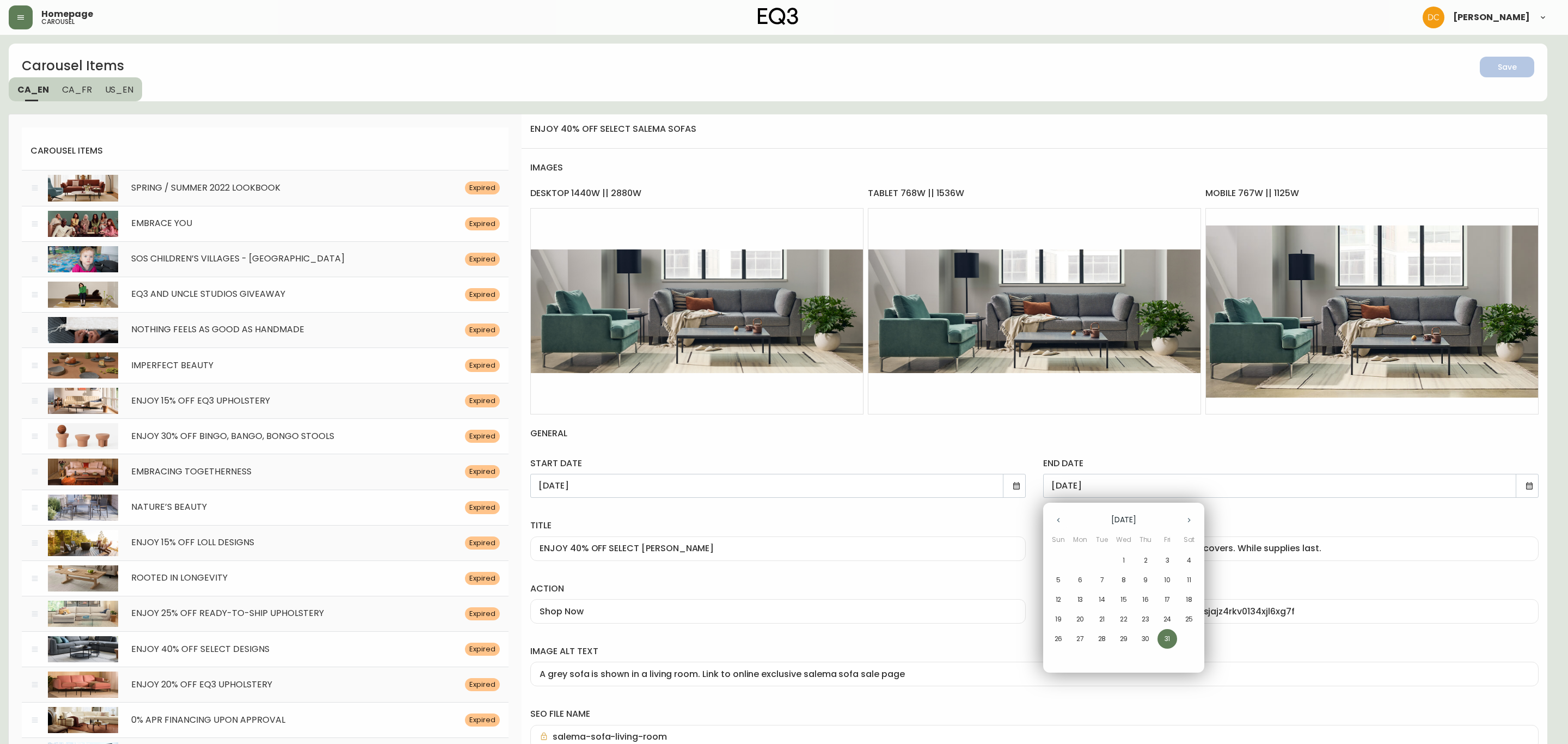
click at [1281, 441] on div at bounding box center [784, 372] width 1568 height 744
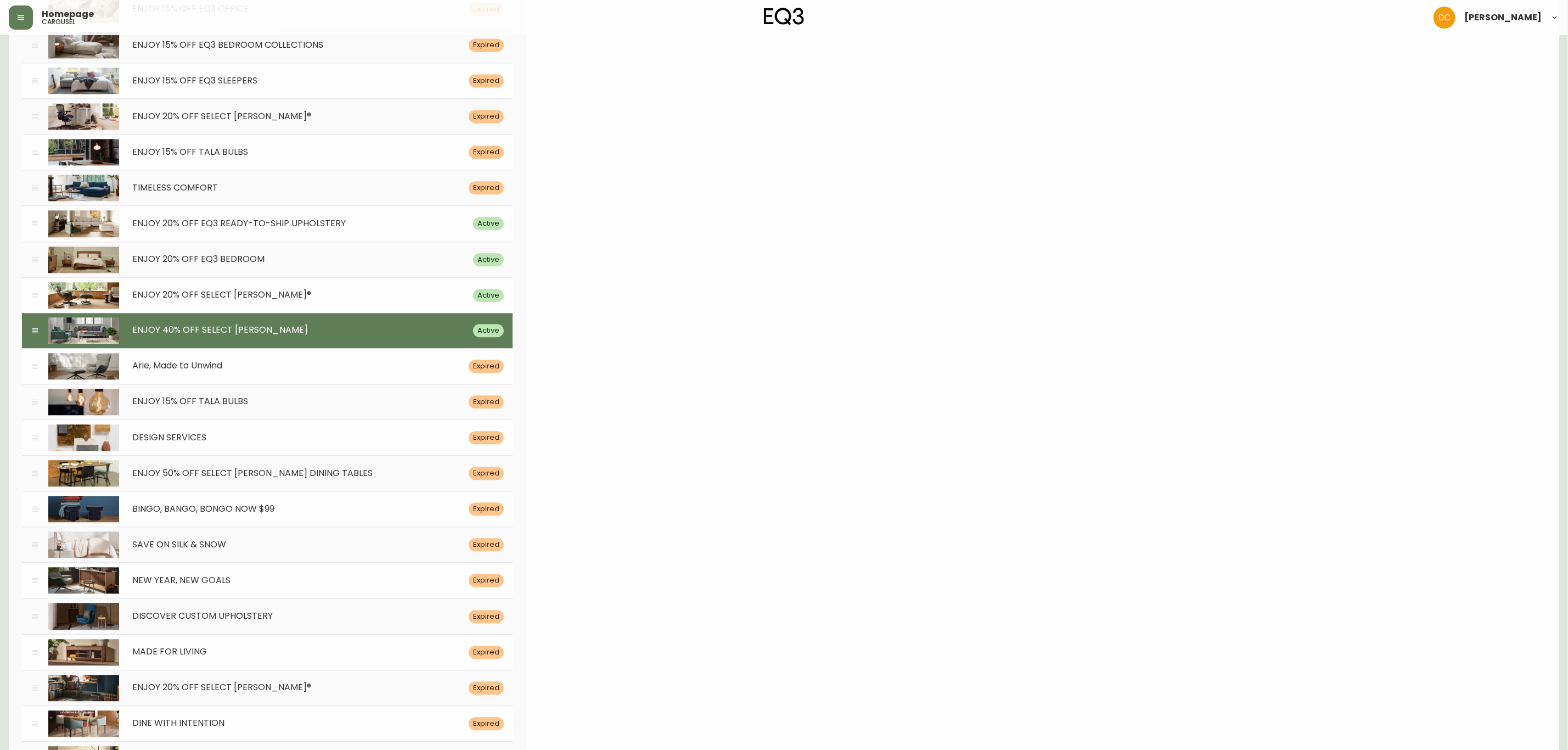
drag, startPoint x: 1054, startPoint y: 412, endPoint x: 650, endPoint y: 499, distance: 413.3
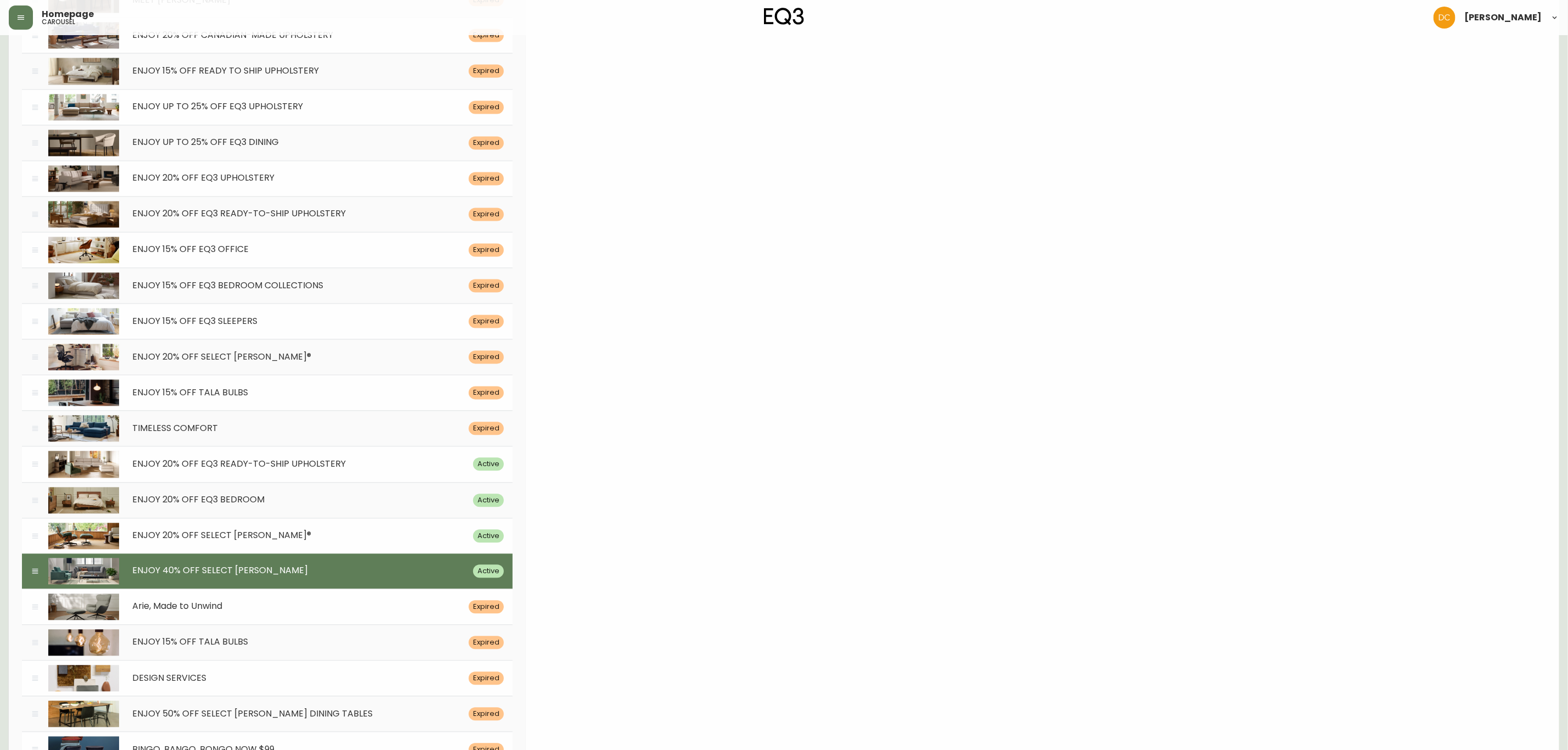
scroll to position [4851, 0]
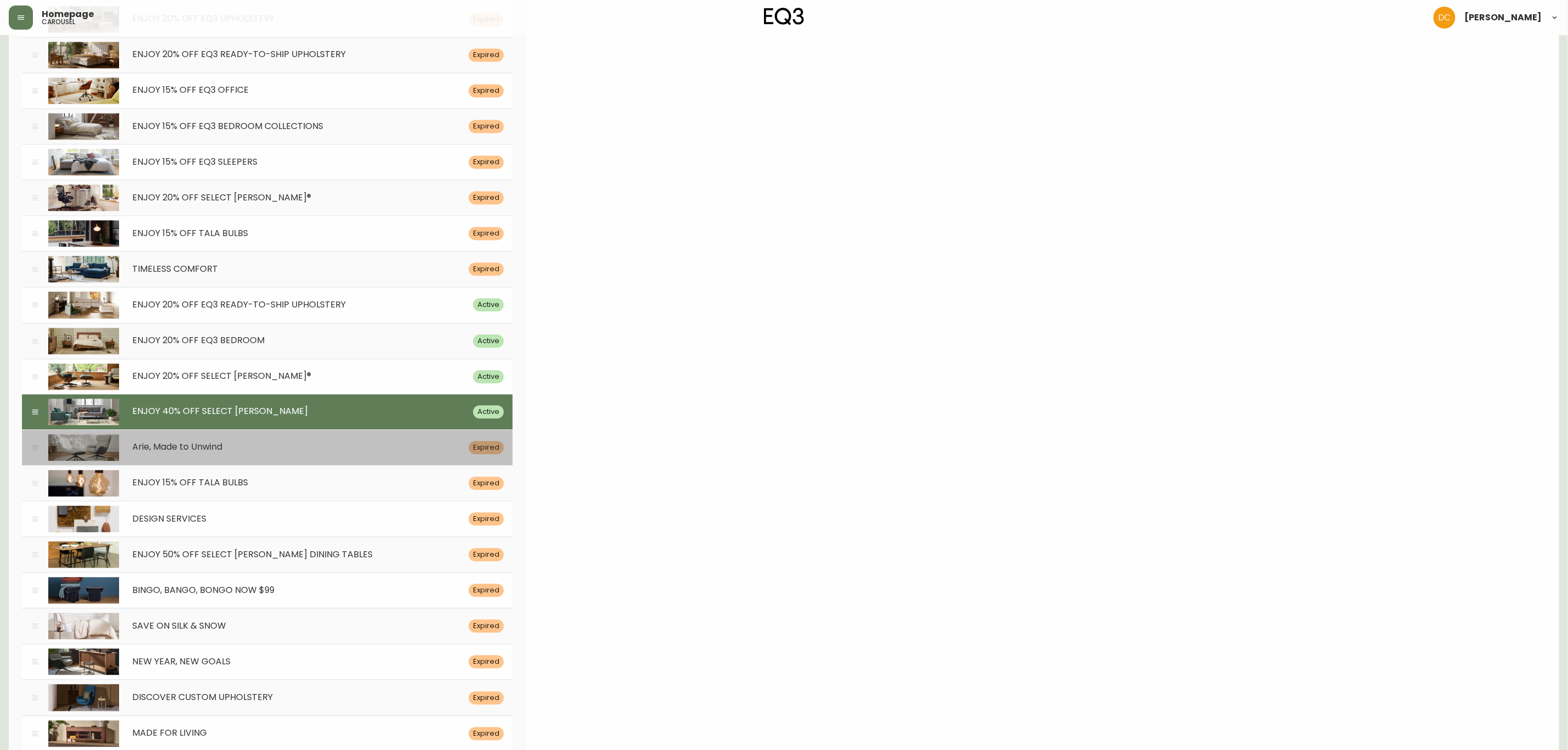
click at [386, 452] on div "Arie, Made to Unwind" at bounding box center [294, 447] width 349 height 10
type input "[DATE]"
type input "Arie, Made to Unwind"
type input "Crafted in [GEOGRAPHIC_DATA], this limited edition Arie blends thoughtful mater…"
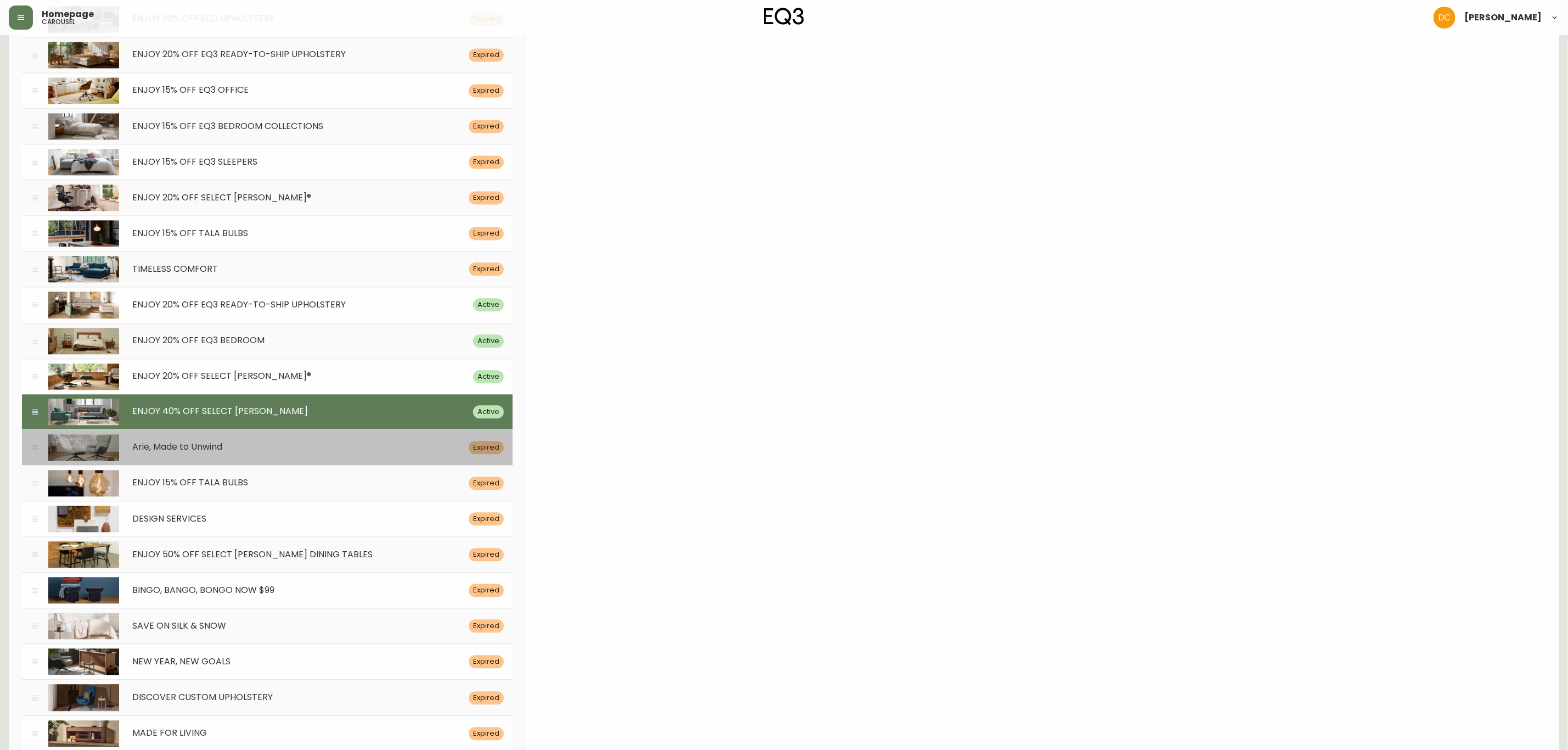
type input "/category/sale/promotions/cmbjl2e1120j301427lacj4wj"
type input "An accent chair and matching ottoman are displayed in a living room setting. Li…"
type input "arie-chair-[PERSON_NAME]-062025"
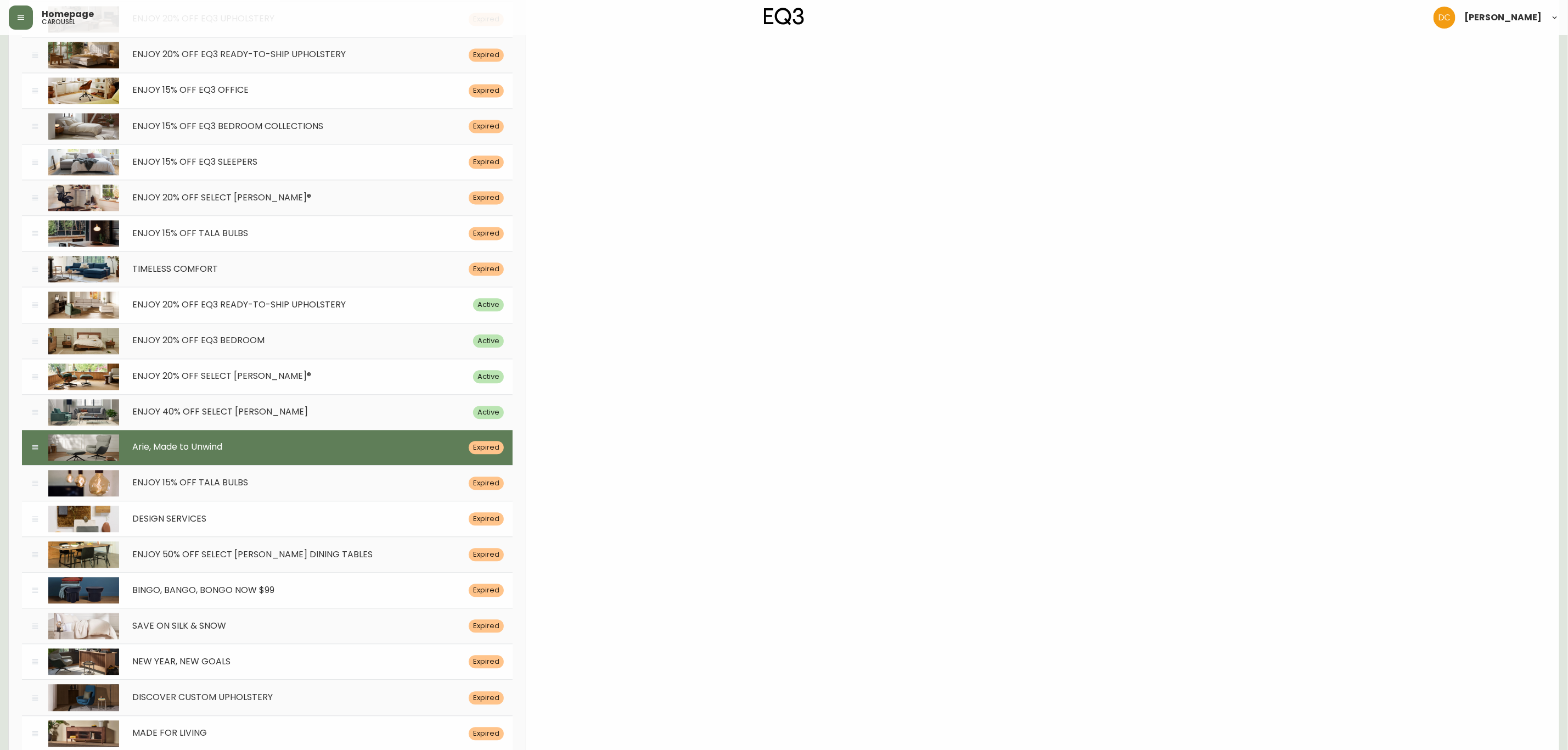
scroll to position [0, 0]
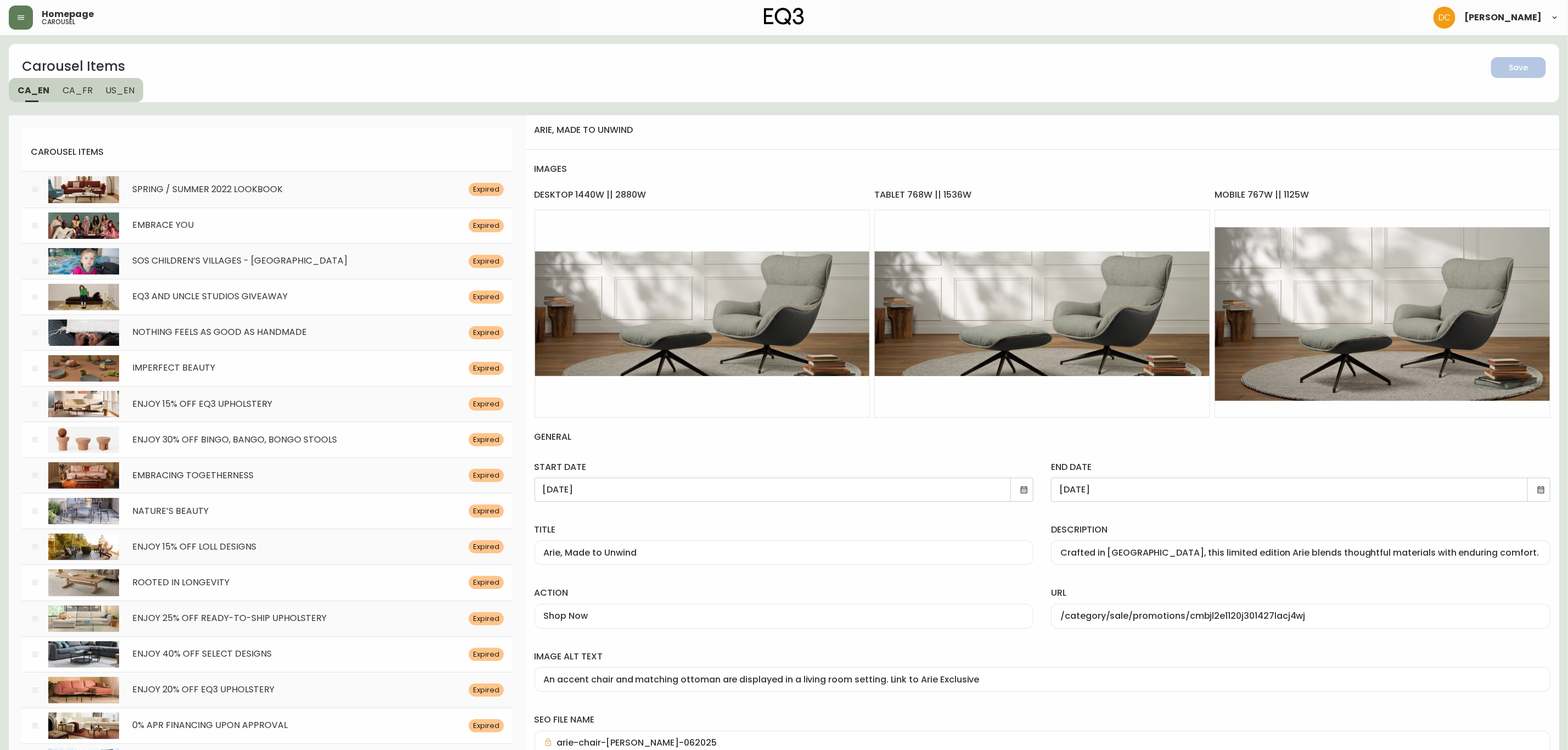
click at [1543, 490] on icon at bounding box center [1541, 489] width 9 height 9
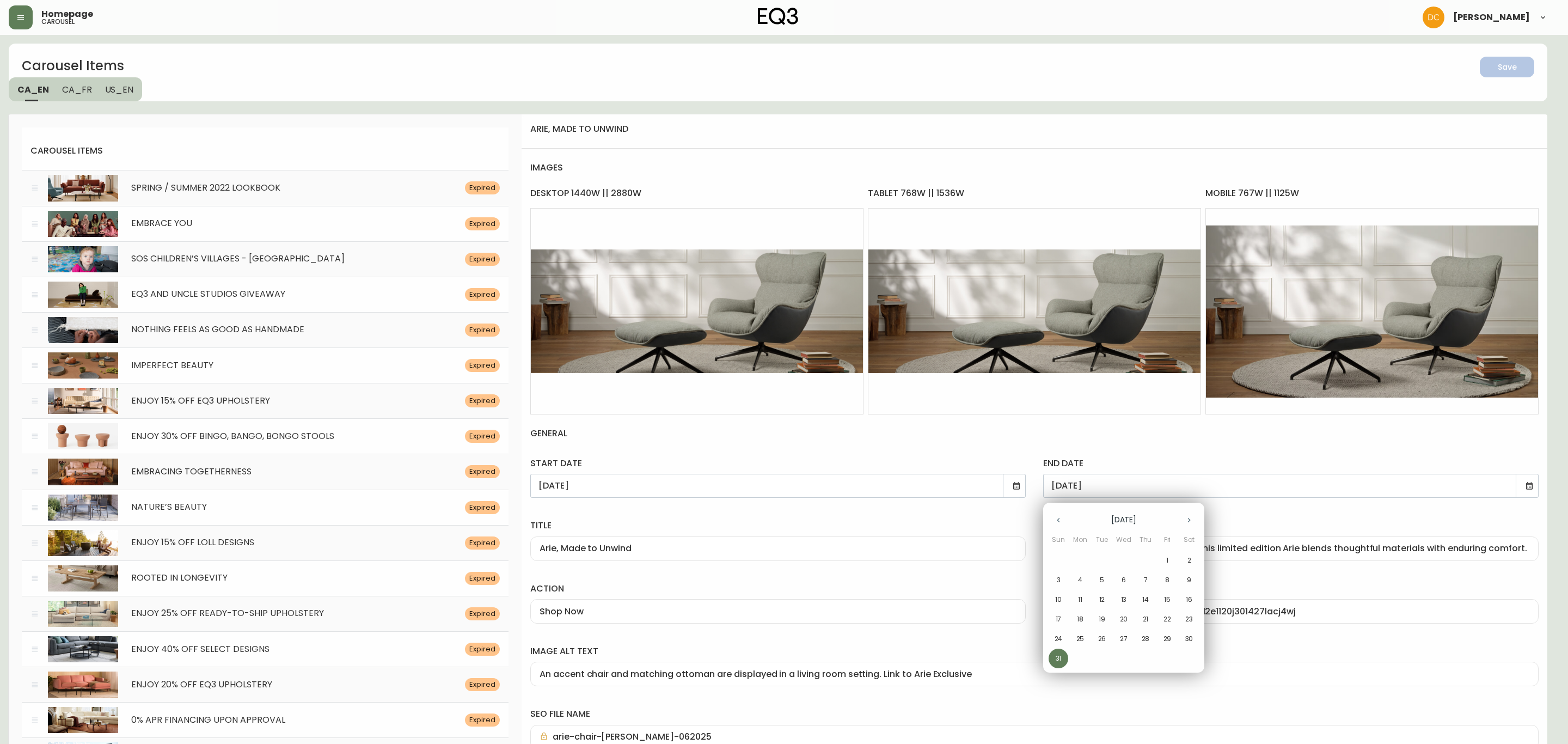
click at [1186, 518] on icon "button" at bounding box center [1188, 520] width 9 height 9
click at [1171, 640] on span "31" at bounding box center [1167, 638] width 20 height 9
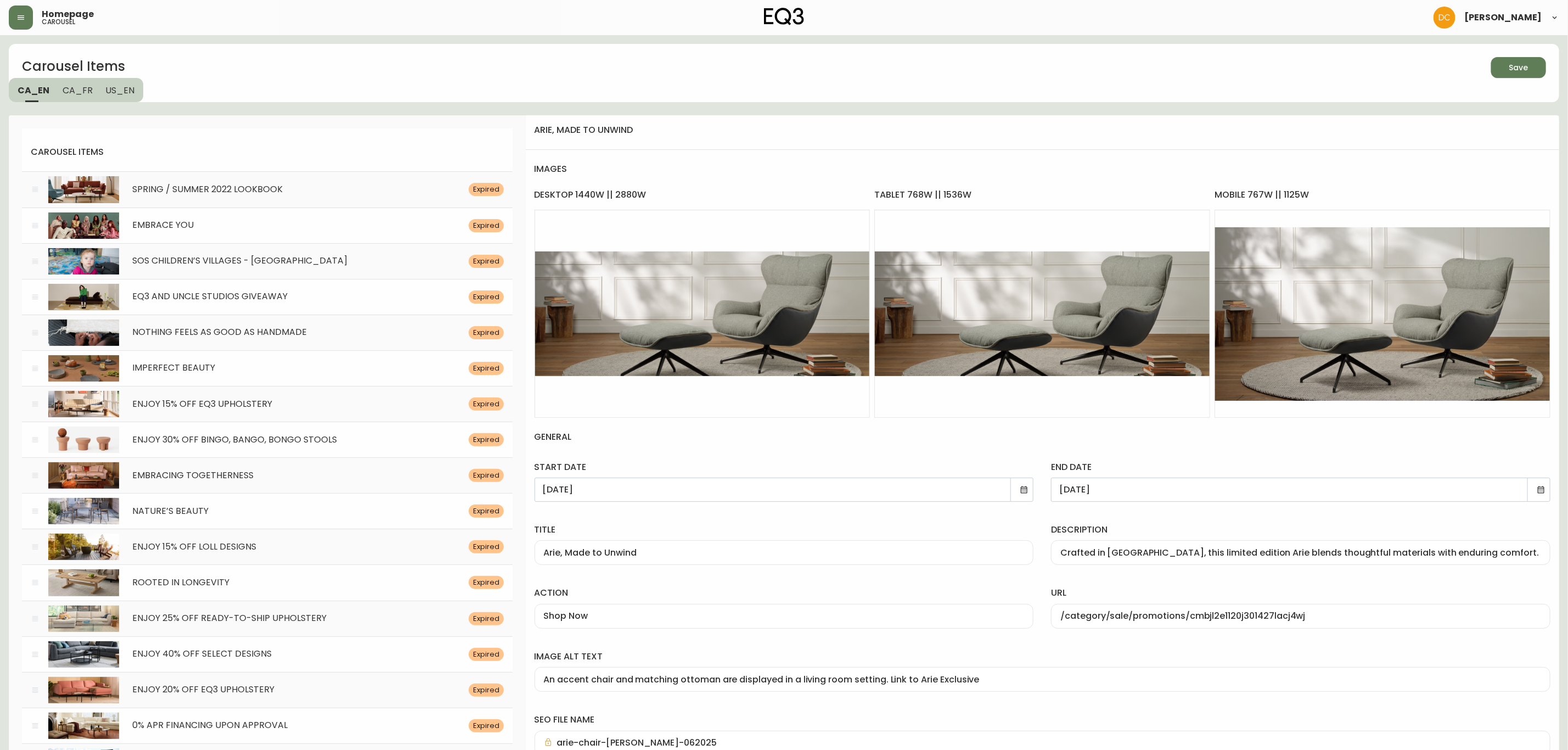
click at [1517, 66] on icon "button" at bounding box center [1515, 66] width 14 height 14
drag, startPoint x: 618, startPoint y: 650, endPoint x: 440, endPoint y: 304, distance: 389.1
click at [79, 85] on span "CA_FR" at bounding box center [78, 90] width 30 height 12
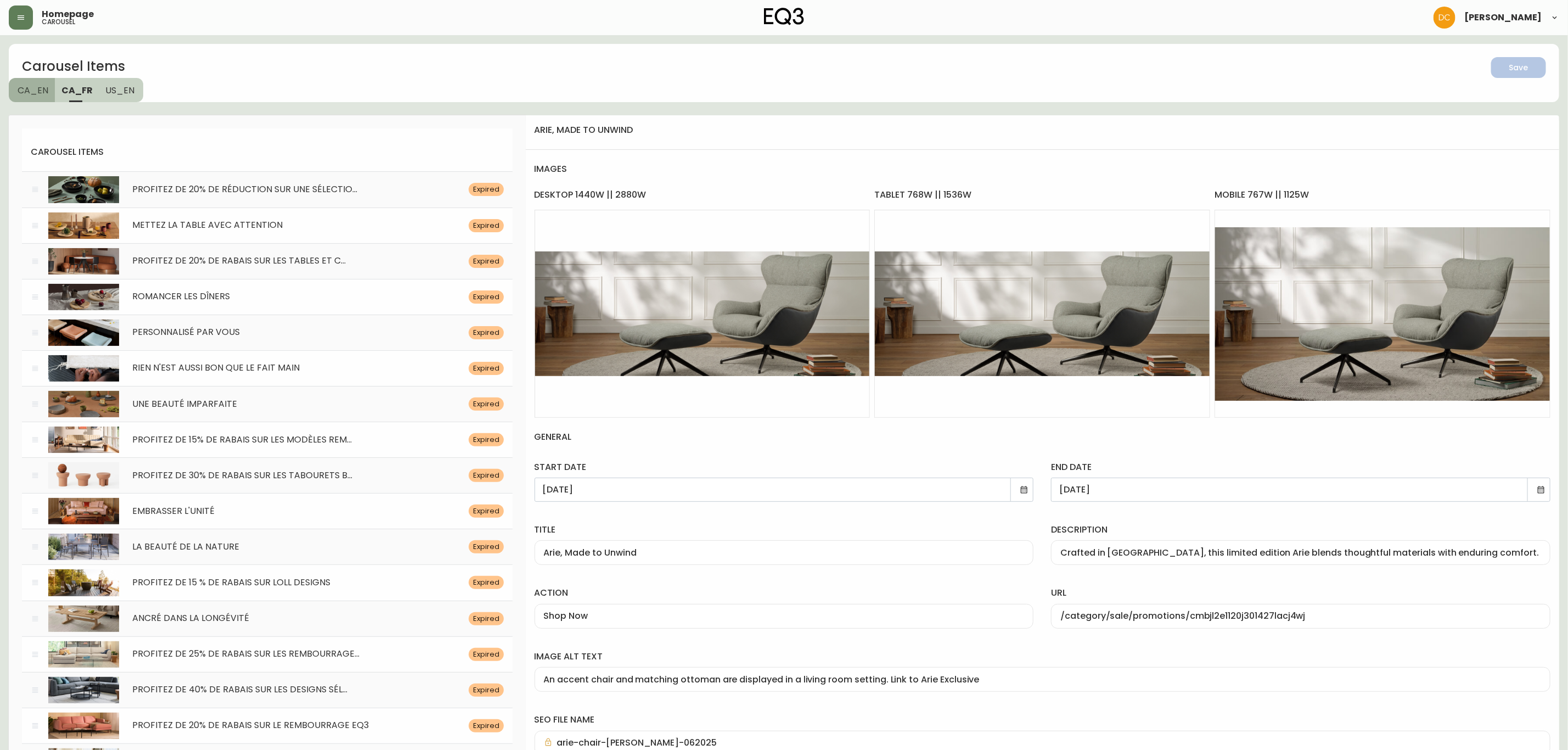
click at [33, 86] on span "CA_EN" at bounding box center [33, 90] width 31 height 12
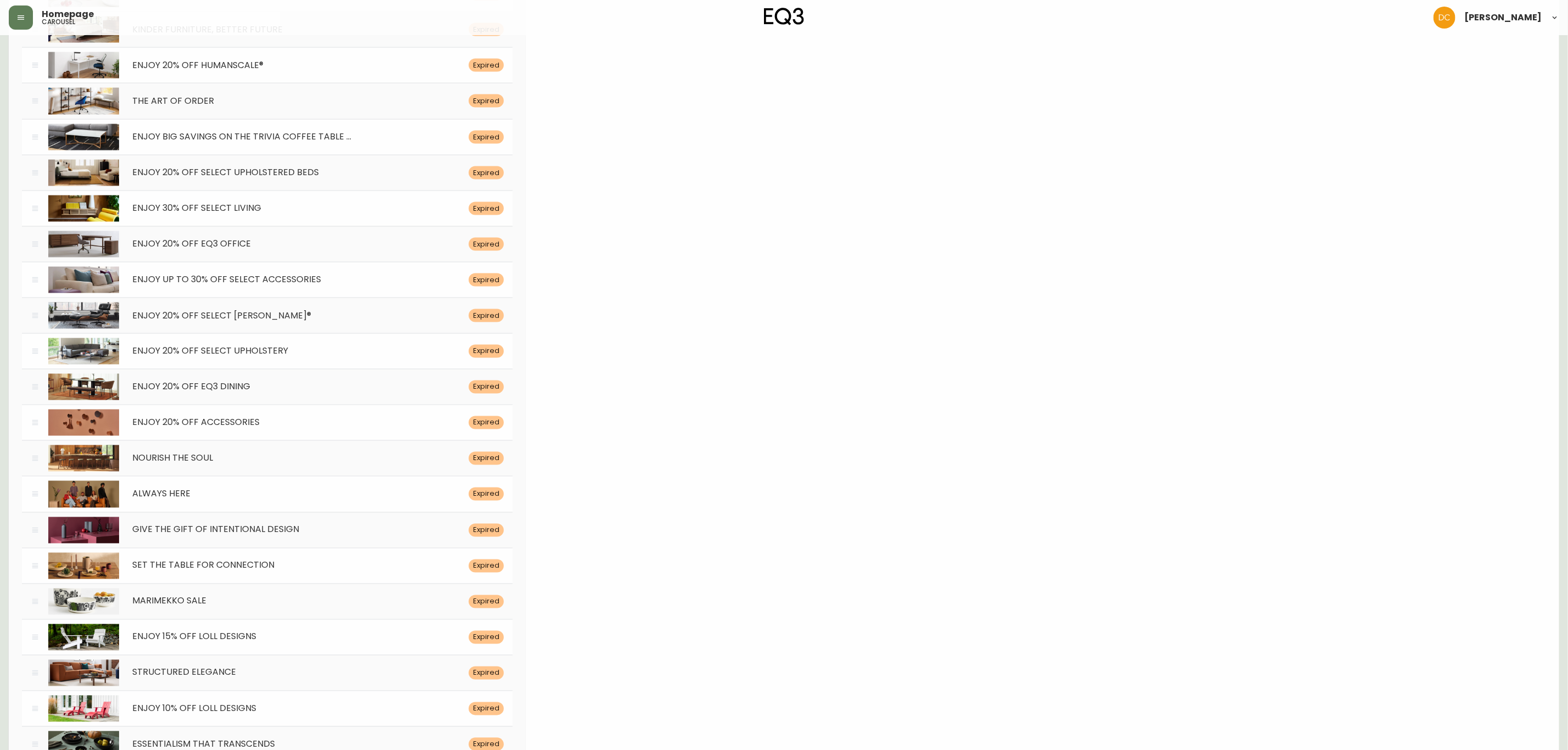
drag, startPoint x: 592, startPoint y: 816, endPoint x: 535, endPoint y: 657, distance: 168.9
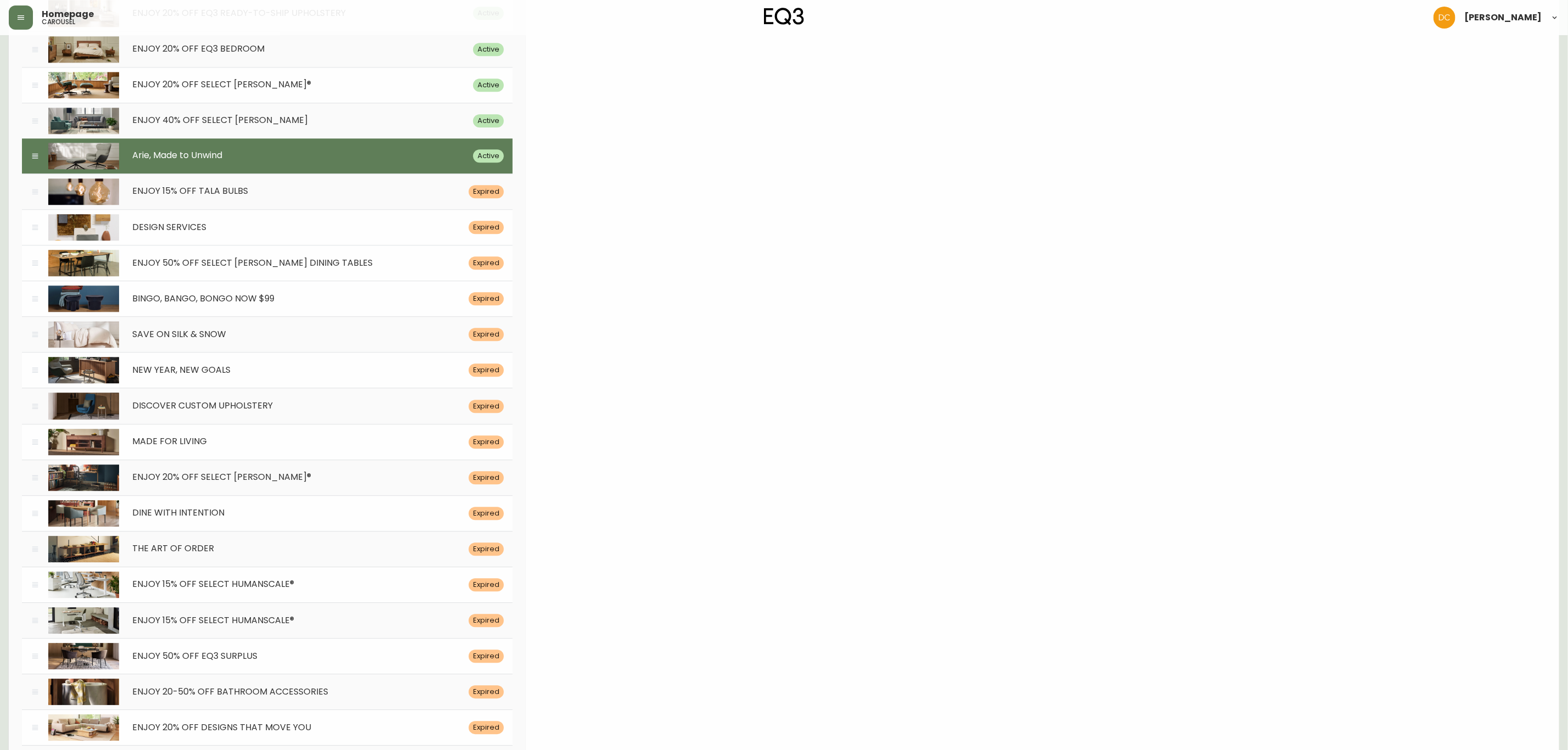
scroll to position [4845, 0]
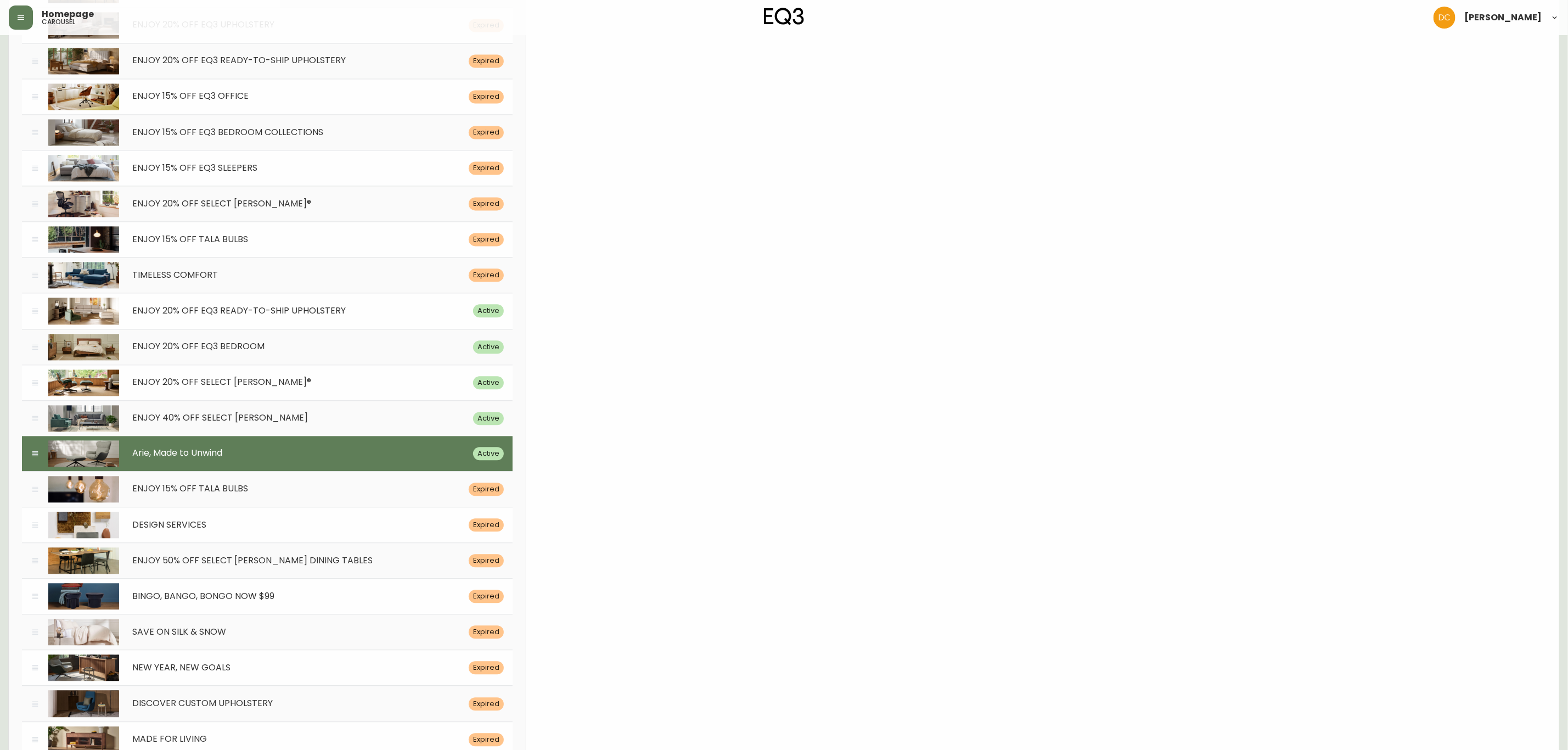
click at [398, 471] on div "Arie, Made to Unwind Active" at bounding box center [267, 453] width 491 height 35
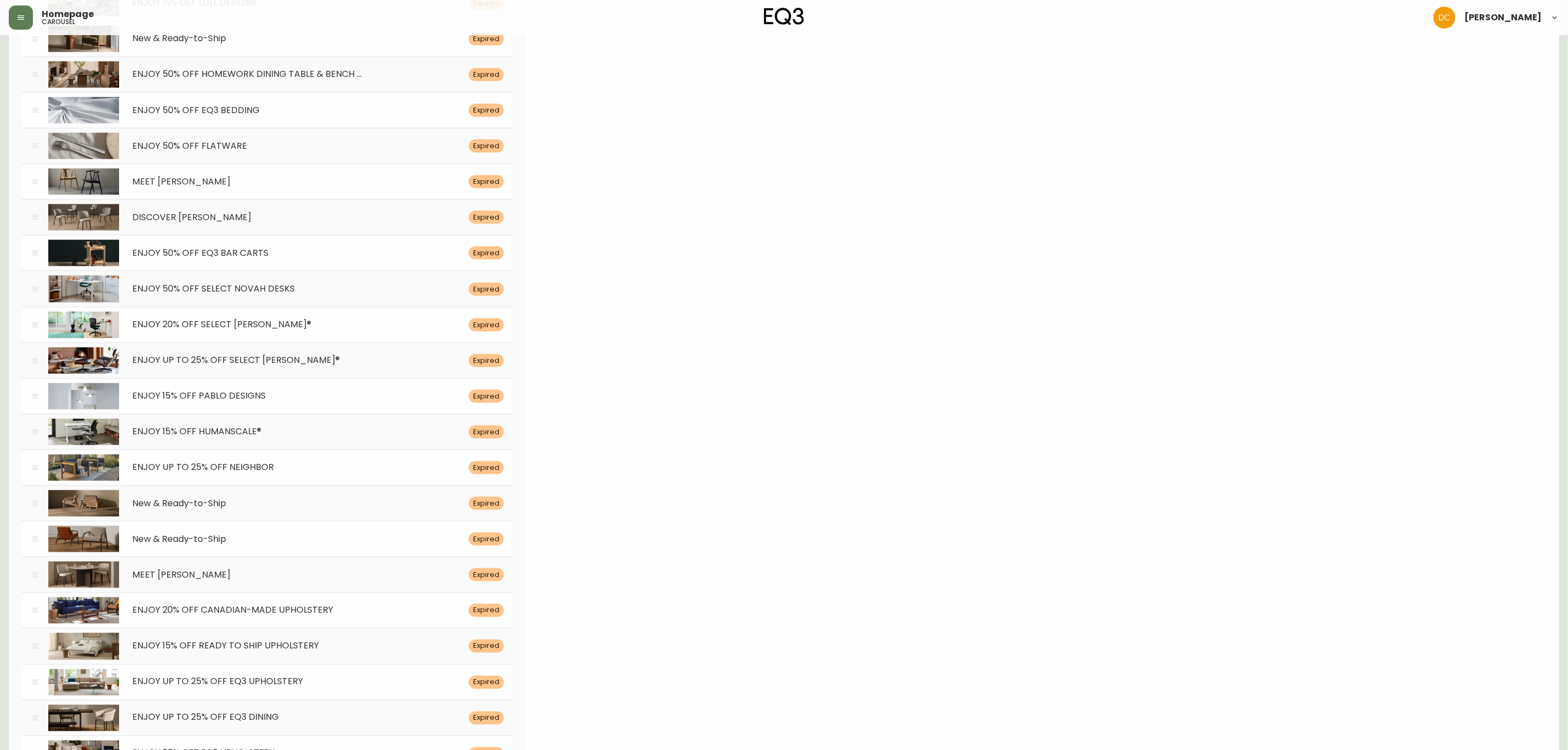
drag, startPoint x: 1105, startPoint y: 417, endPoint x: 1293, endPoint y: 455, distance: 191.8
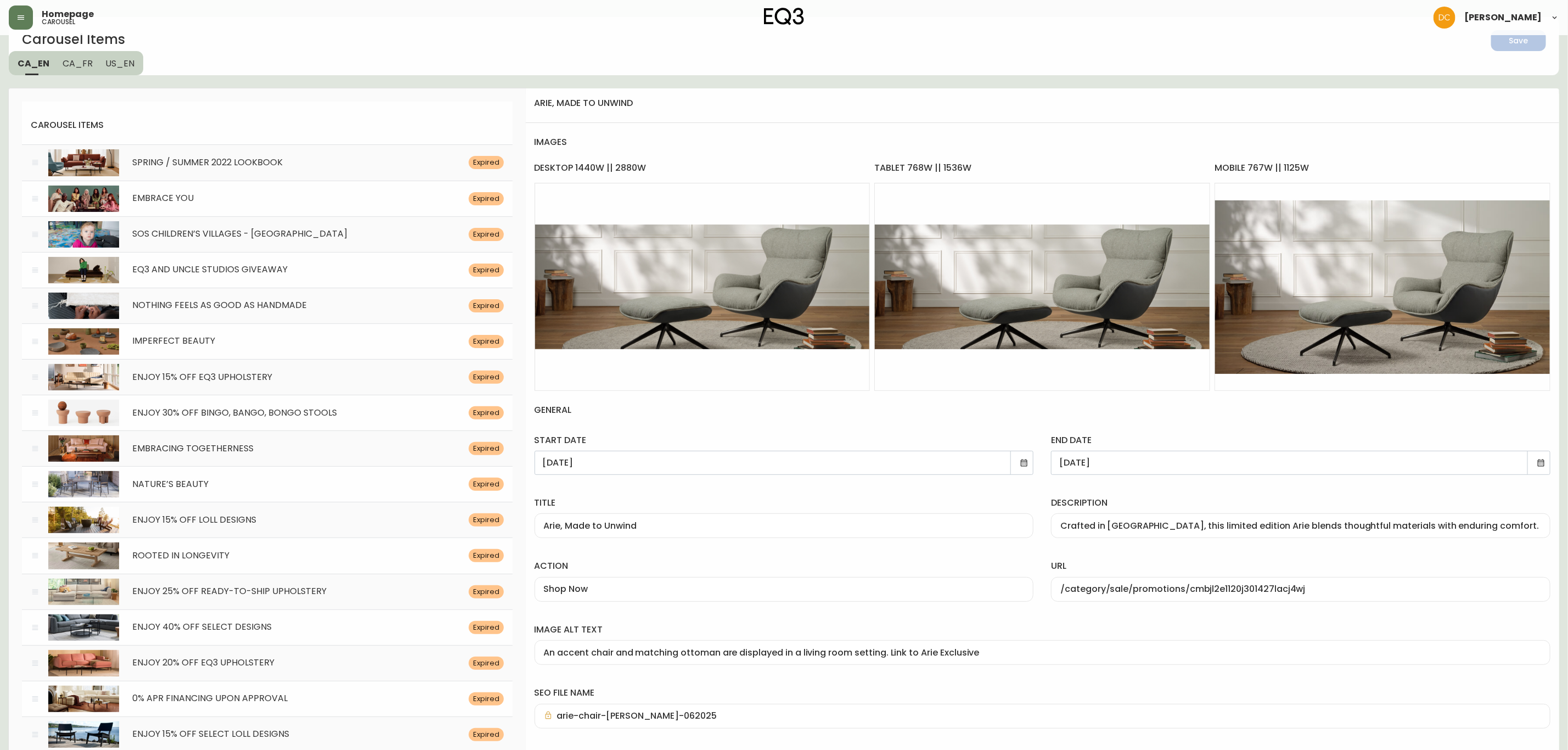
scroll to position [25, 0]
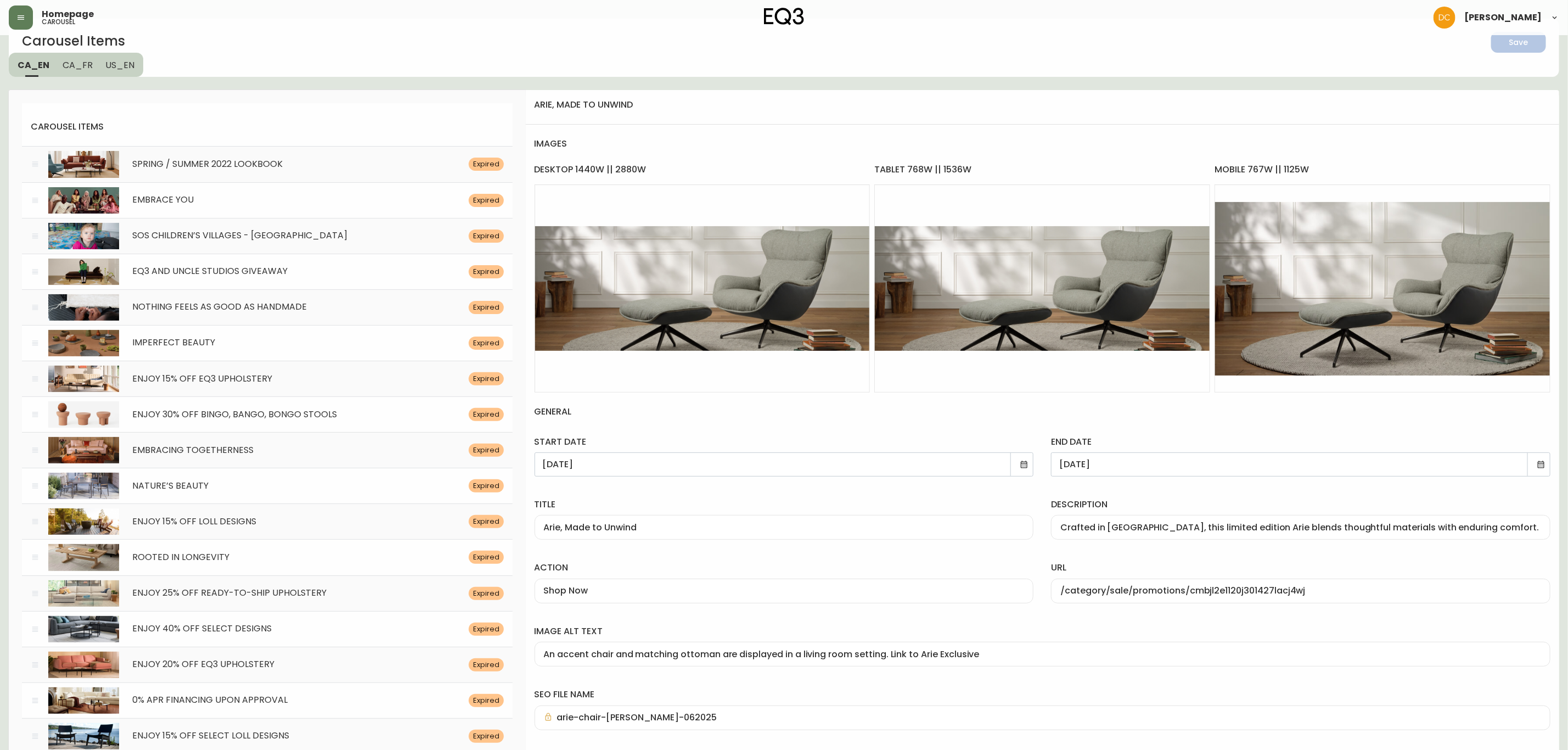
click at [1542, 467] on icon at bounding box center [1541, 464] width 9 height 9
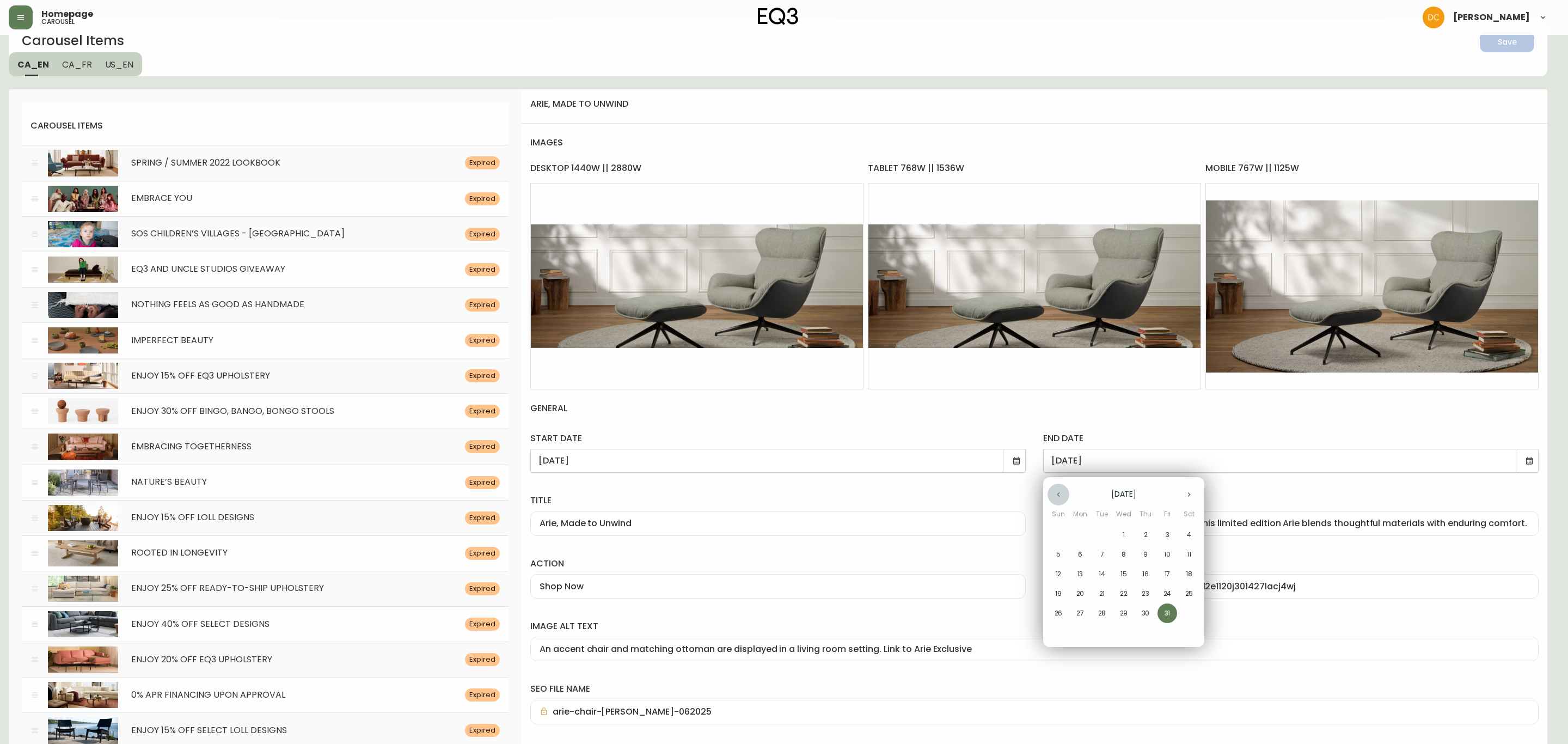
click at [1062, 494] on icon "button" at bounding box center [1058, 494] width 9 height 9
click at [1052, 497] on button "button" at bounding box center [1058, 494] width 22 height 22
click at [1057, 630] on p "31" at bounding box center [1058, 632] width 6 height 9
type input "[DATE]"
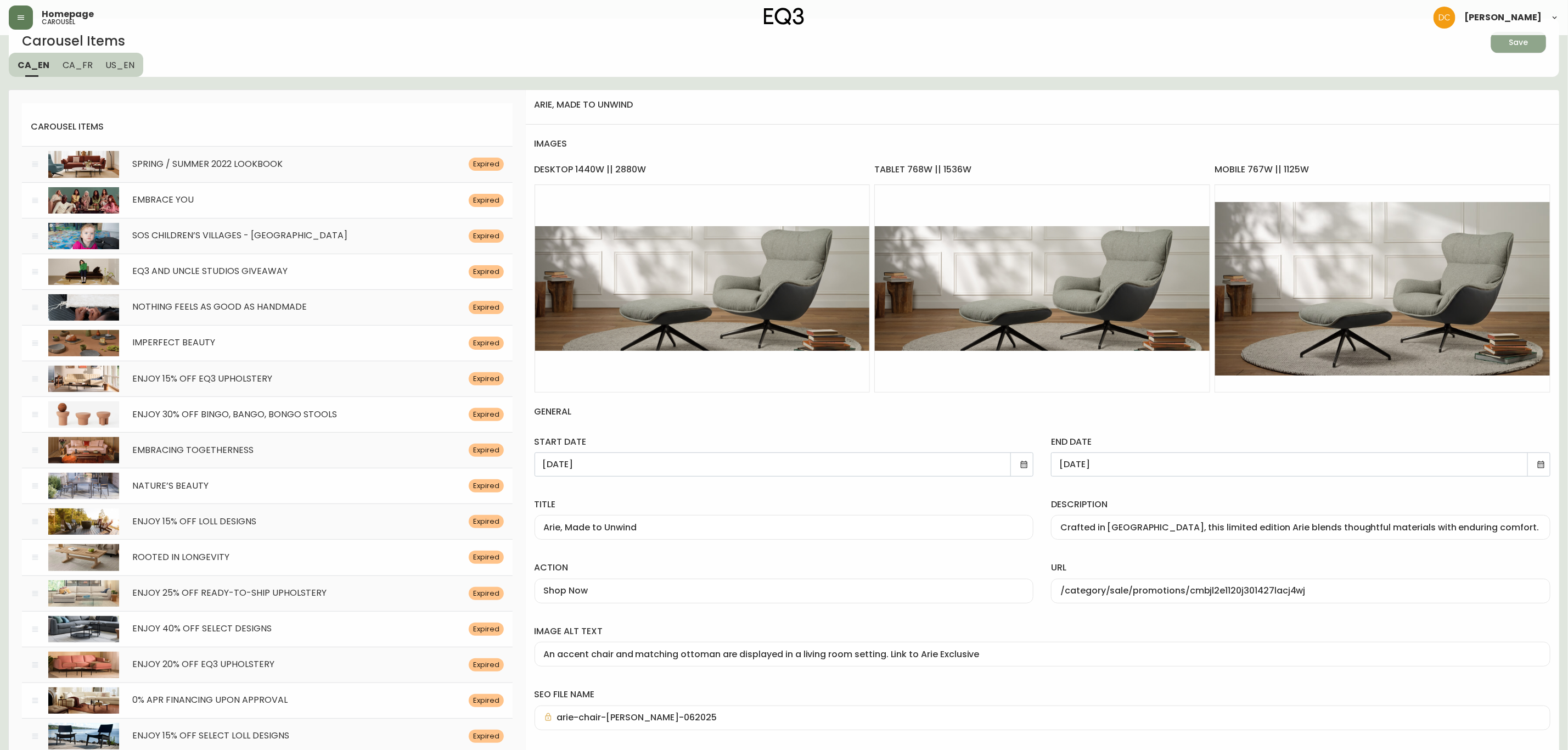
click at [1524, 44] on div "Save" at bounding box center [1519, 42] width 19 height 14
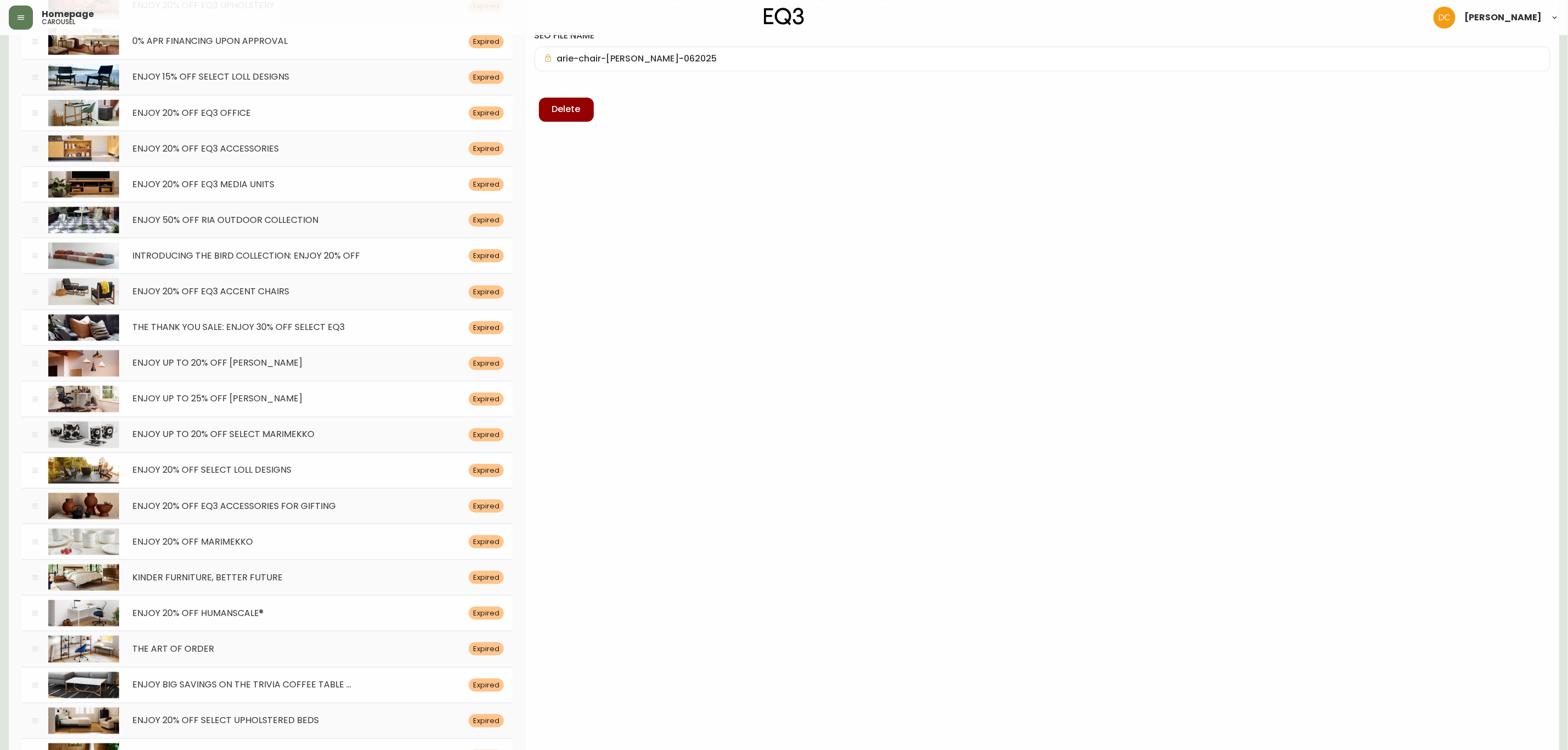
scroll to position [0, 0]
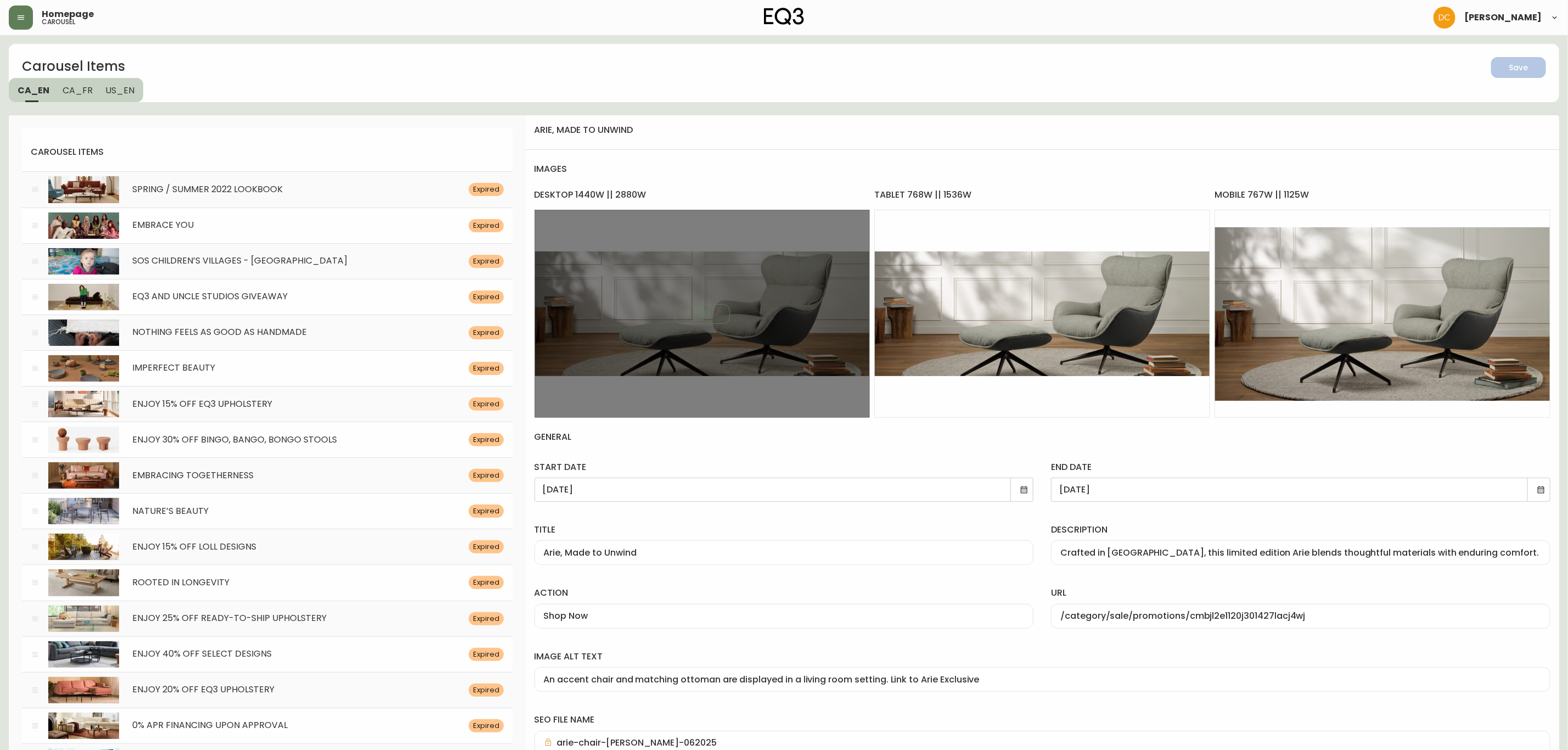
drag, startPoint x: 759, startPoint y: 609, endPoint x: 735, endPoint y: 234, distance: 375.8
